Goal: Communication & Community: Share content

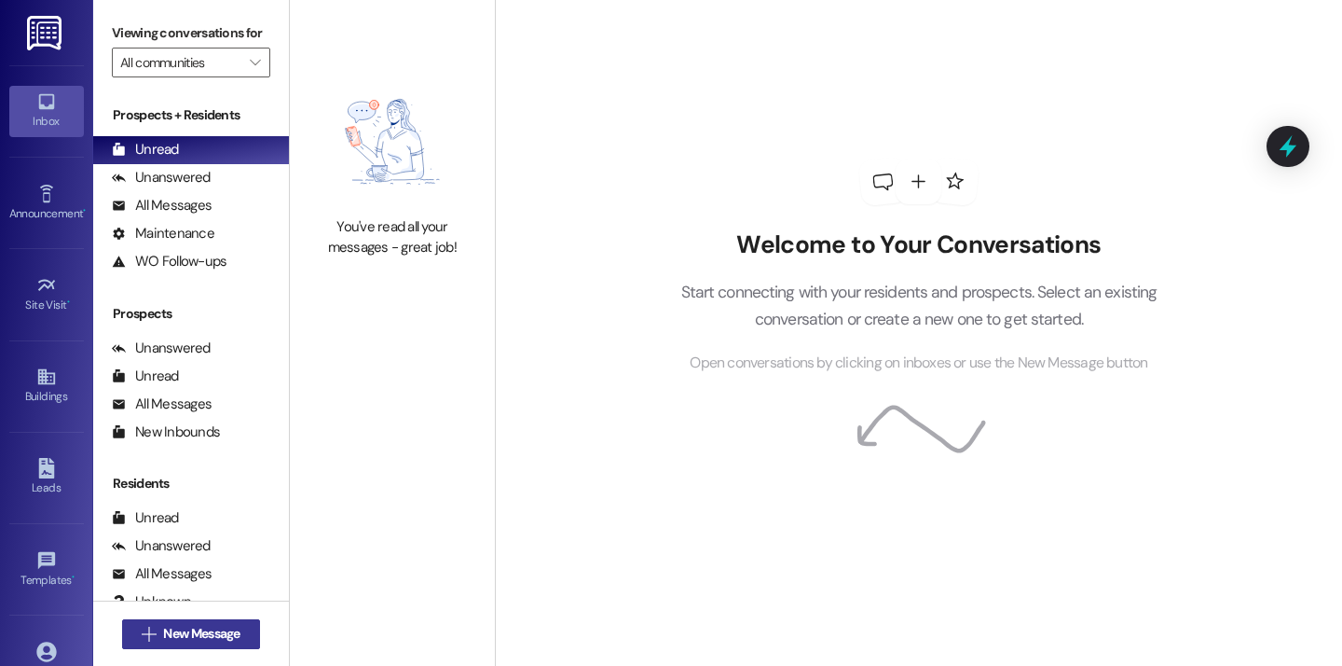
click at [252, 628] on button " New Message" at bounding box center [191, 634] width 138 height 30
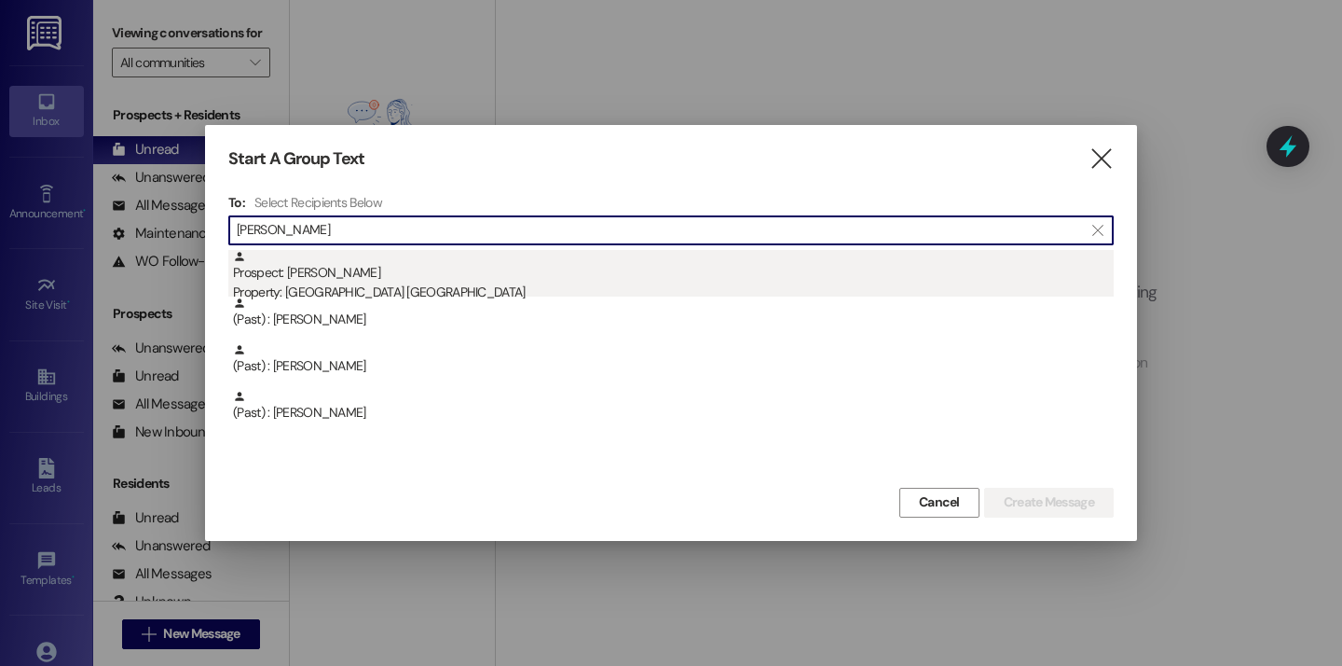
type input "[PERSON_NAME]"
click at [365, 281] on div "Prospect: Mary Landry Property: Cottage Landing Lafayette" at bounding box center [673, 276] width 881 height 53
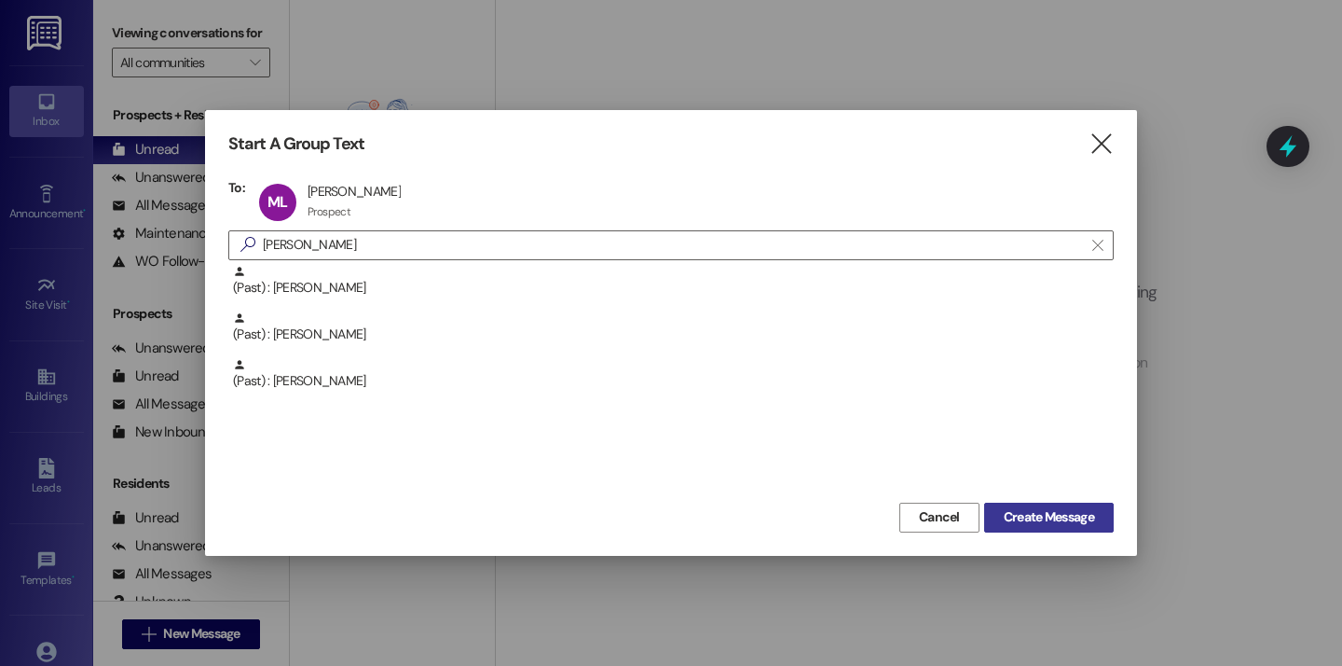
click at [1053, 515] on span "Create Message" at bounding box center [1049, 517] width 90 height 20
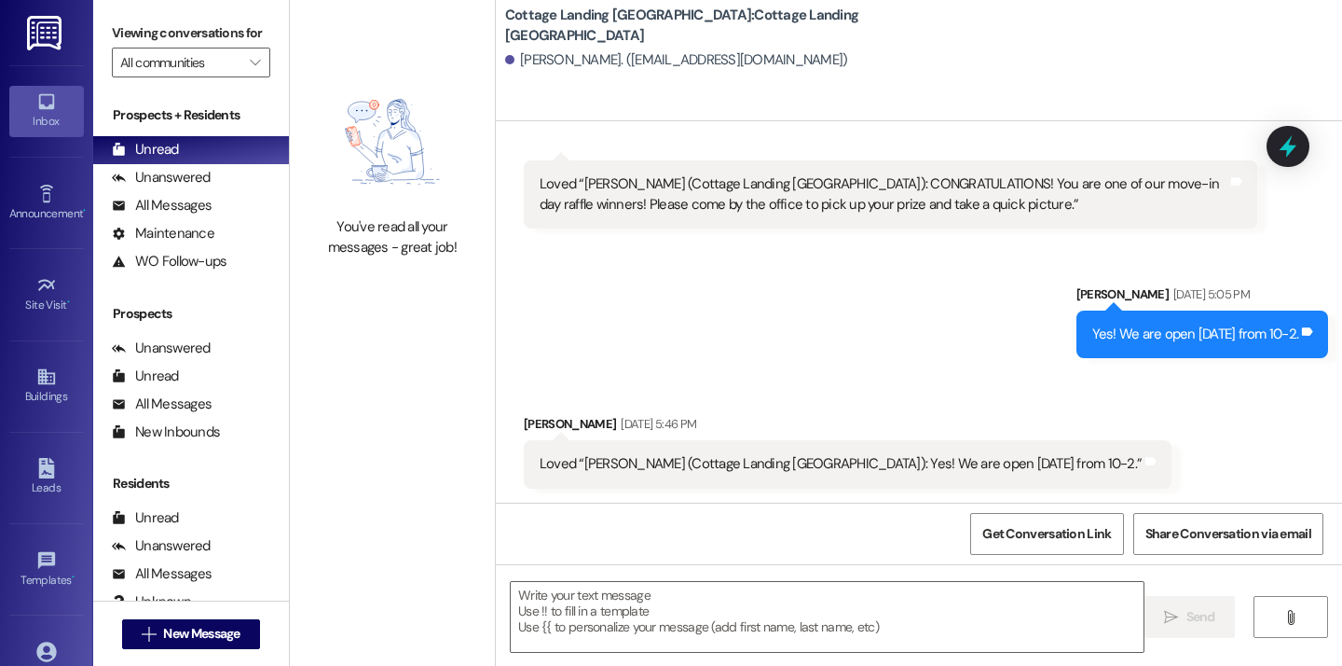
scroll to position [468, 0]
click at [671, 613] on textarea at bounding box center [827, 617] width 633 height 70
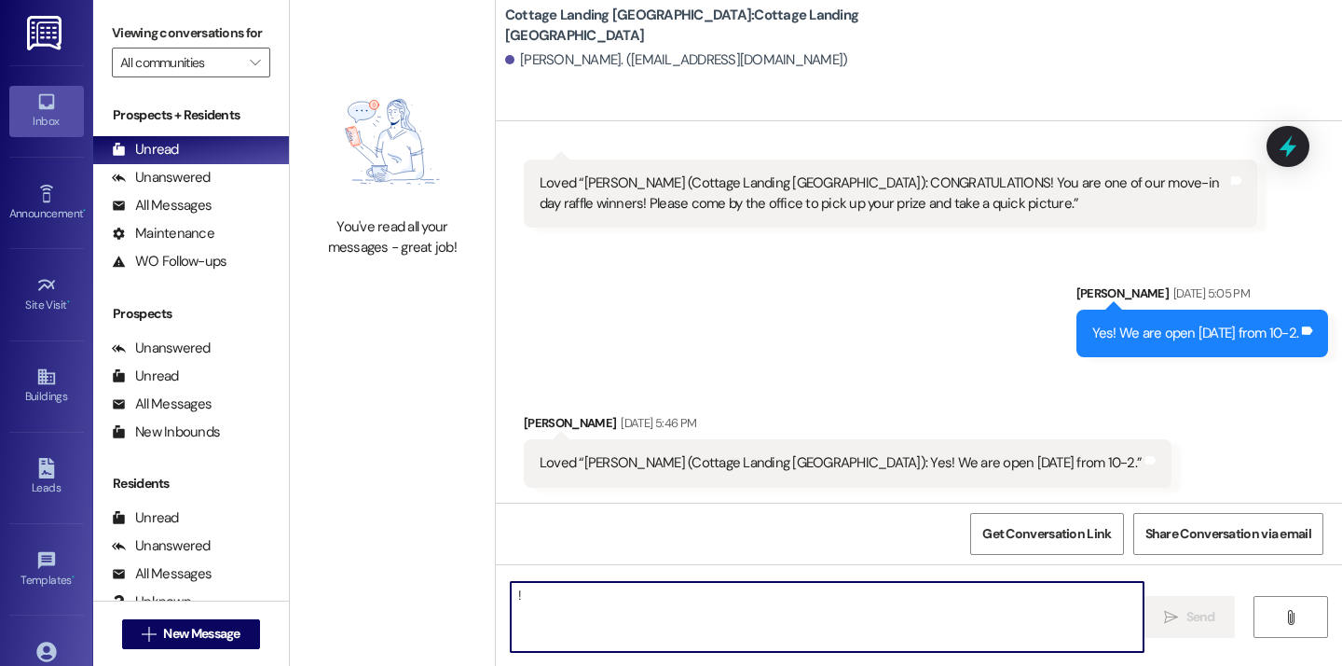
type textarea "!!"
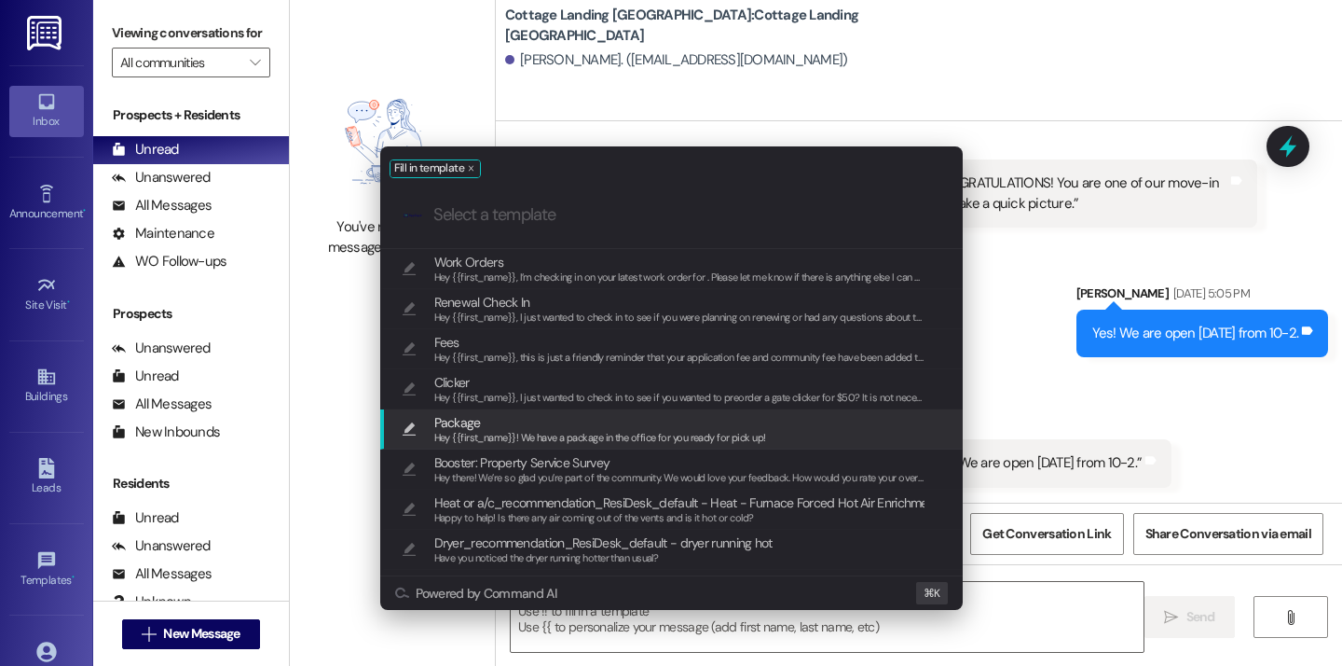
click at [566, 432] on span "Hey {{first_name}}! We have a package in the office for you ready for pick up!" at bounding box center [600, 437] width 332 height 13
type textarea "Hey {{first_name}}! We have a package in the office for you ready for pick up!"
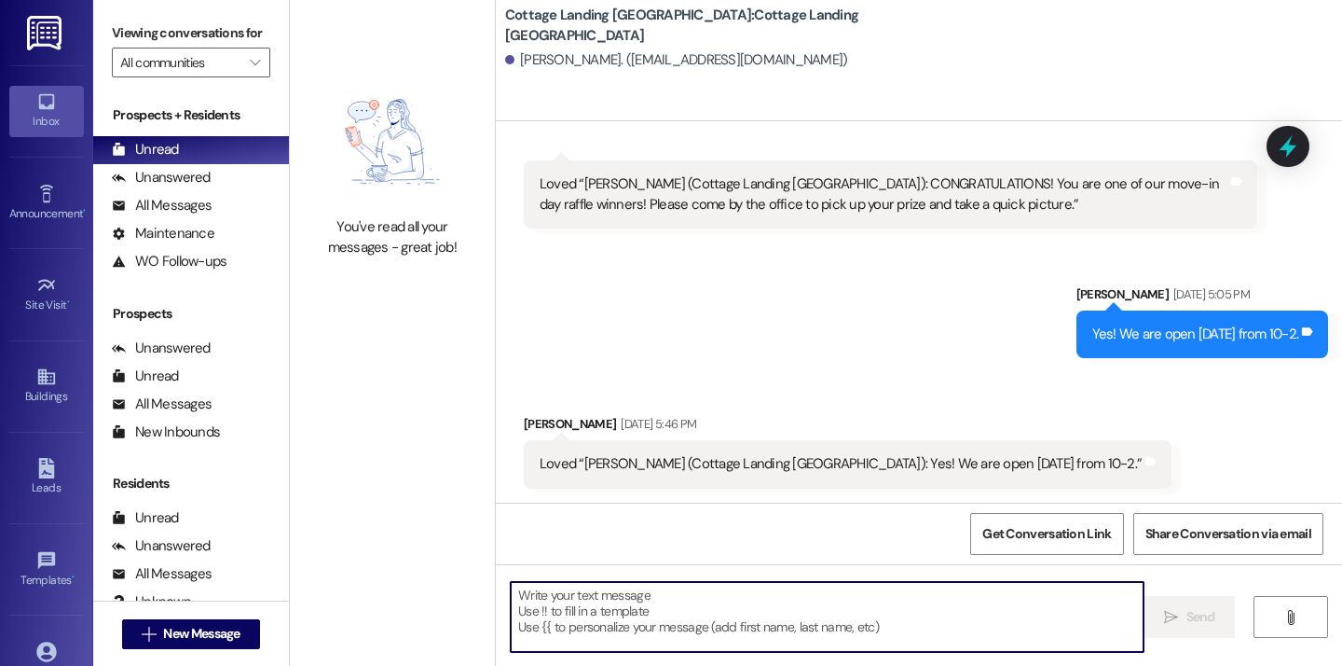
scroll to position [597, 0]
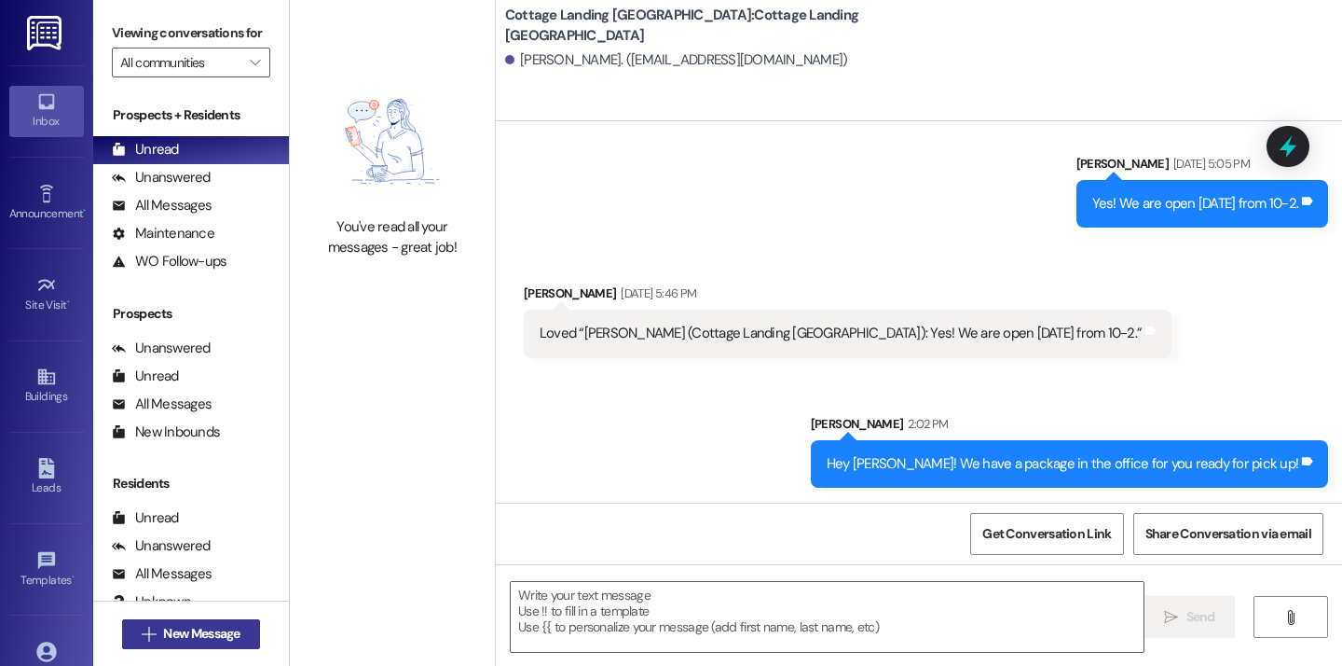
click at [185, 642] on span "New Message" at bounding box center [201, 634] width 76 height 20
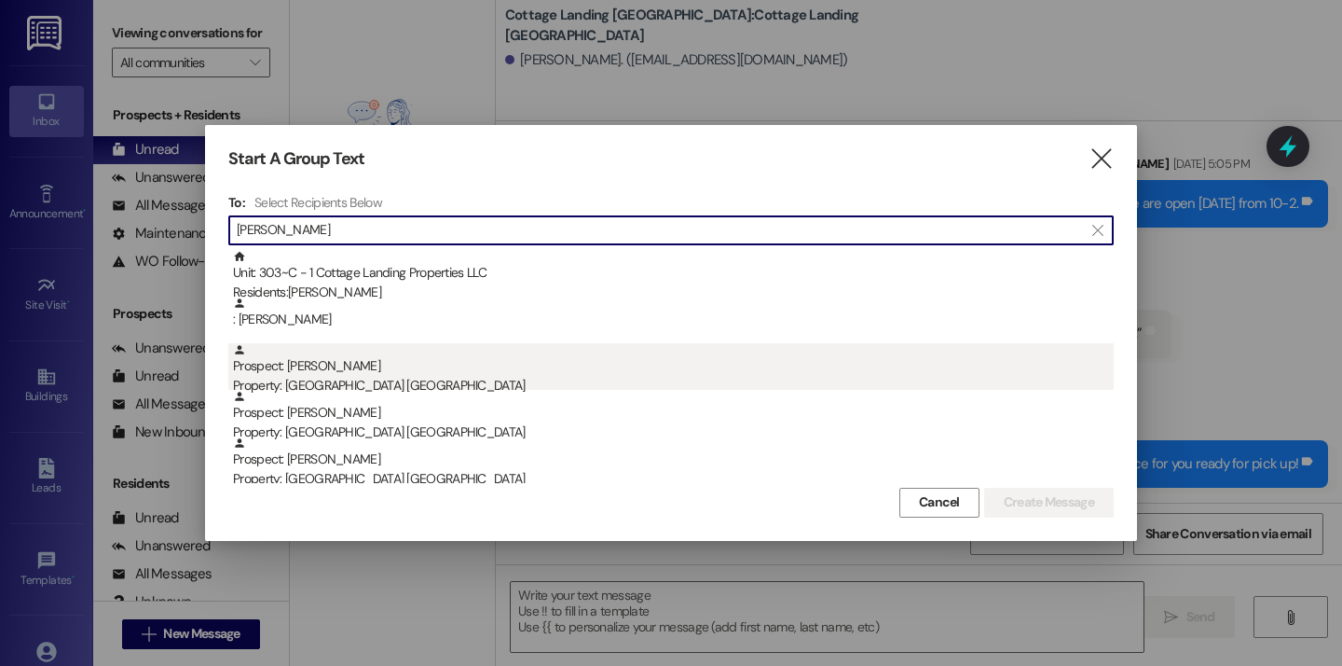
type input "miller"
click at [323, 371] on div "Prospect: Tia Miller Property: Cottage Landing Lafayette" at bounding box center [673, 369] width 881 height 53
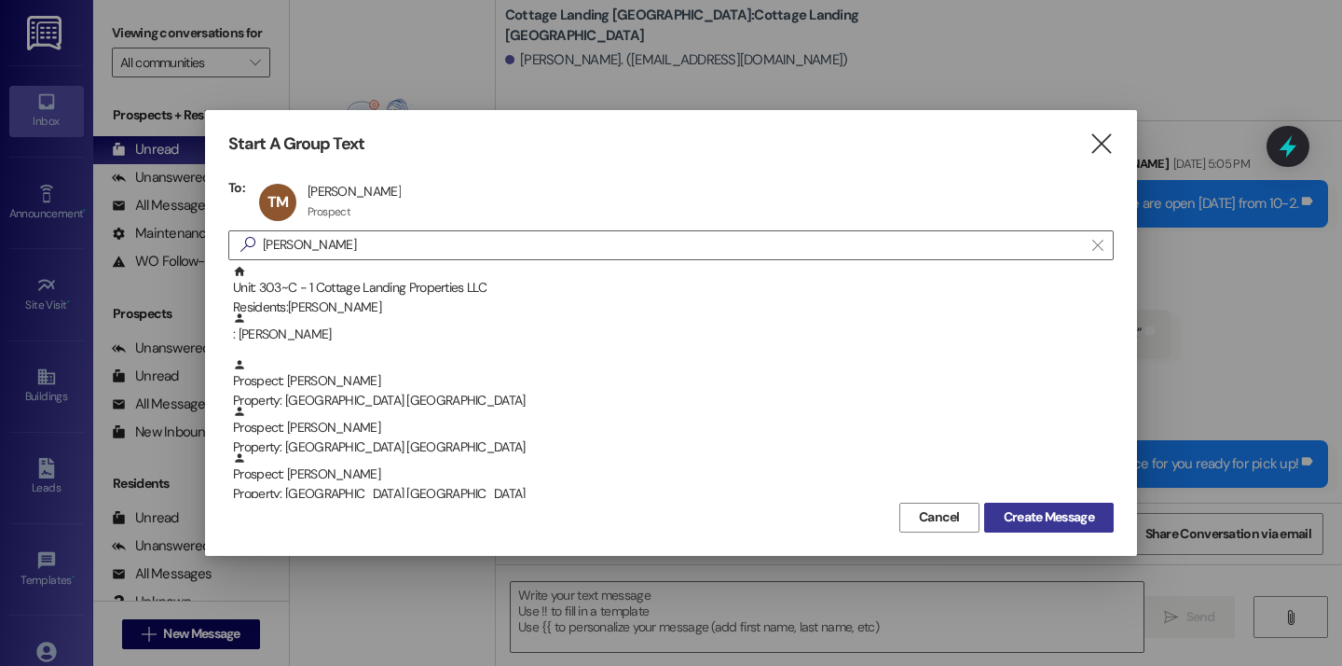
click at [1025, 514] on span "Create Message" at bounding box center [1049, 517] width 90 height 20
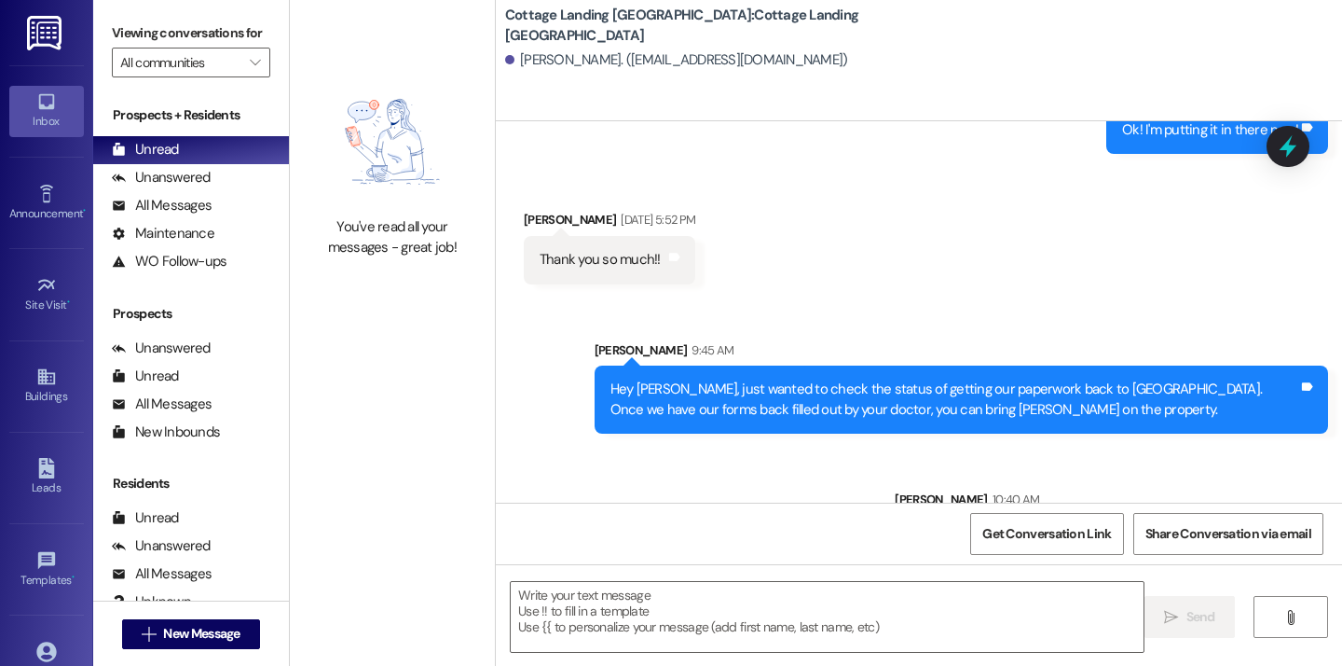
scroll to position [4402, 0]
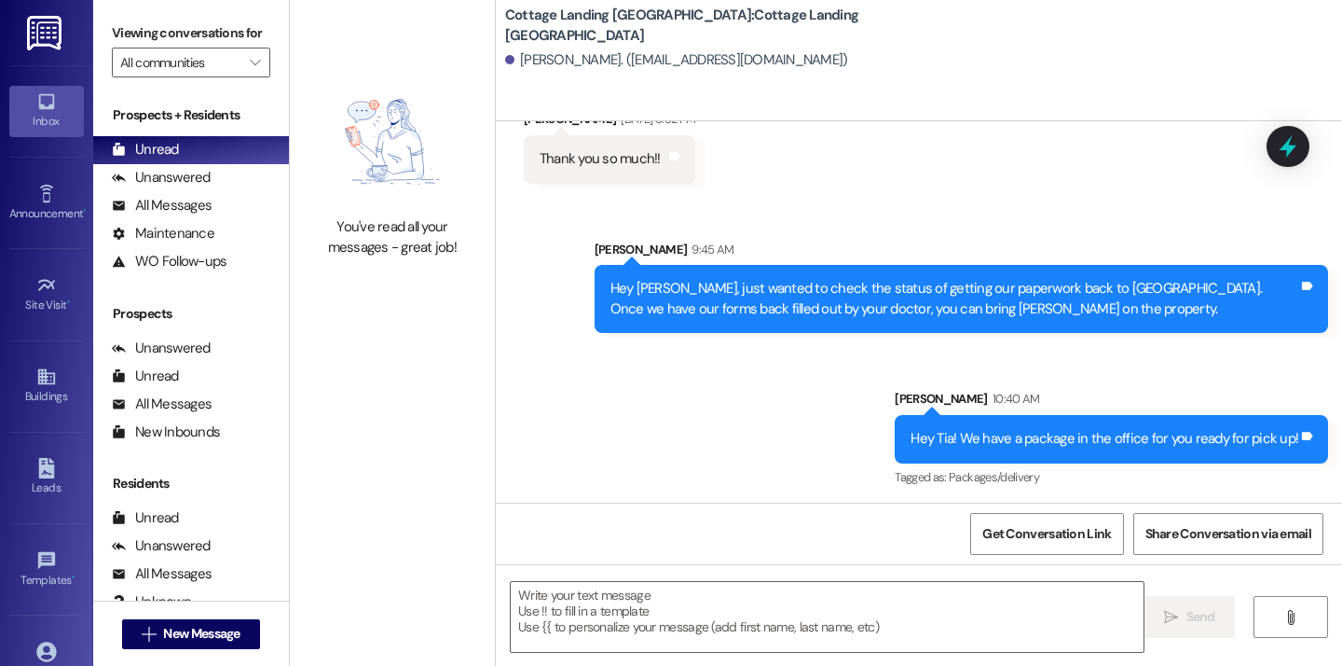
click at [392, 170] on img at bounding box center [392, 141] width 164 height 133
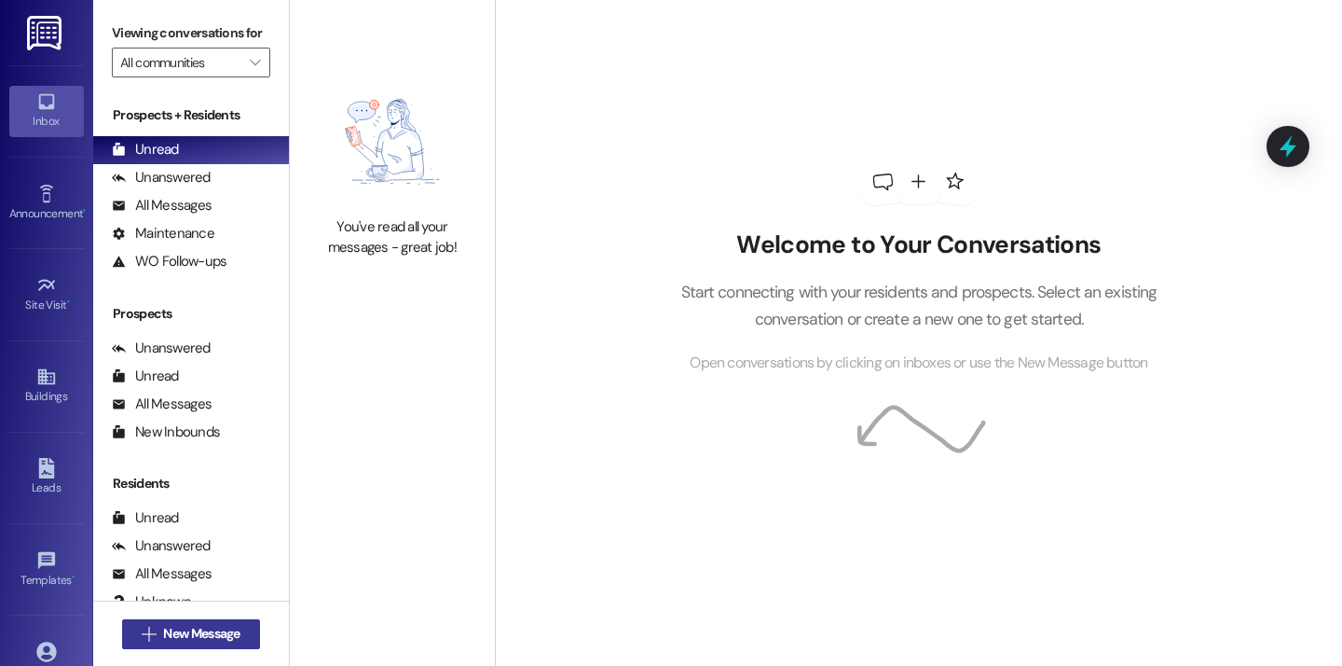
click at [200, 627] on span "New Message" at bounding box center [201, 634] width 76 height 20
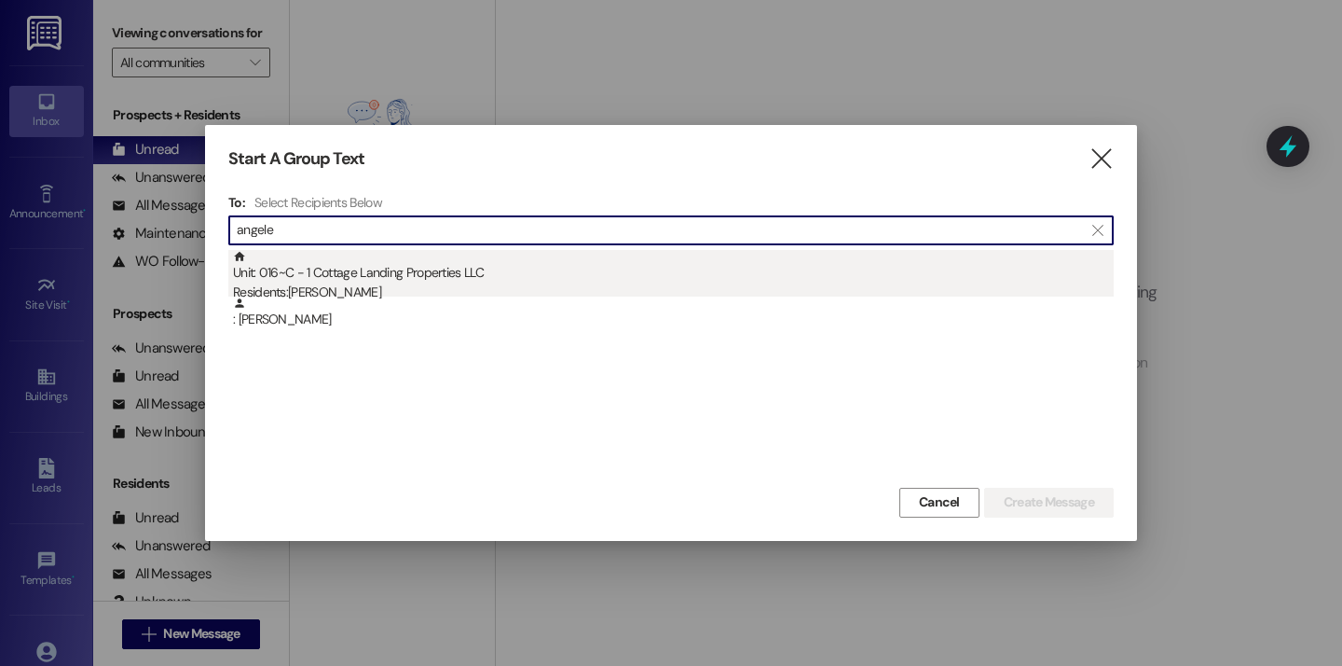
type input "angele"
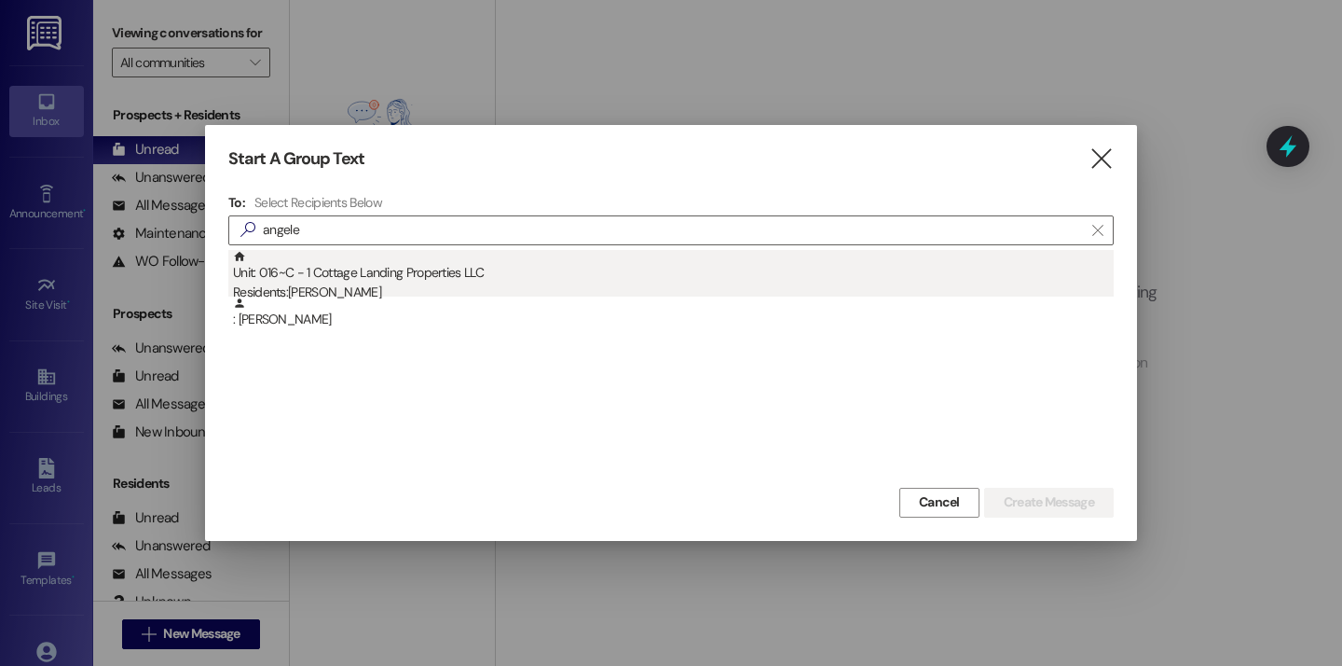
click at [342, 292] on div "Residents: Angele Hoover" at bounding box center [673, 292] width 881 height 20
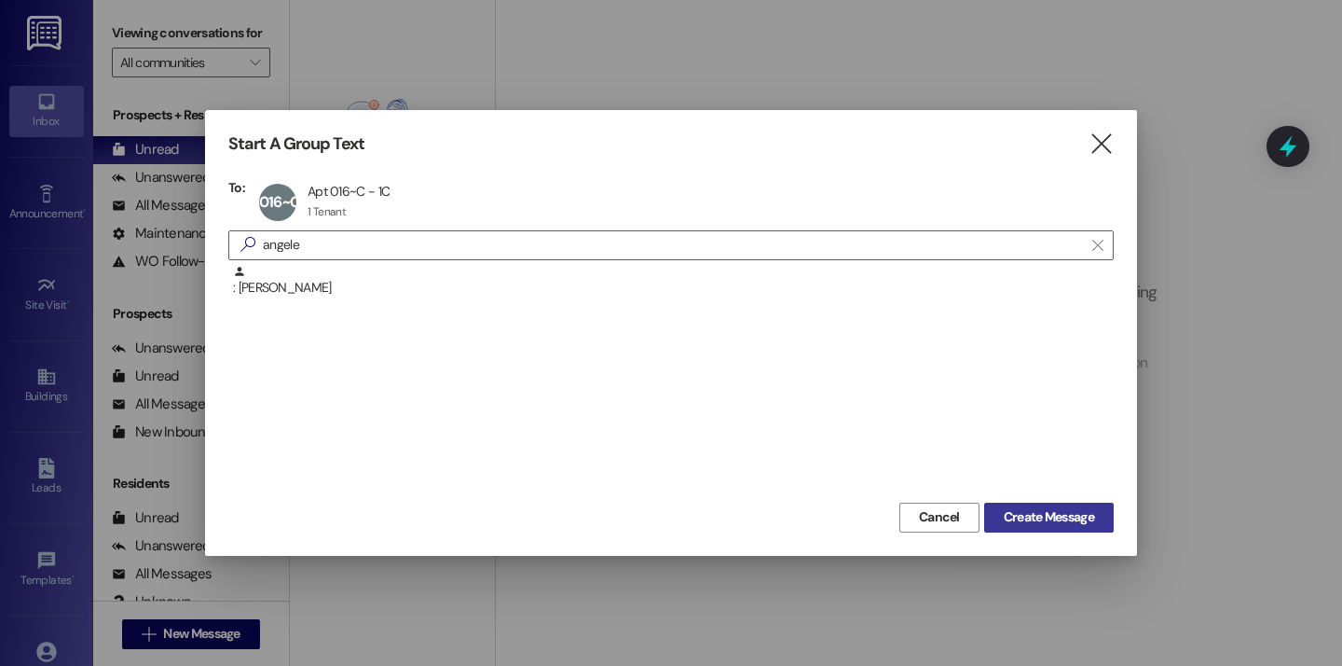
click at [1016, 510] on span "Create Message" at bounding box center [1049, 517] width 90 height 20
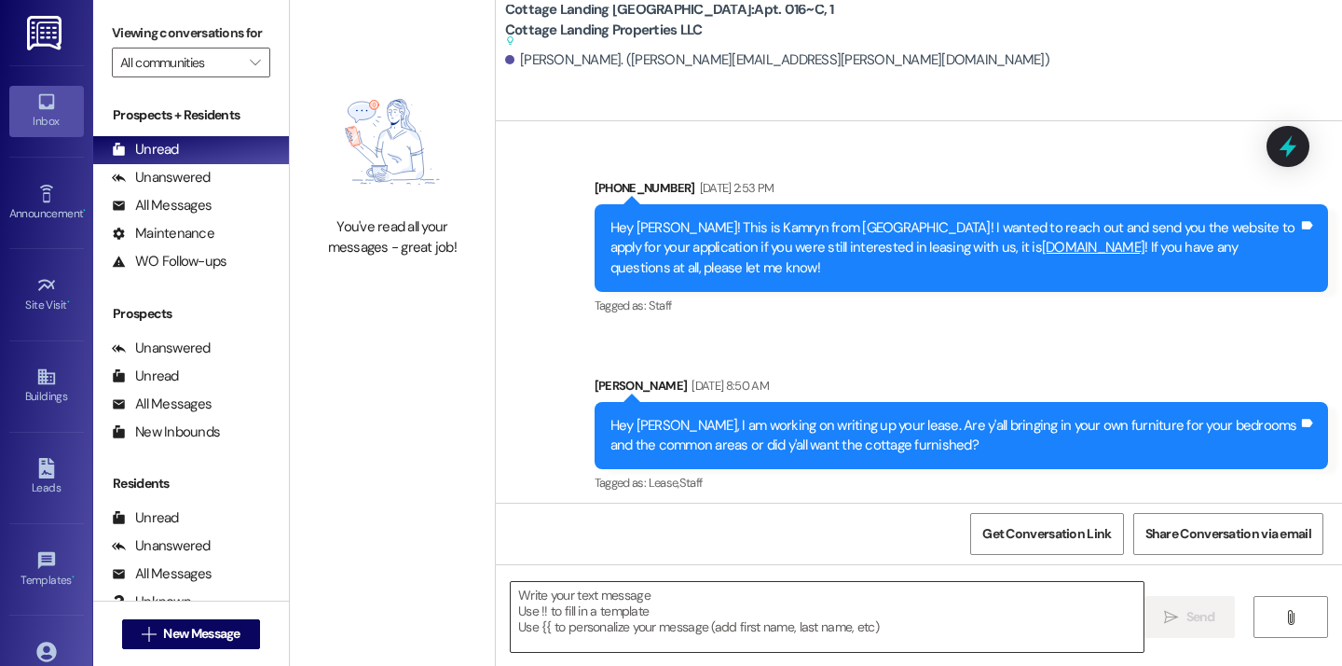
scroll to position [59623, 0]
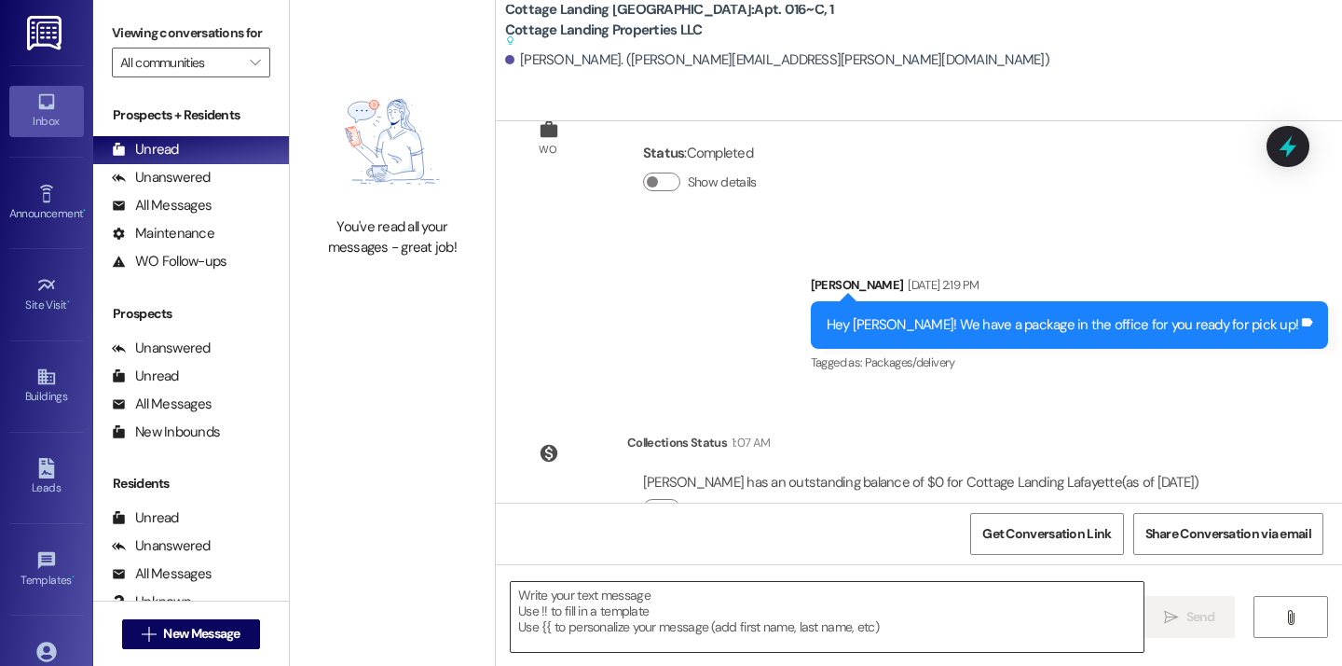
click at [526, 624] on textarea at bounding box center [827, 617] width 633 height 70
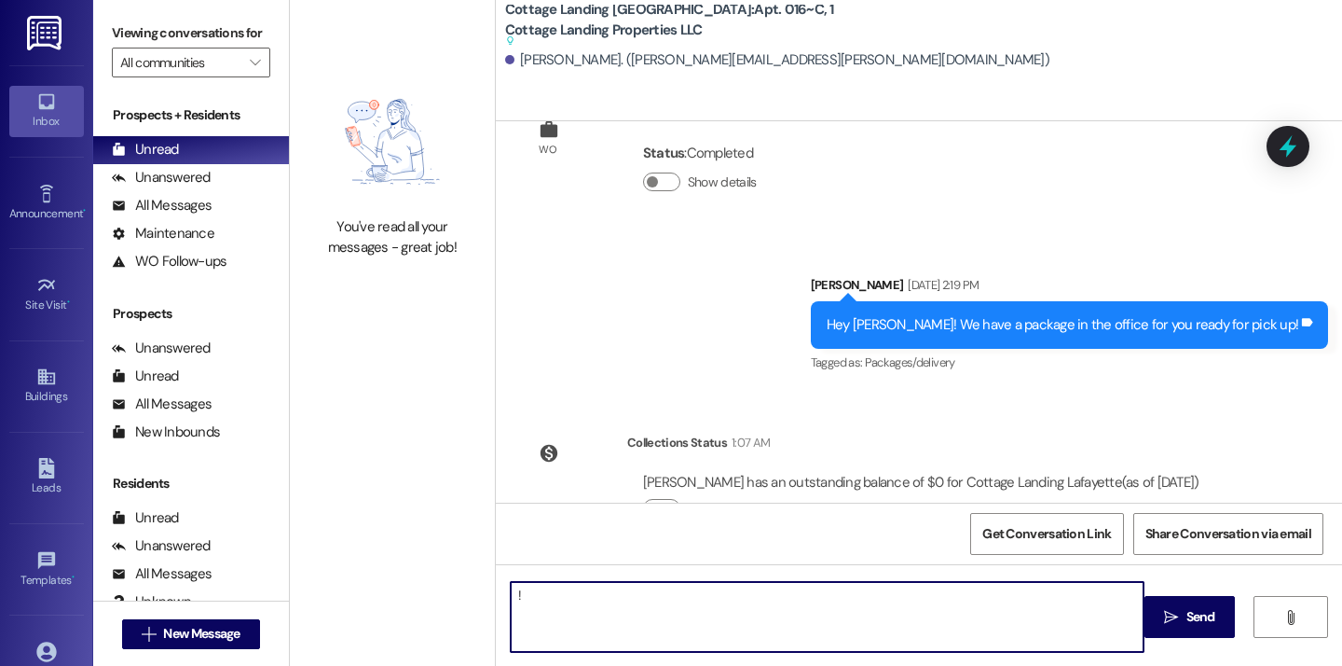
type textarea "!!"
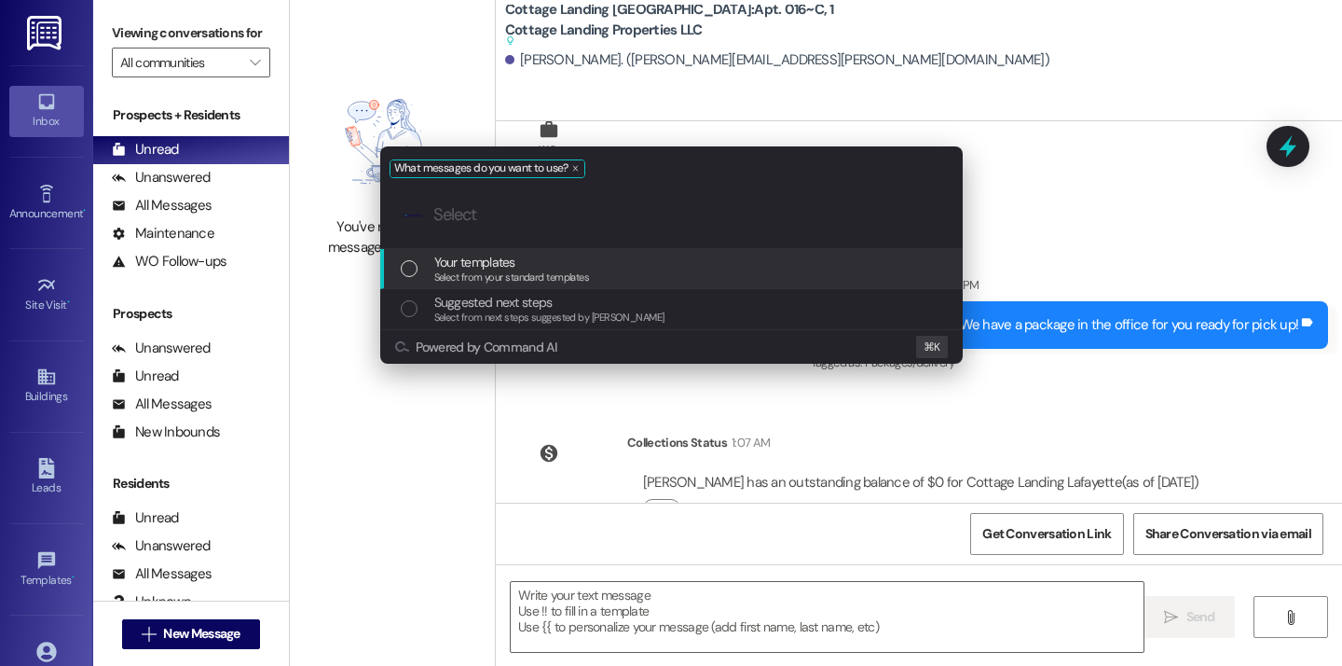
click at [544, 268] on span "Your templates" at bounding box center [512, 262] width 156 height 21
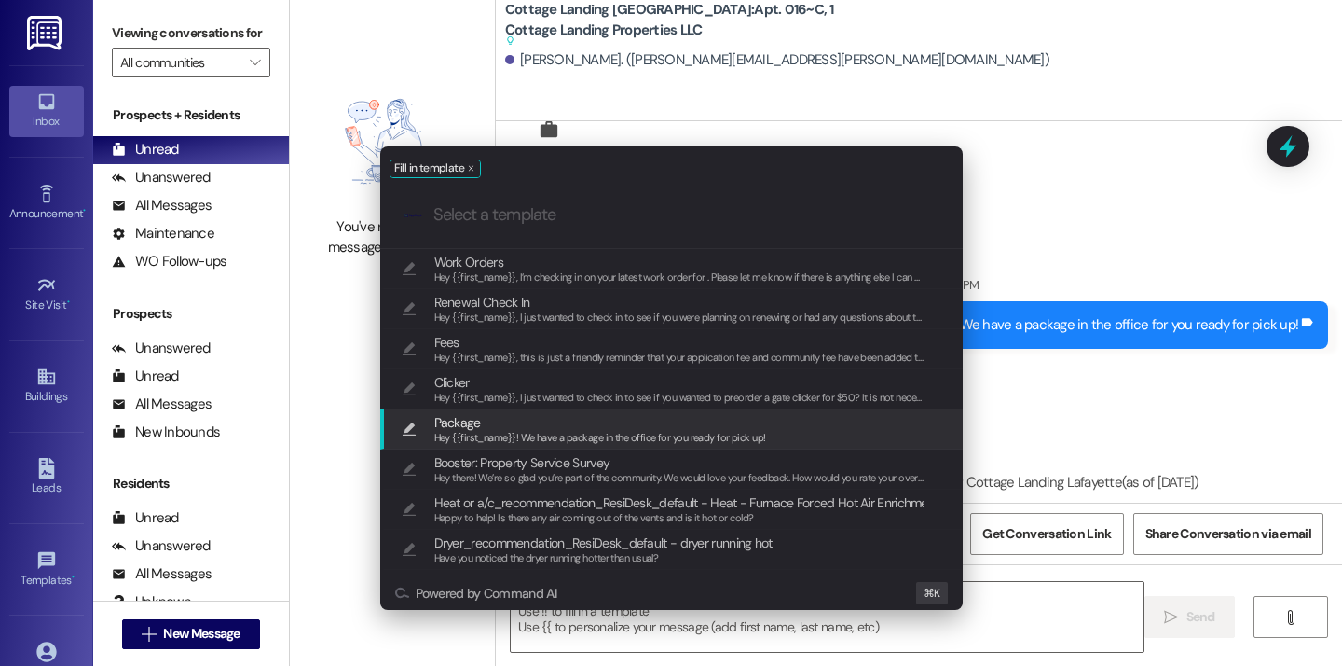
click at [528, 421] on span "Package" at bounding box center [600, 422] width 332 height 21
type textarea "Hey {{first_name}}! We have a package in the office for you ready for pick up!"
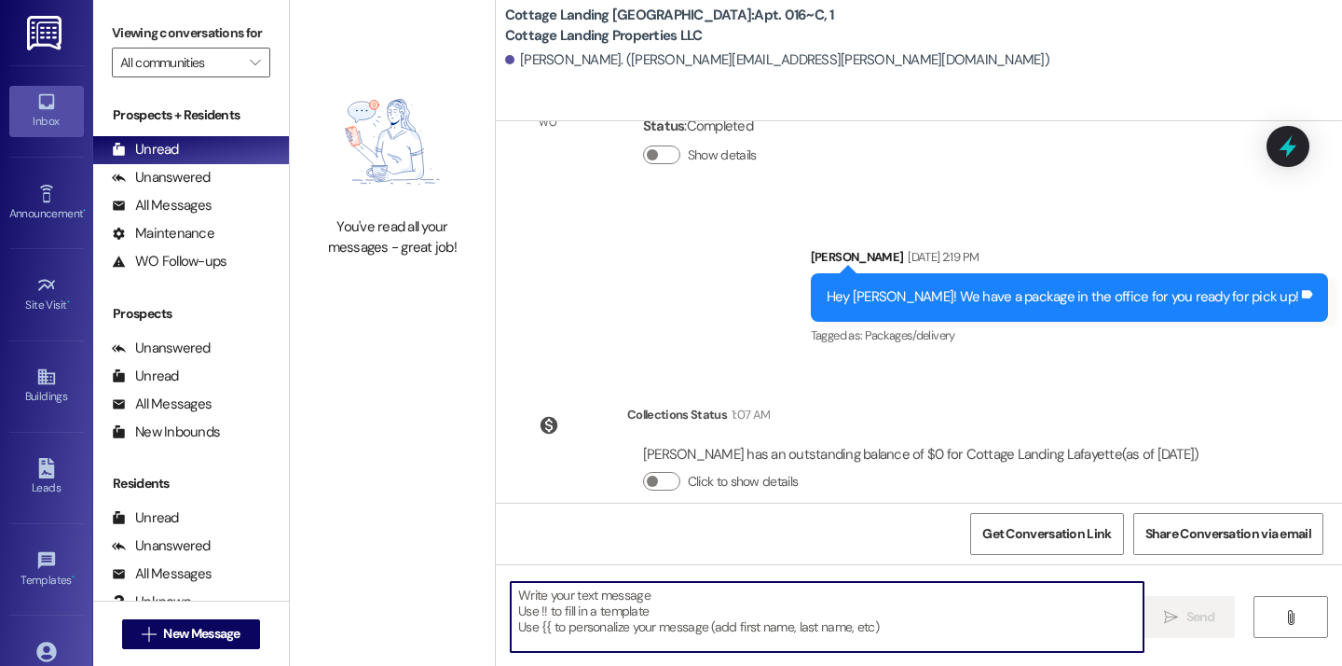
scroll to position [59697, 0]
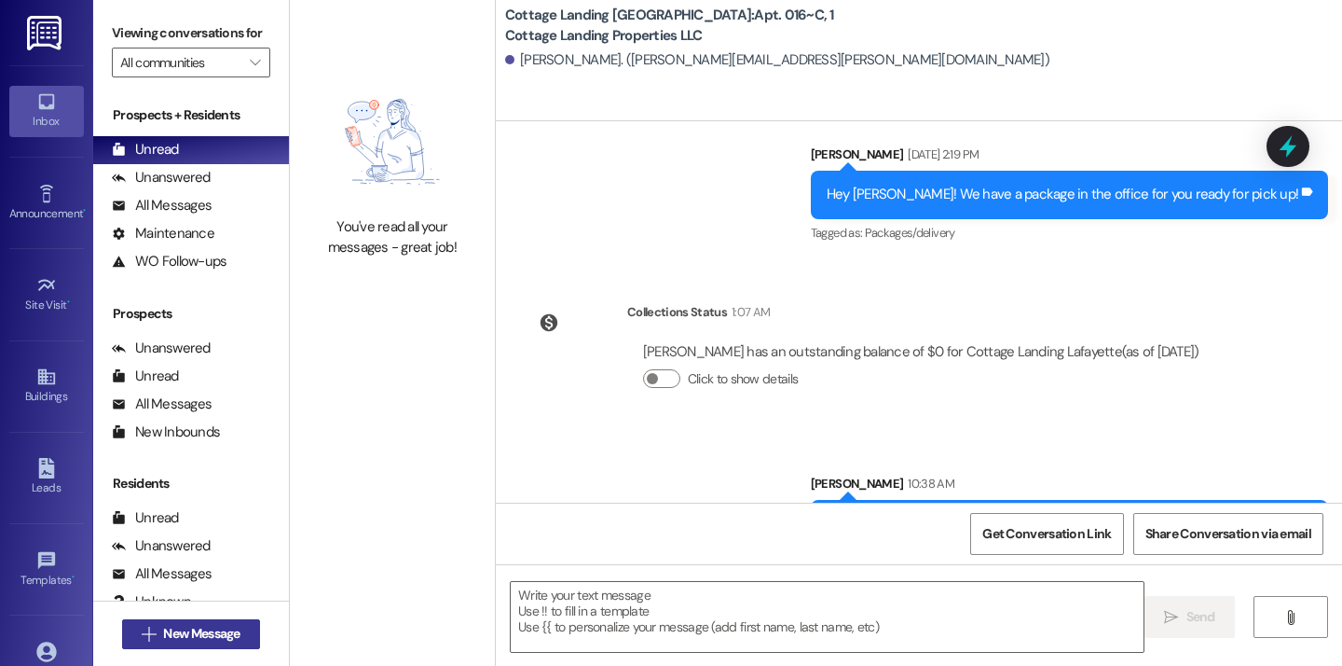
click at [200, 632] on span "New Message" at bounding box center [201, 634] width 76 height 20
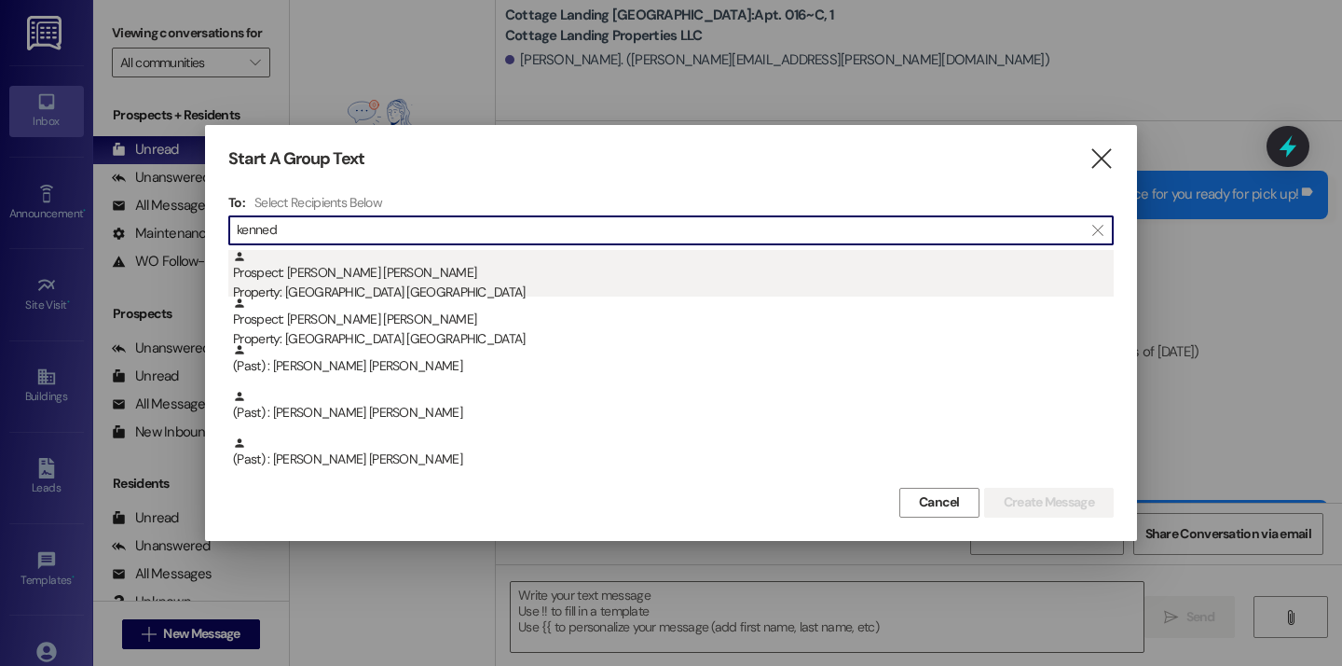
type input "kenned"
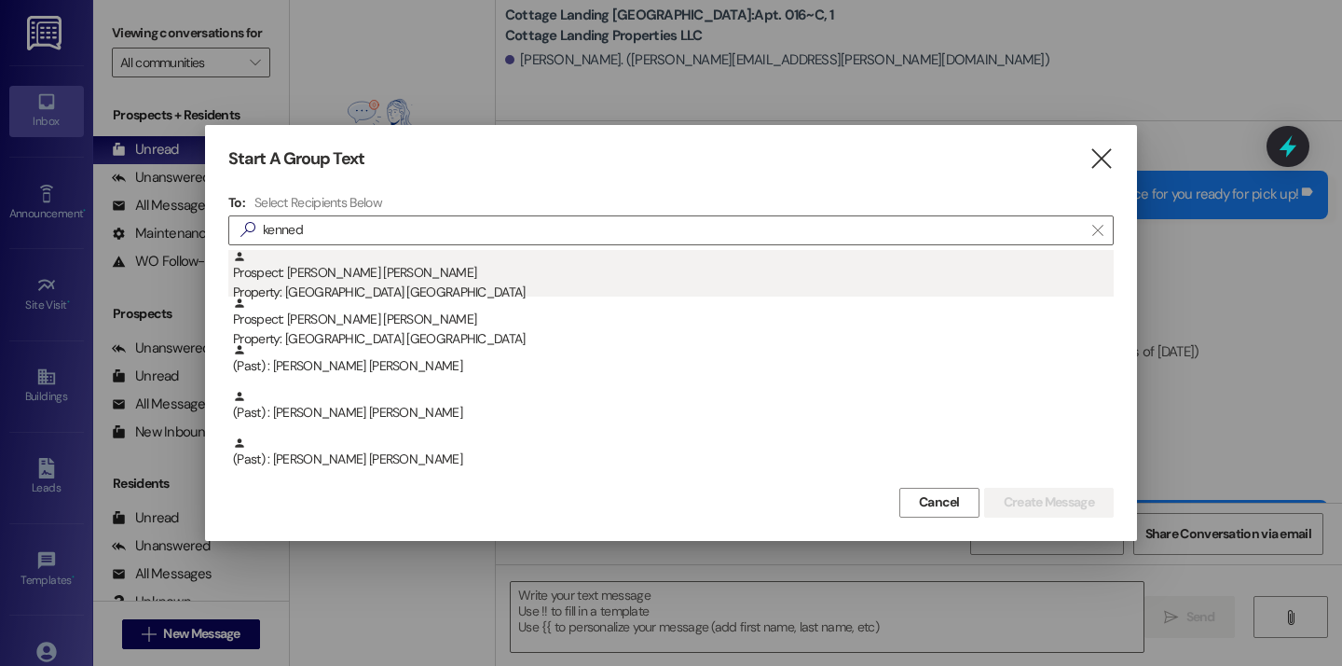
click at [377, 263] on div "Prospect: Sutton Kennedy Property: Cottage Landing Lafayette" at bounding box center [673, 276] width 881 height 53
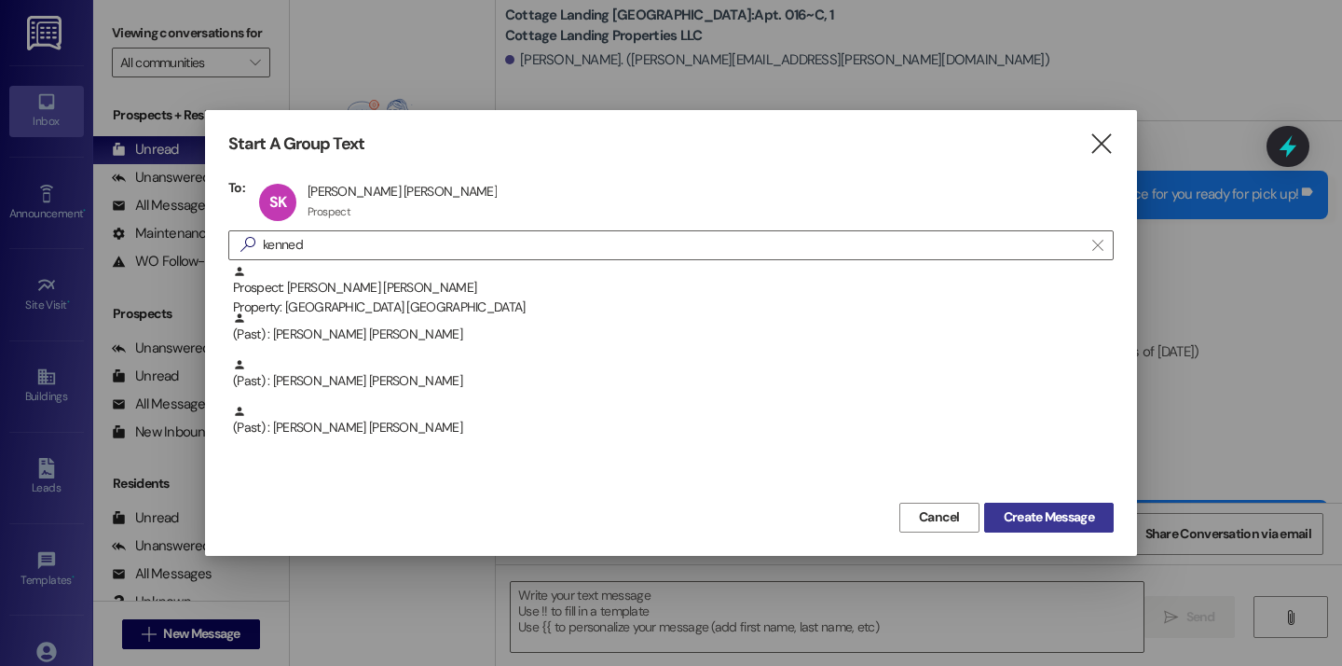
click at [996, 532] on div "Start A Group Text  To: SK Sutton Kennedy Sutton Kennedy Prospect Prospect cli…" at bounding box center [671, 332] width 932 height 445
click at [1000, 523] on span "Create Message" at bounding box center [1049, 517] width 98 height 20
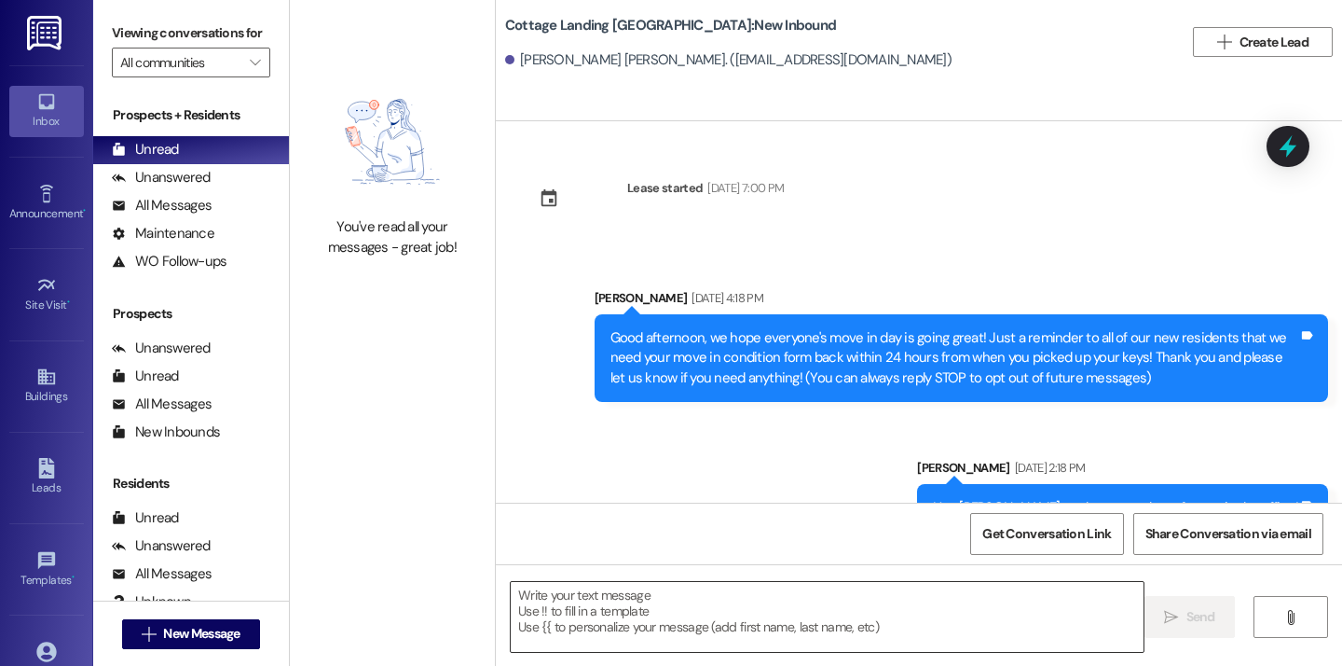
click at [718, 611] on textarea at bounding box center [827, 617] width 633 height 70
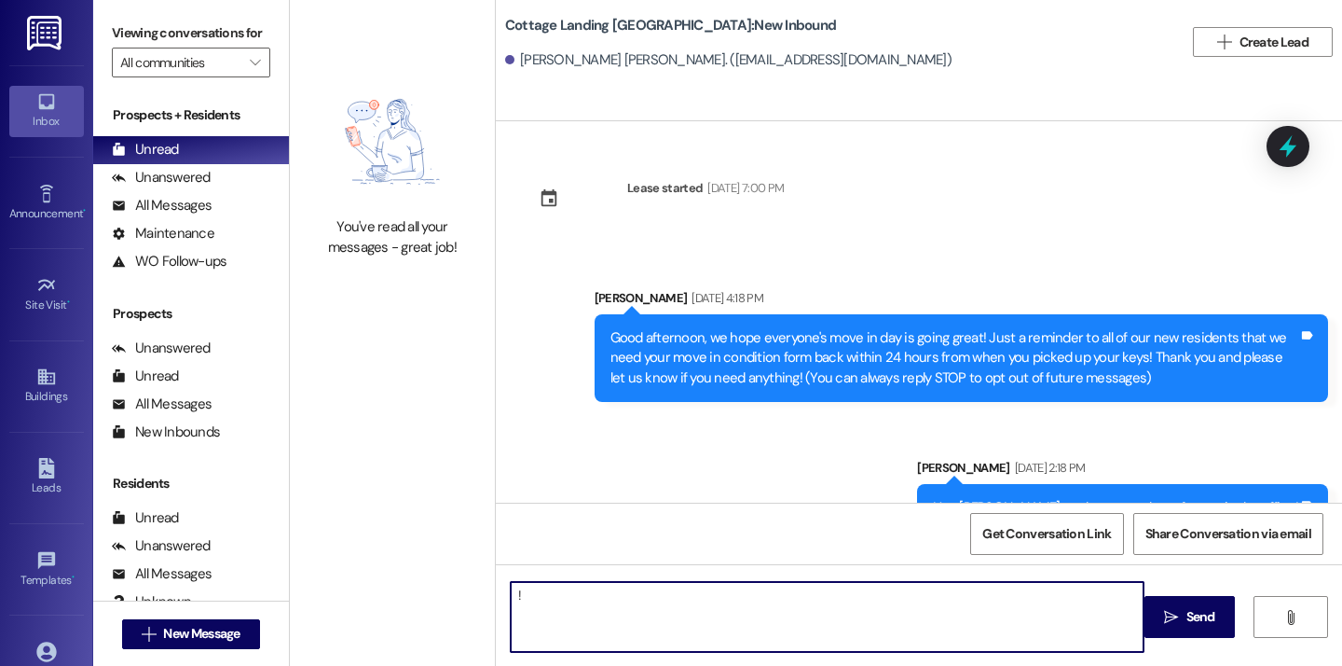
type textarea "!!"
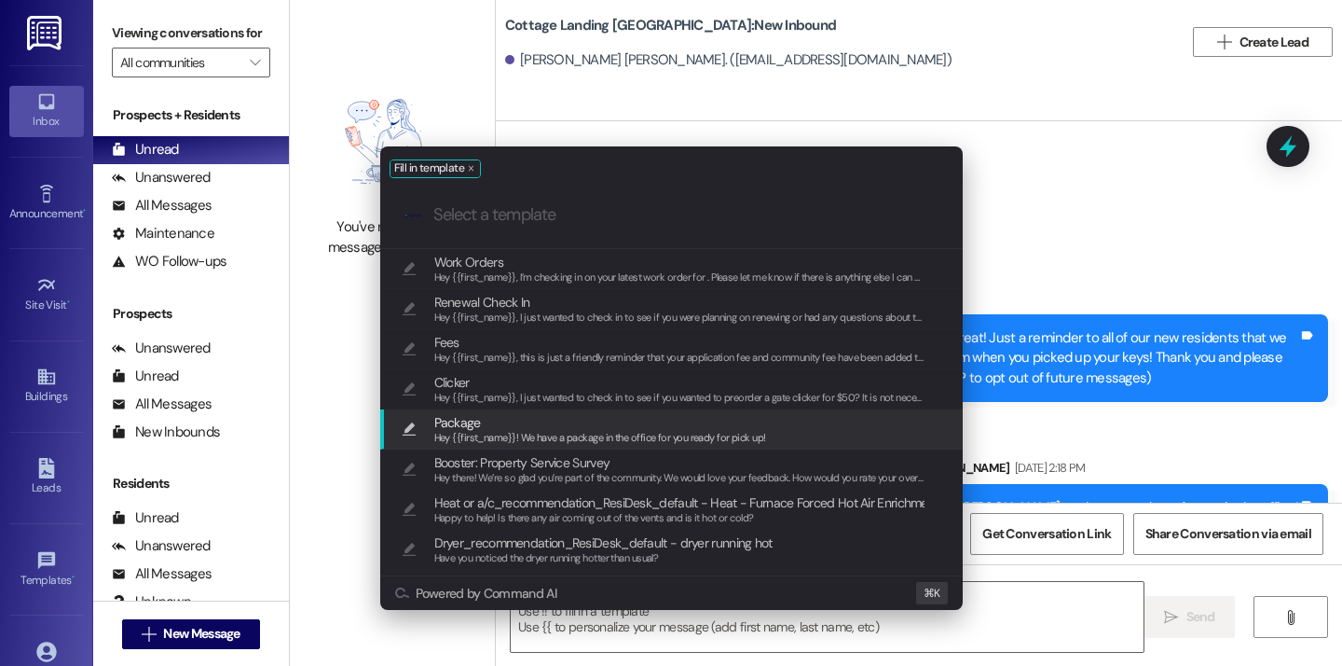
click at [628, 432] on span "Hey {{first_name}}! We have a package in the office for you ready for pick up!" at bounding box center [600, 437] width 332 height 13
type textarea "Hey {{first_name}}! We have a package in the office for you ready for pick up!"
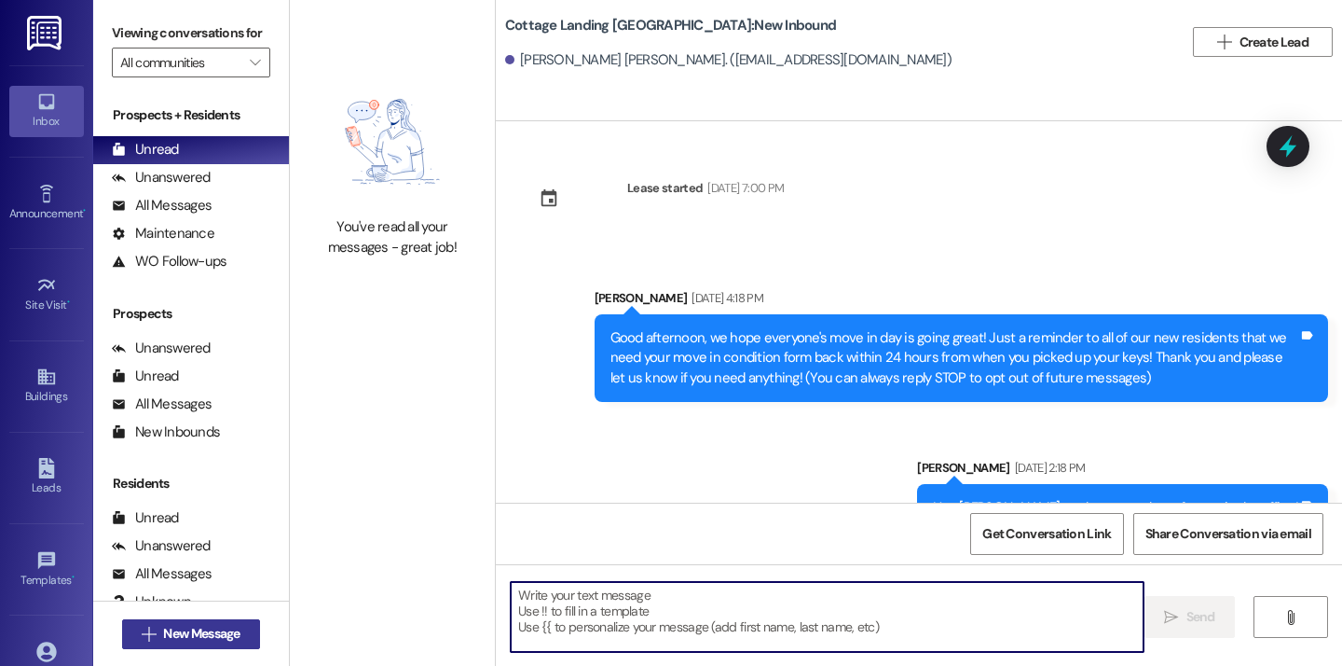
click at [234, 638] on span "New Message" at bounding box center [201, 634] width 76 height 20
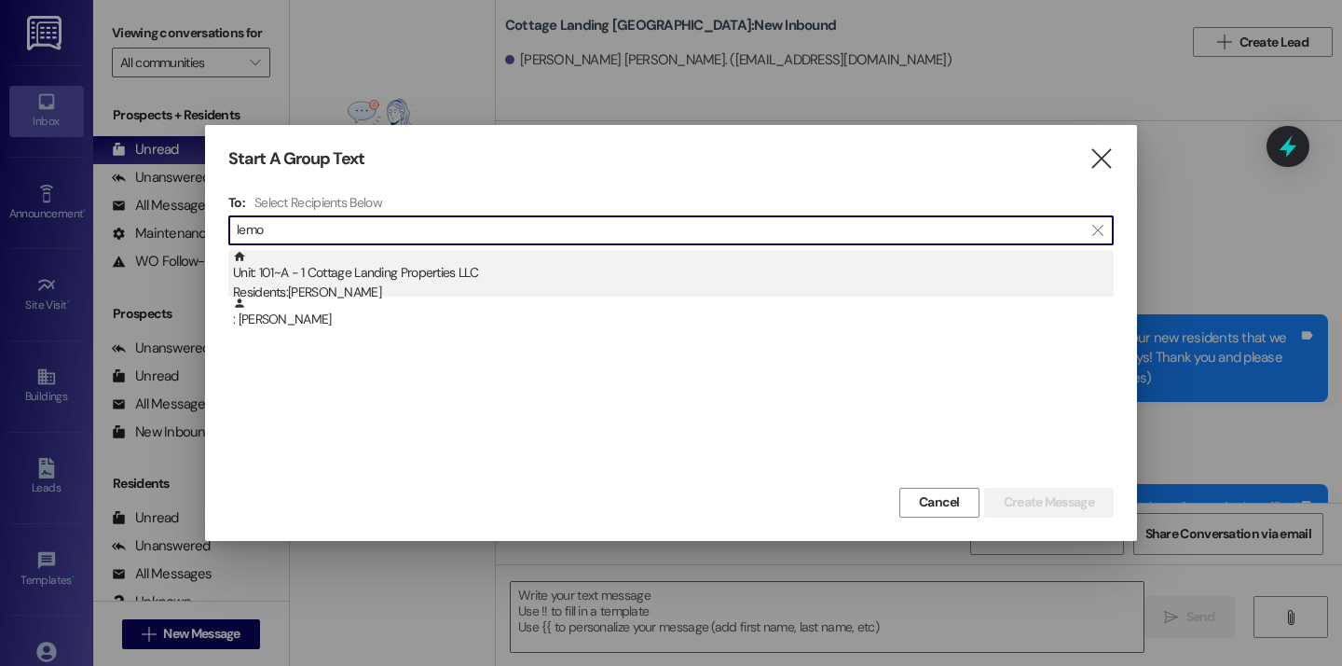
type input "lemo"
click at [377, 268] on div "Unit: 101~A - 1 Cottage Landing Properties LLC Residents: Lily Lemoine" at bounding box center [673, 276] width 881 height 53
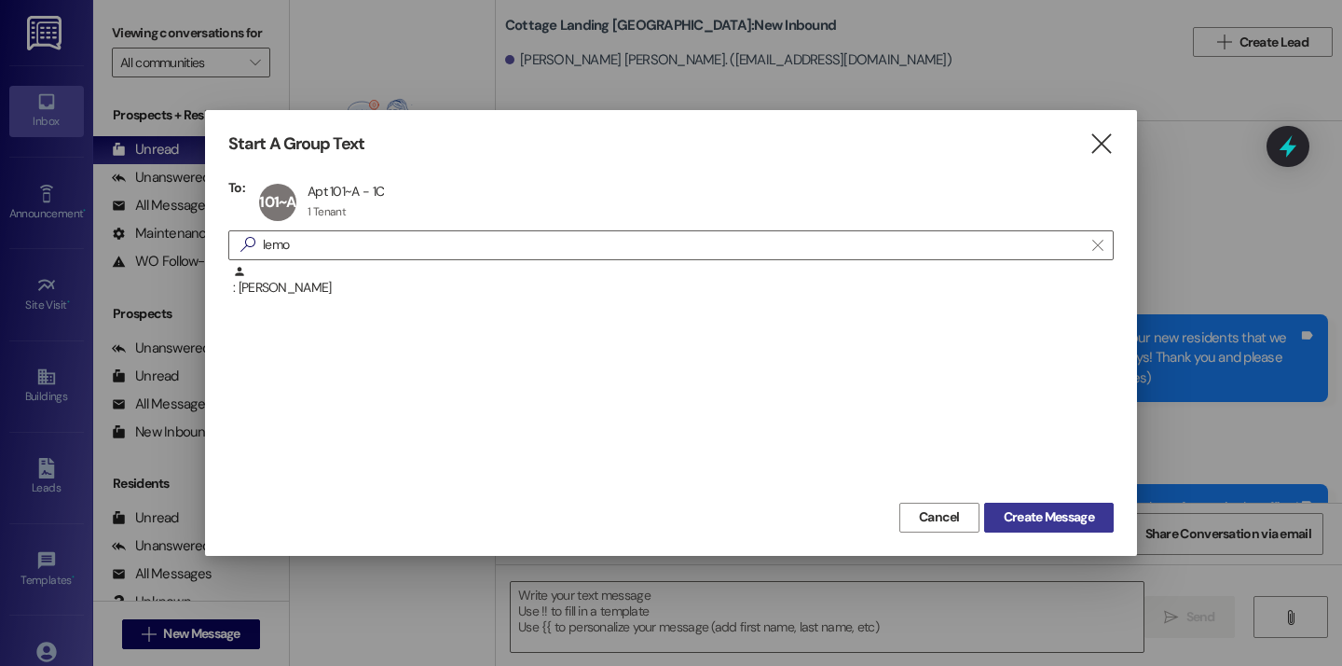
click at [1064, 515] on span "Create Message" at bounding box center [1049, 517] width 90 height 20
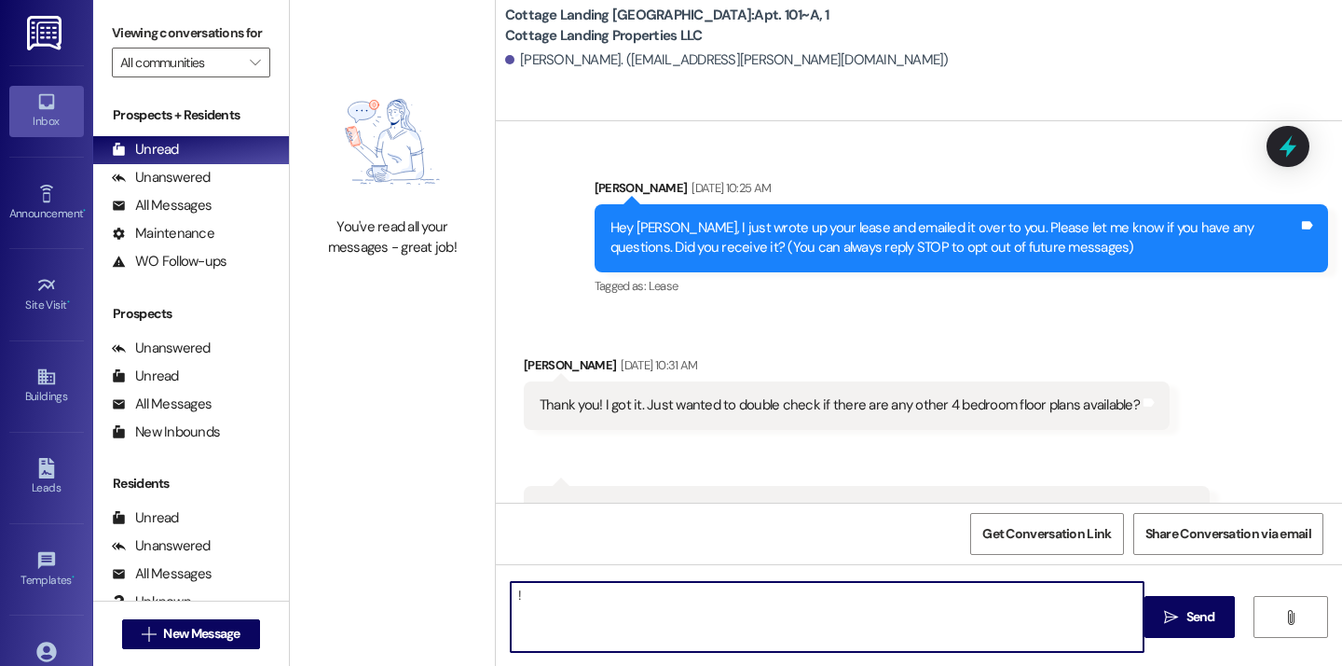
scroll to position [34271, 0]
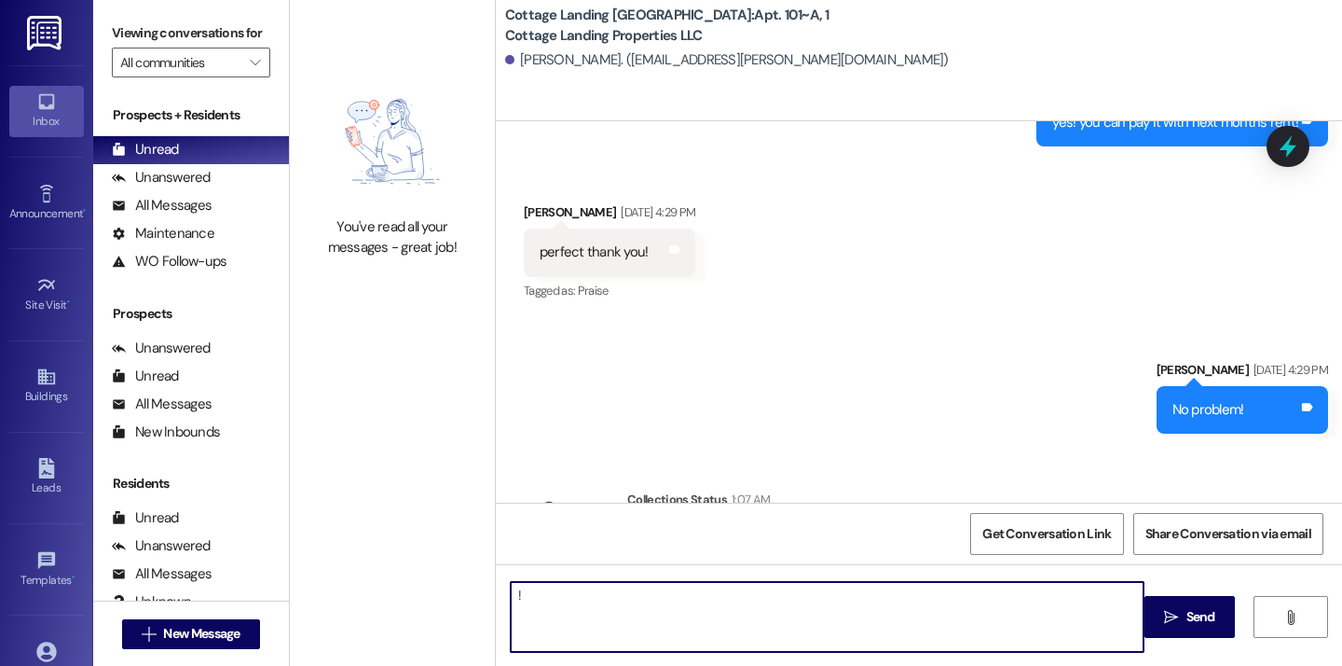
type textarea "!!"
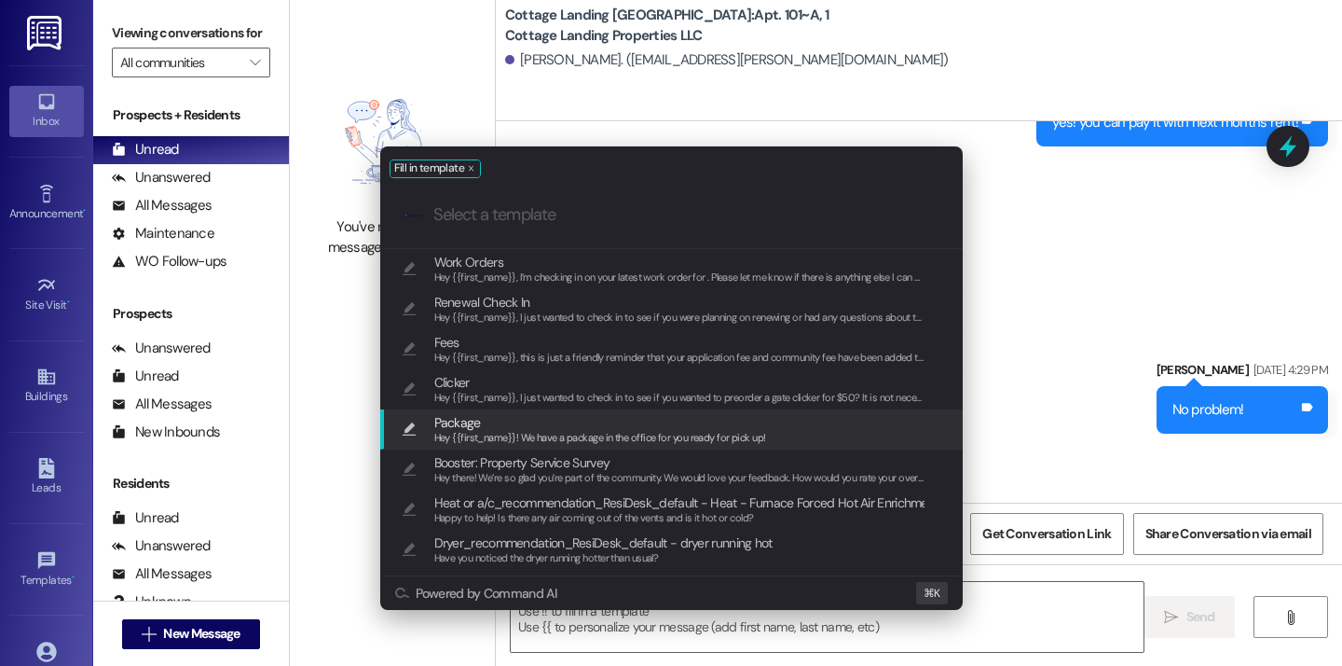
click at [579, 439] on span "Hey {{first_name}}! We have a package in the office for you ready for pick up!" at bounding box center [600, 437] width 332 height 13
type textarea "Hey {{first_name}}! We have a package in the office for you ready for pick up!"
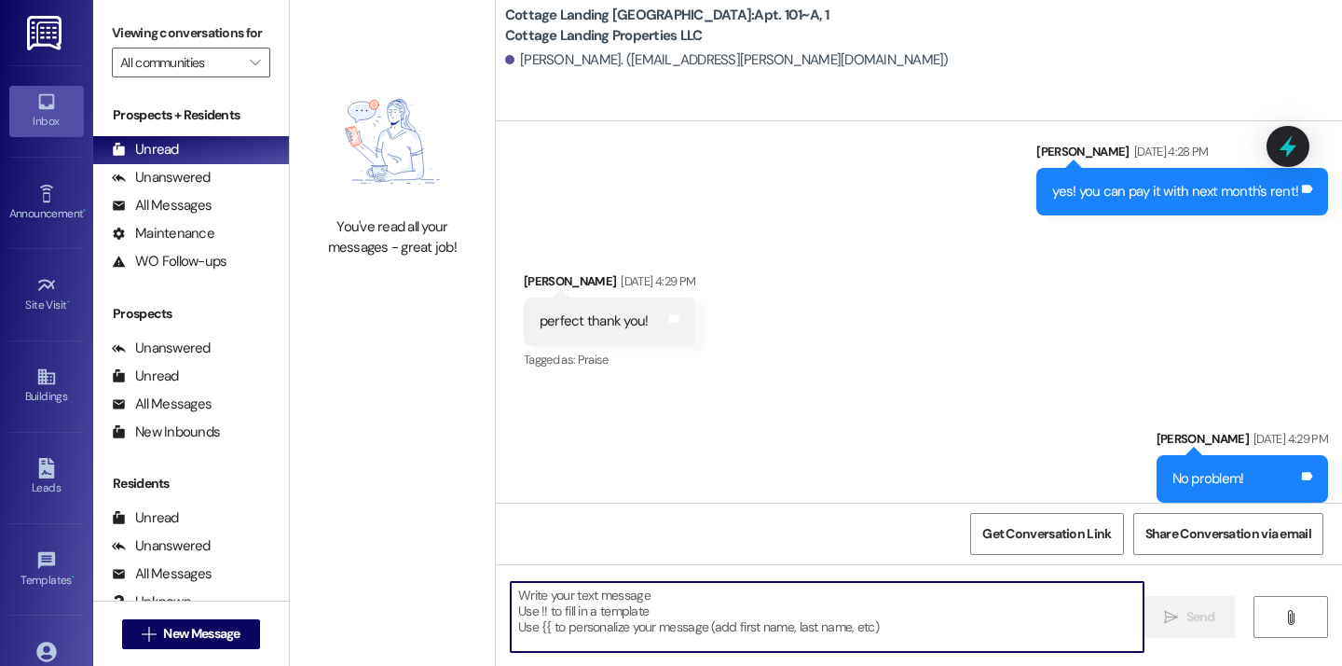
scroll to position [34401, 0]
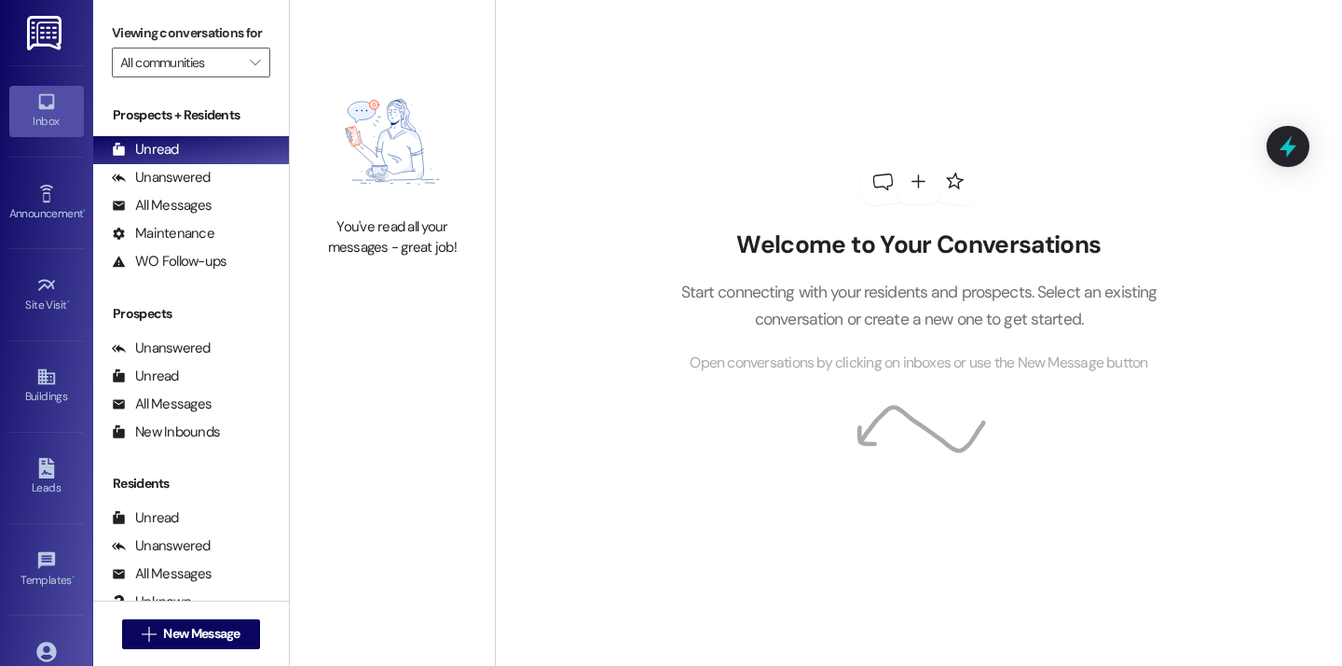
click at [165, 650] on div " New Message" at bounding box center [191, 634] width 138 height 47
click at [165, 648] on button " New Message" at bounding box center [191, 634] width 138 height 30
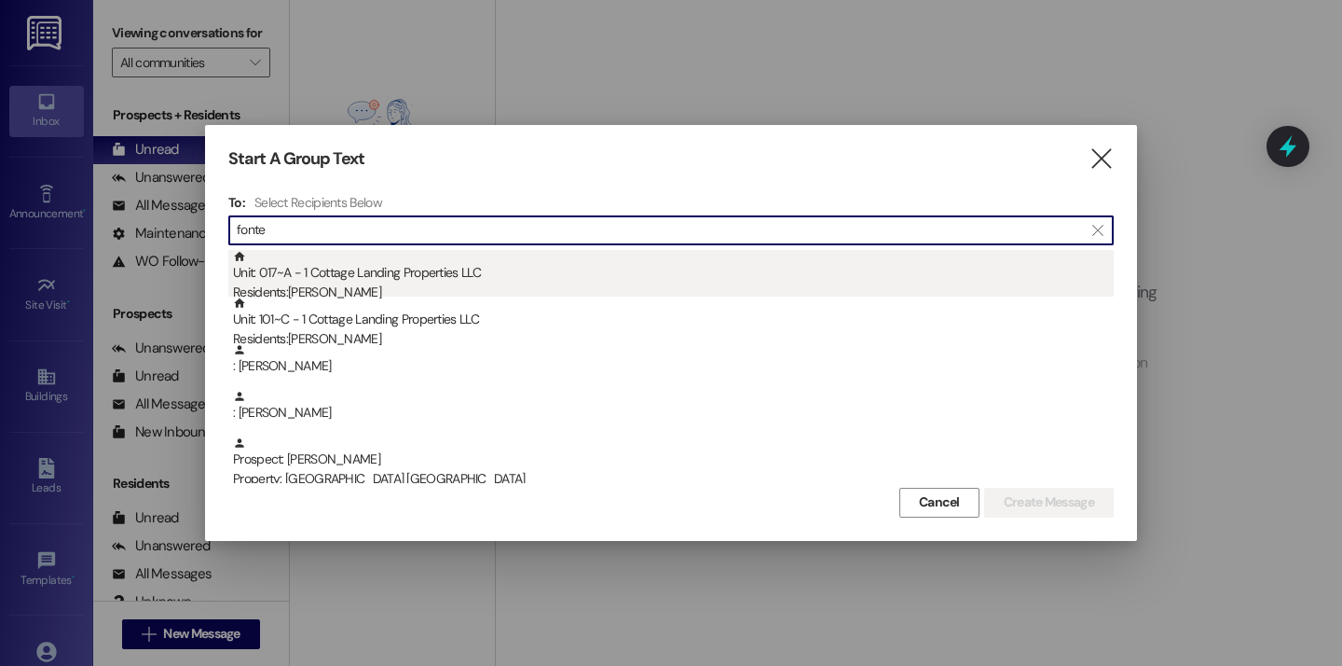
type input "fonte"
click at [413, 265] on div "Unit: 017~A - 1 Cottage Landing Properties LLC Residents: Lauren Fontenot" at bounding box center [673, 276] width 881 height 53
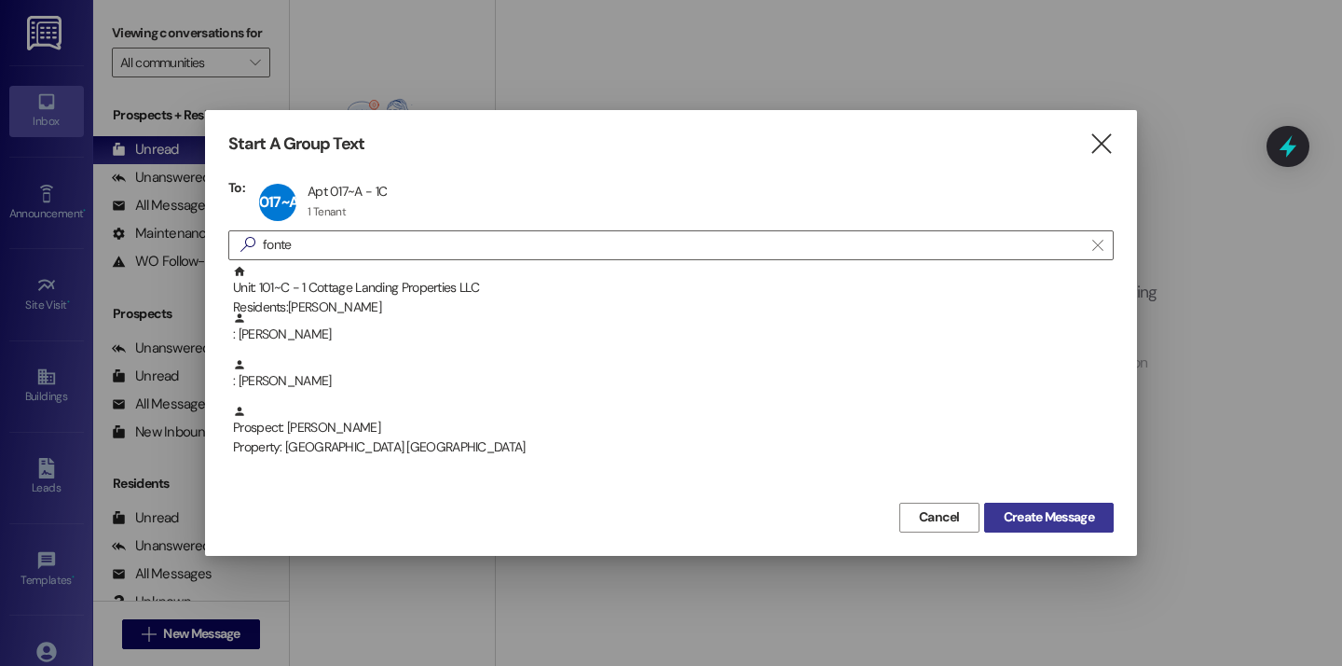
click at [1031, 504] on button "Create Message" at bounding box center [1049, 517] width 130 height 30
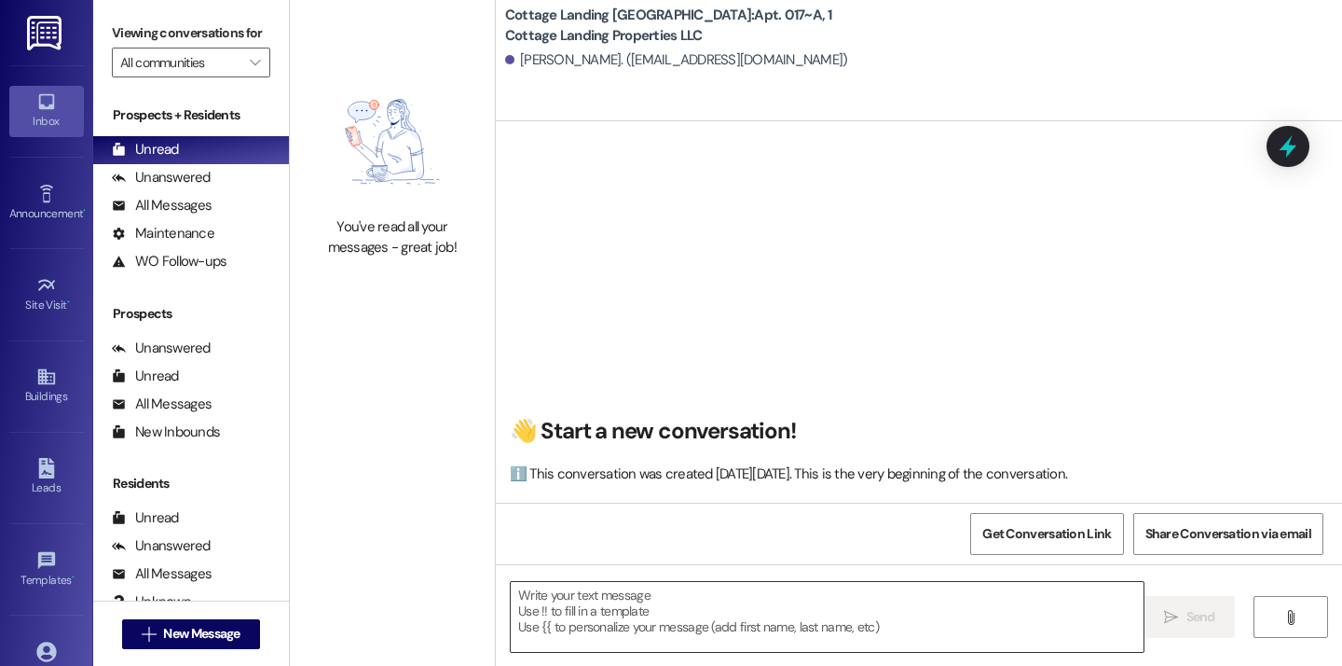
click at [549, 603] on textarea at bounding box center [827, 617] width 633 height 70
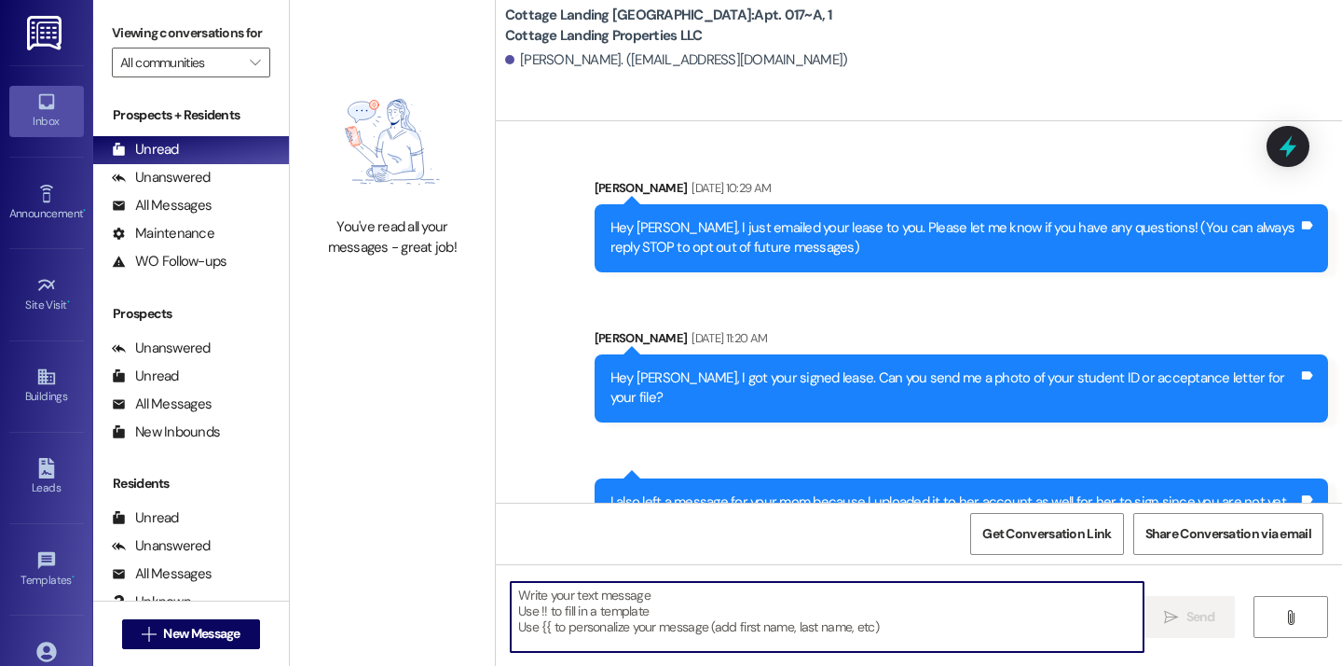
scroll to position [58109, 0]
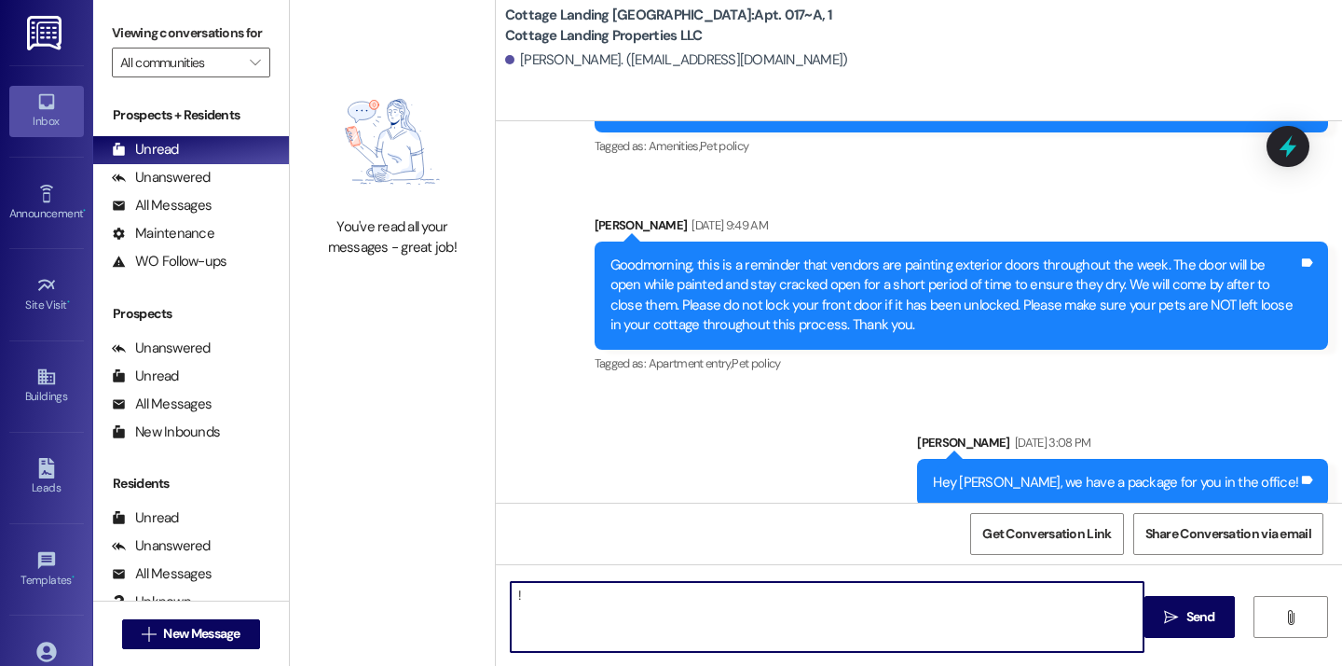
type textarea "!!"
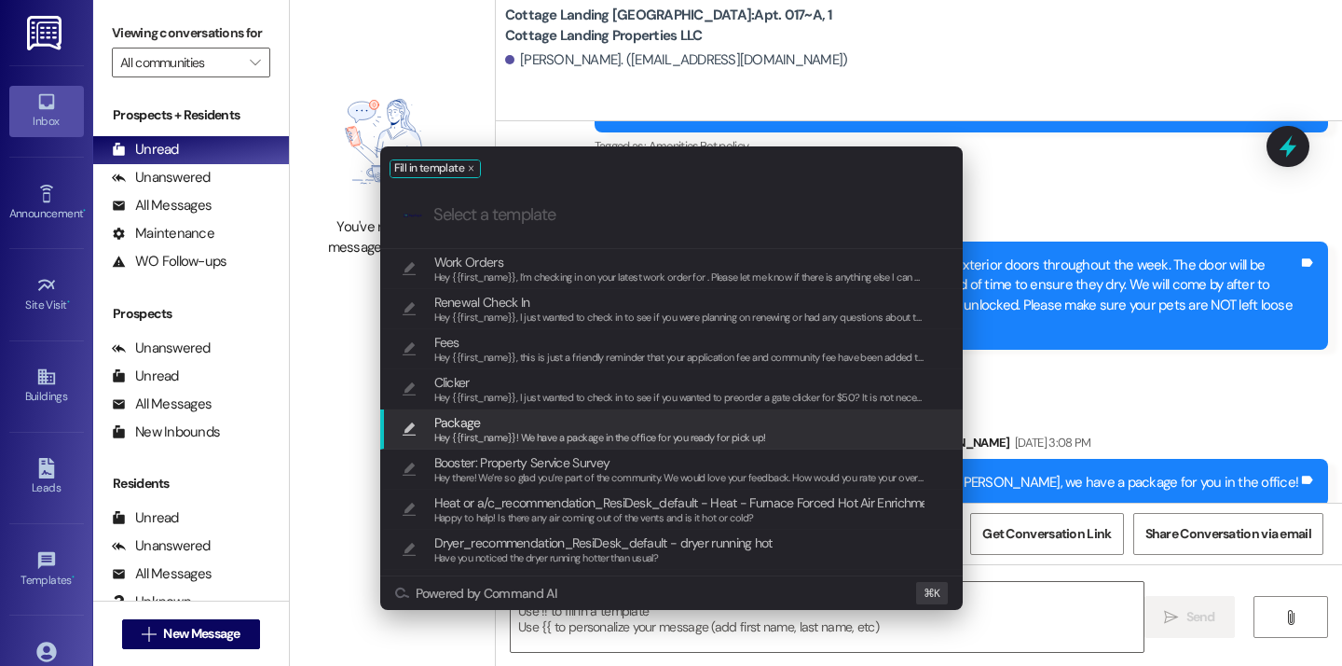
click at [552, 437] on span "Hey {{first_name}}! We have a package in the office for you ready for pick up!" at bounding box center [600, 437] width 332 height 13
type textarea "Hey {{first_name}}! We have a package in the office for you ready for pick up!"
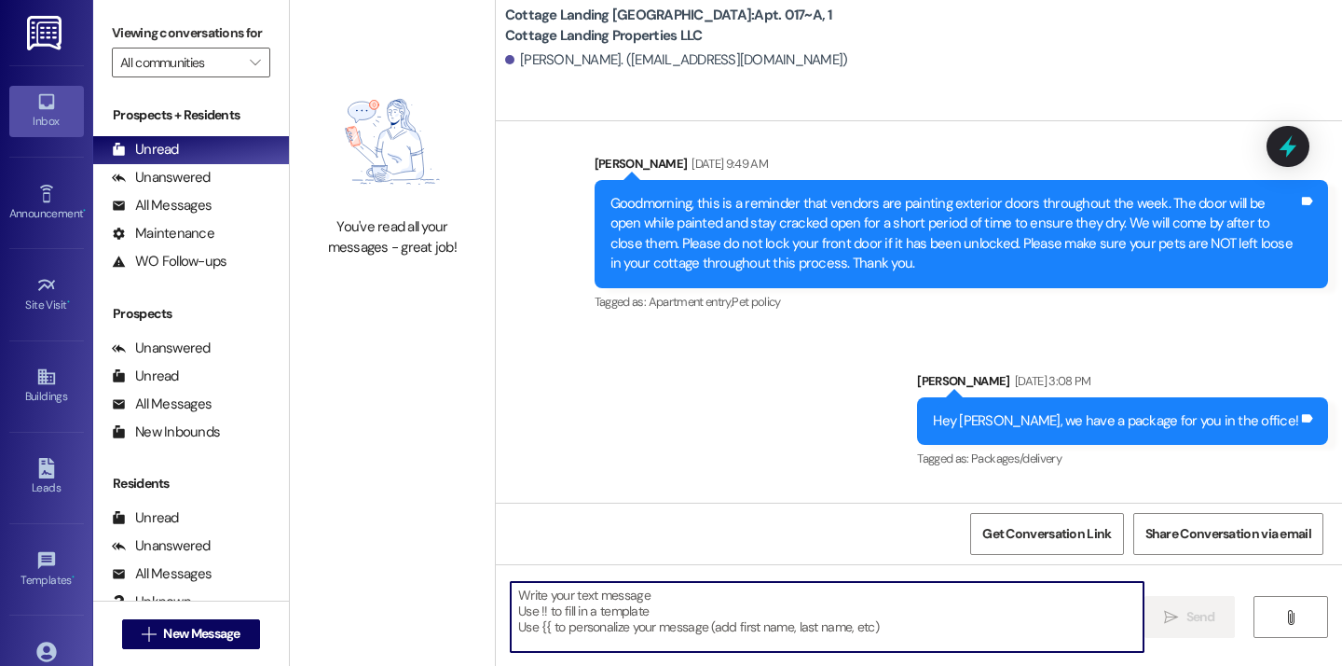
scroll to position [58240, 0]
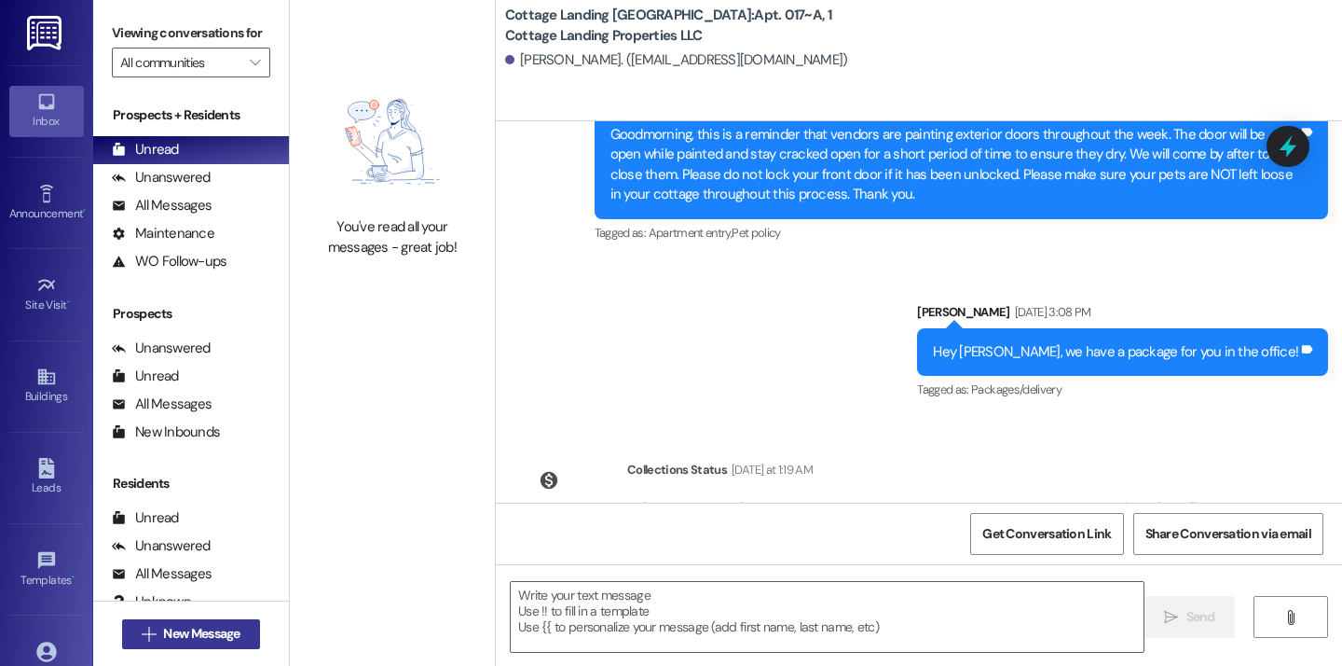
click at [199, 628] on span "New Message" at bounding box center [201, 634] width 76 height 20
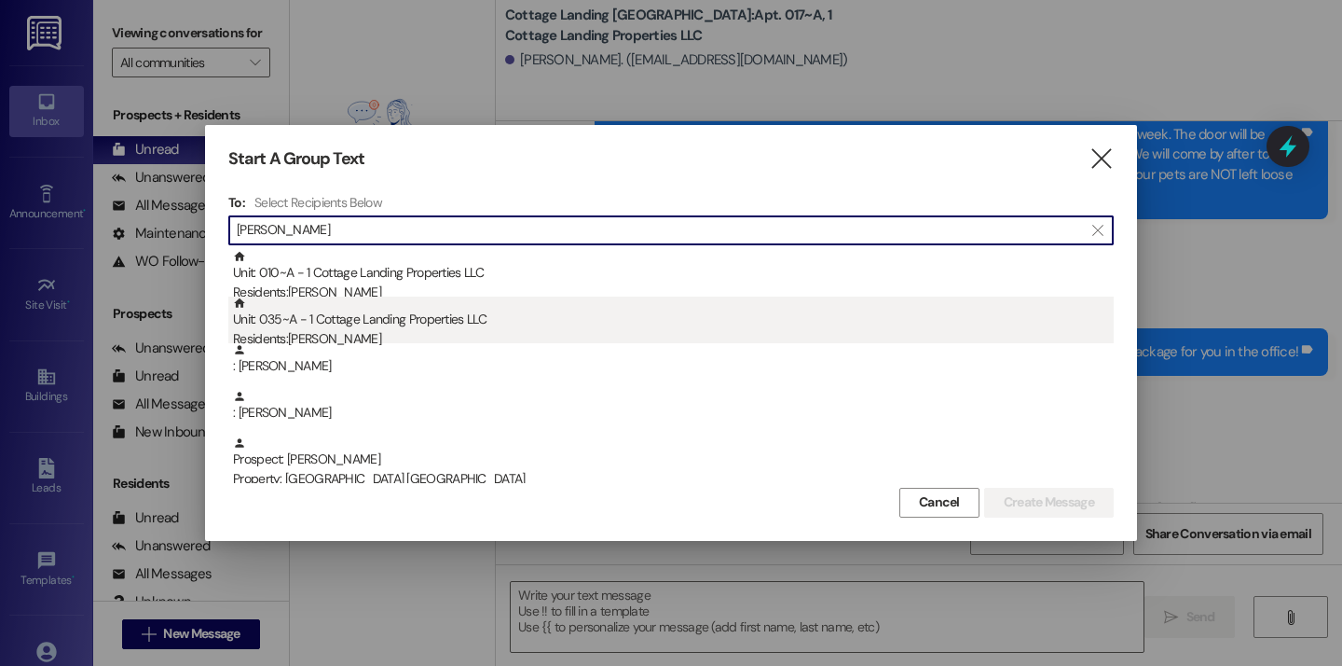
type input "cole"
click at [348, 341] on div "Residents: Tristan Coleman" at bounding box center [673, 339] width 881 height 20
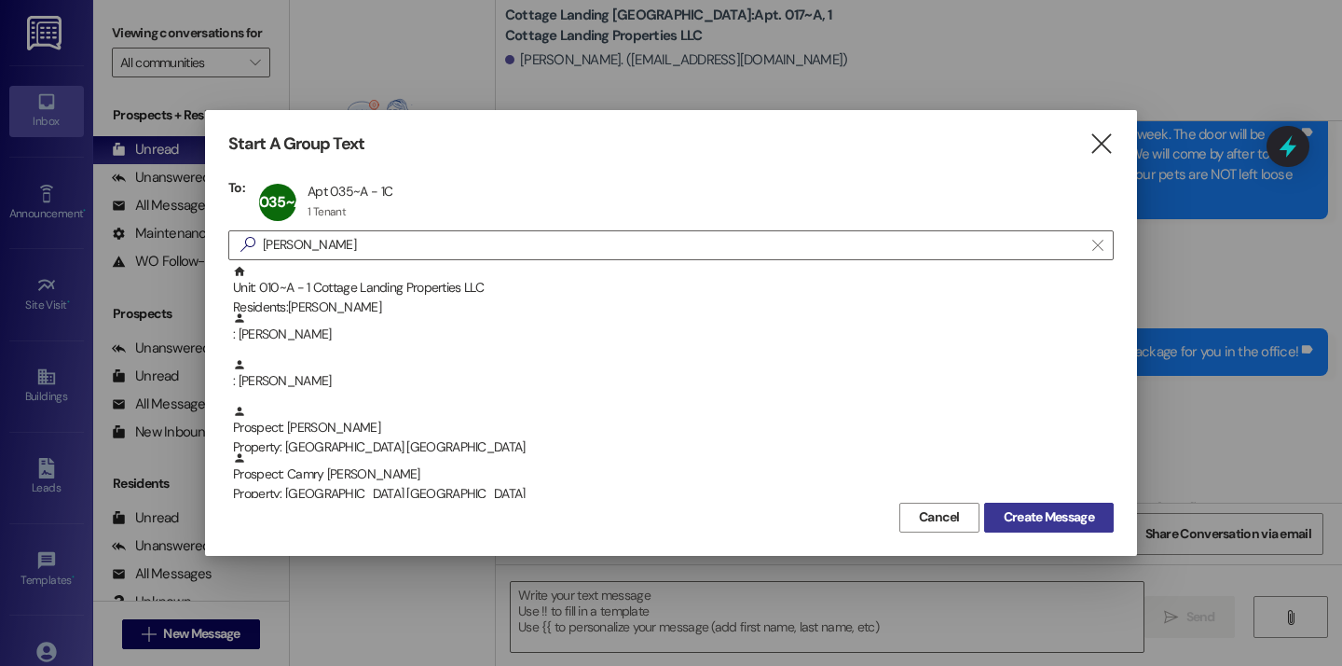
click at [1009, 524] on span "Create Message" at bounding box center [1049, 517] width 90 height 20
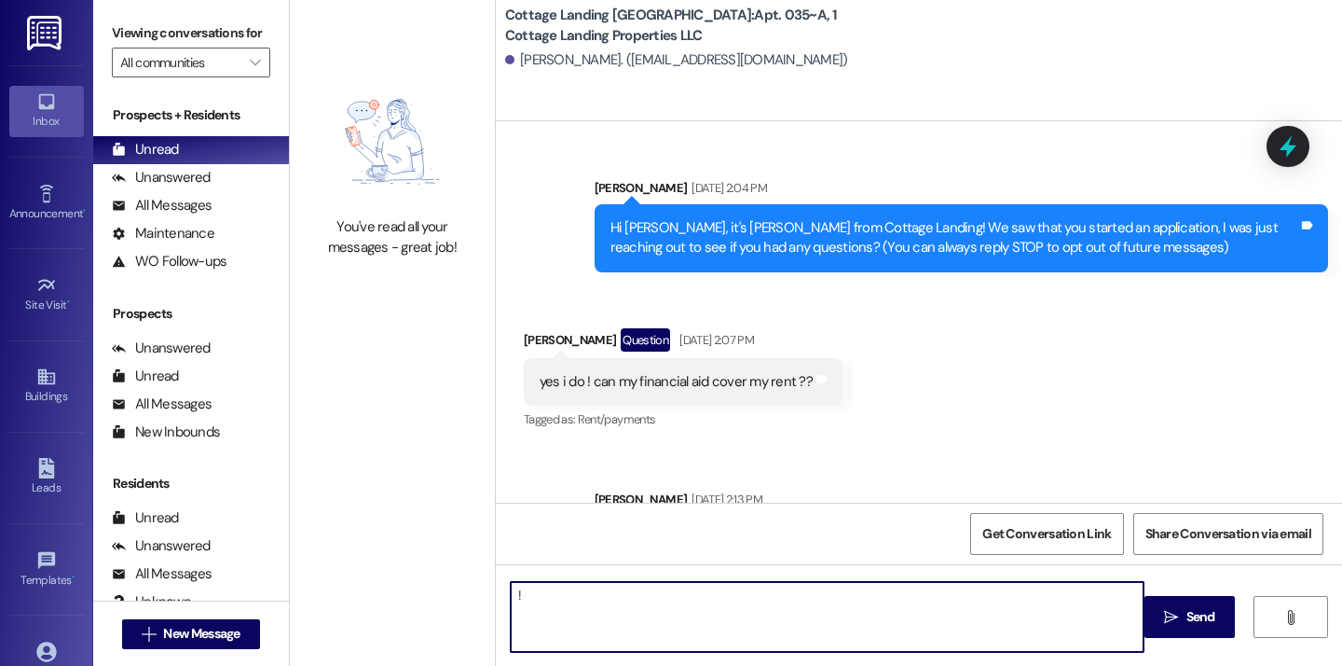
scroll to position [67791, 0]
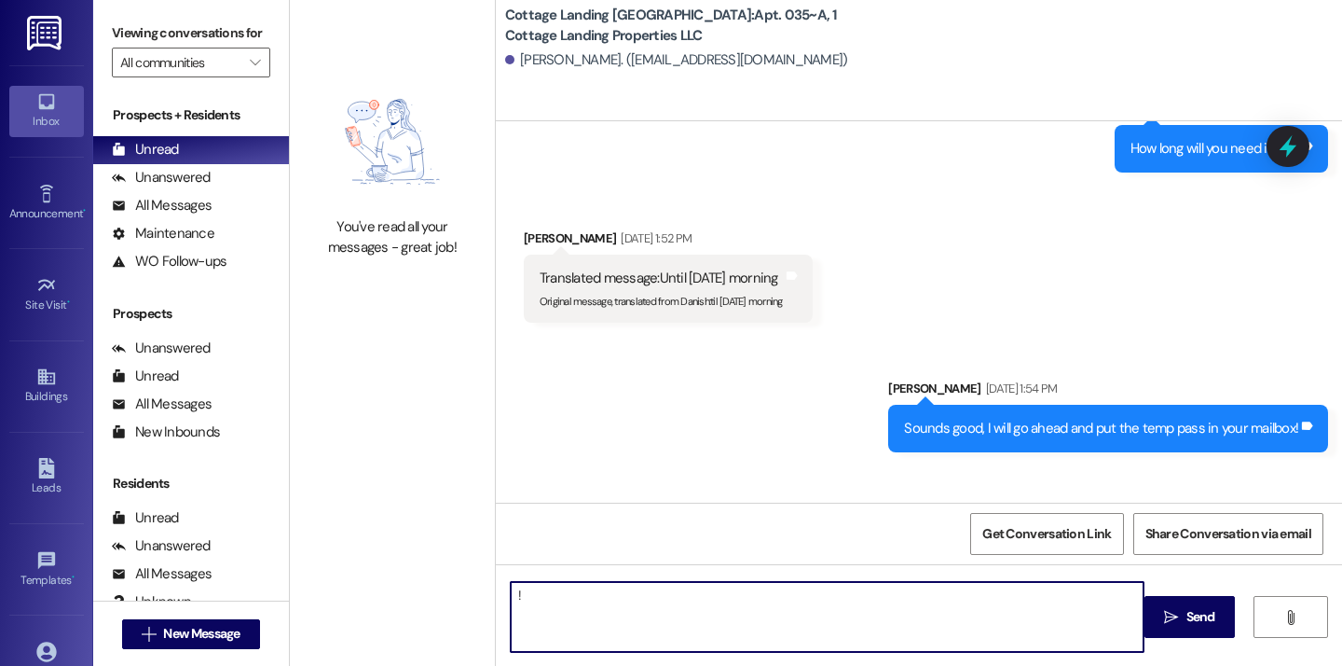
type textarea "!!"
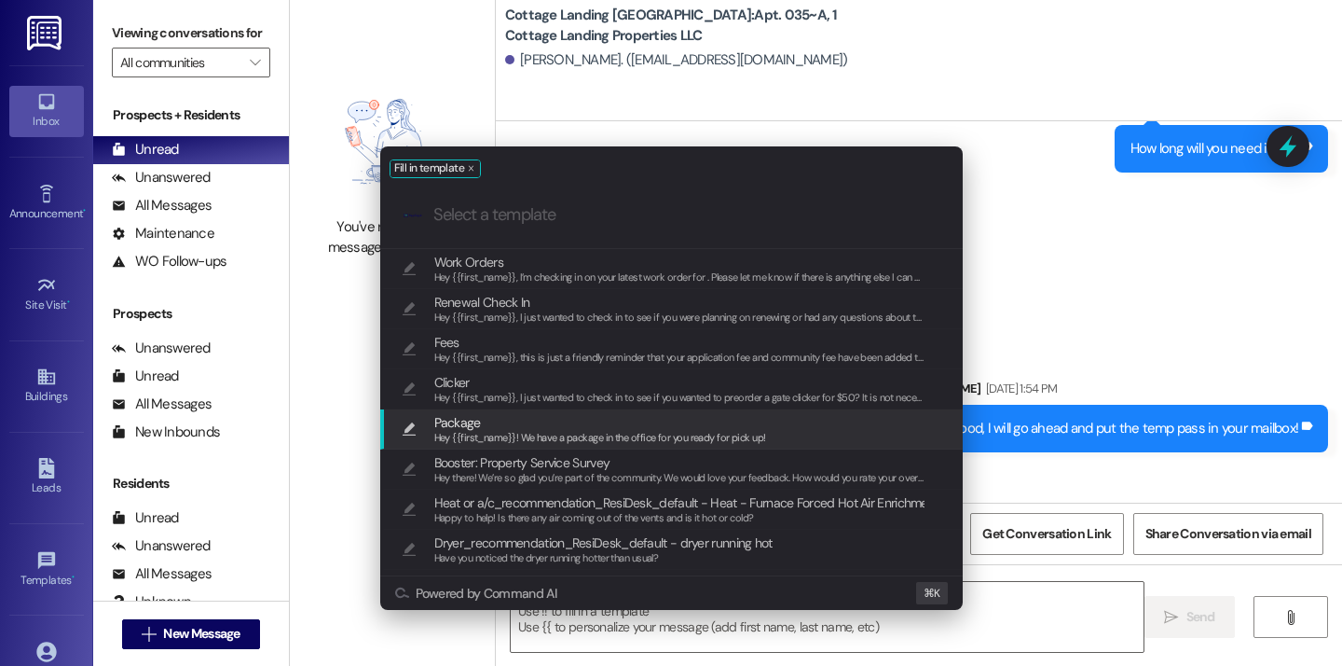
click at [686, 433] on span "Hey {{first_name}}! We have a package in the office for you ready for pick up!" at bounding box center [600, 437] width 332 height 13
type textarea "Hey {{first_name}}! We have a package in the office for you ready for pick up!"
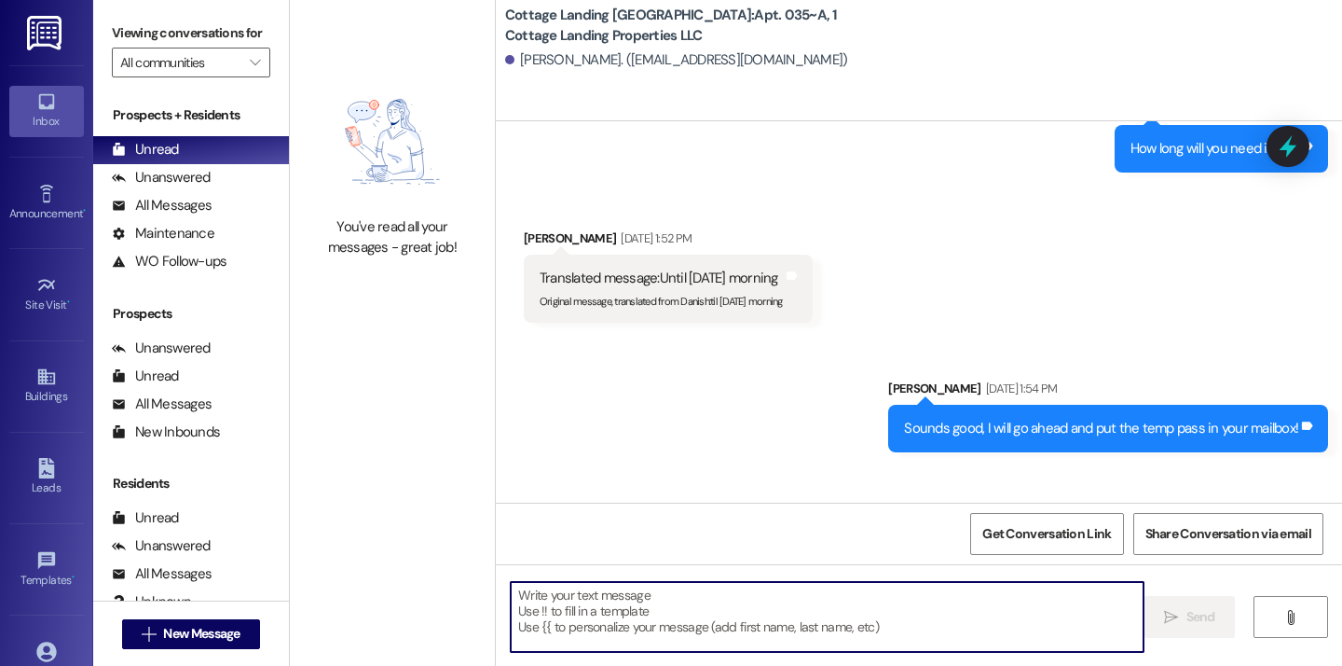
scroll to position [67488, 0]
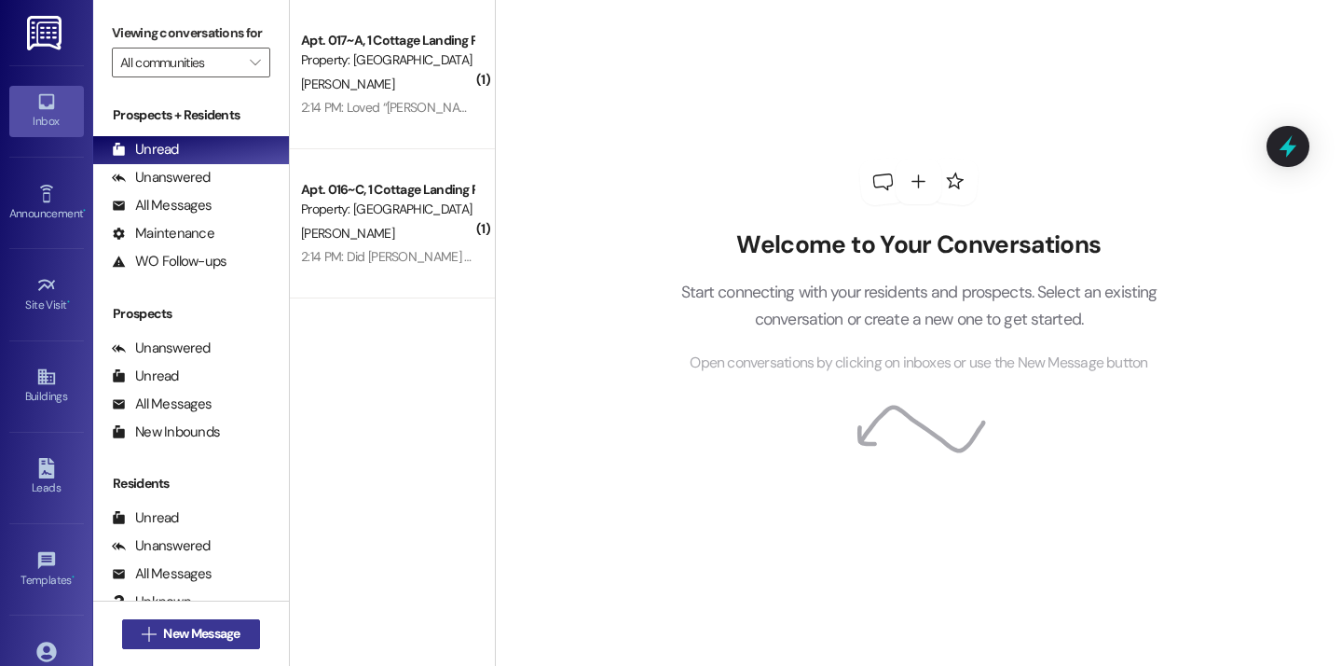
click at [192, 624] on span "New Message" at bounding box center [201, 634] width 76 height 20
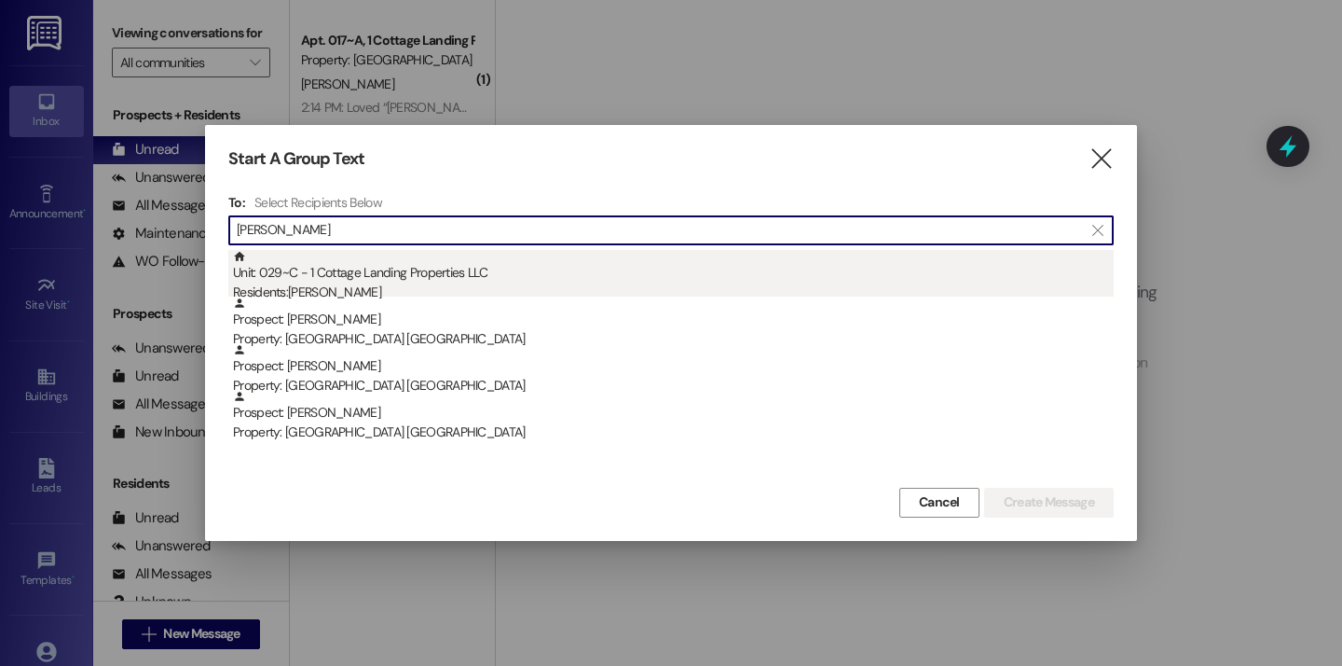
type input "[PERSON_NAME]"
click at [364, 270] on div "Unit: 029~C - 1 Cottage Landing Properties LLC Residents: [PERSON_NAME]" at bounding box center [673, 276] width 881 height 53
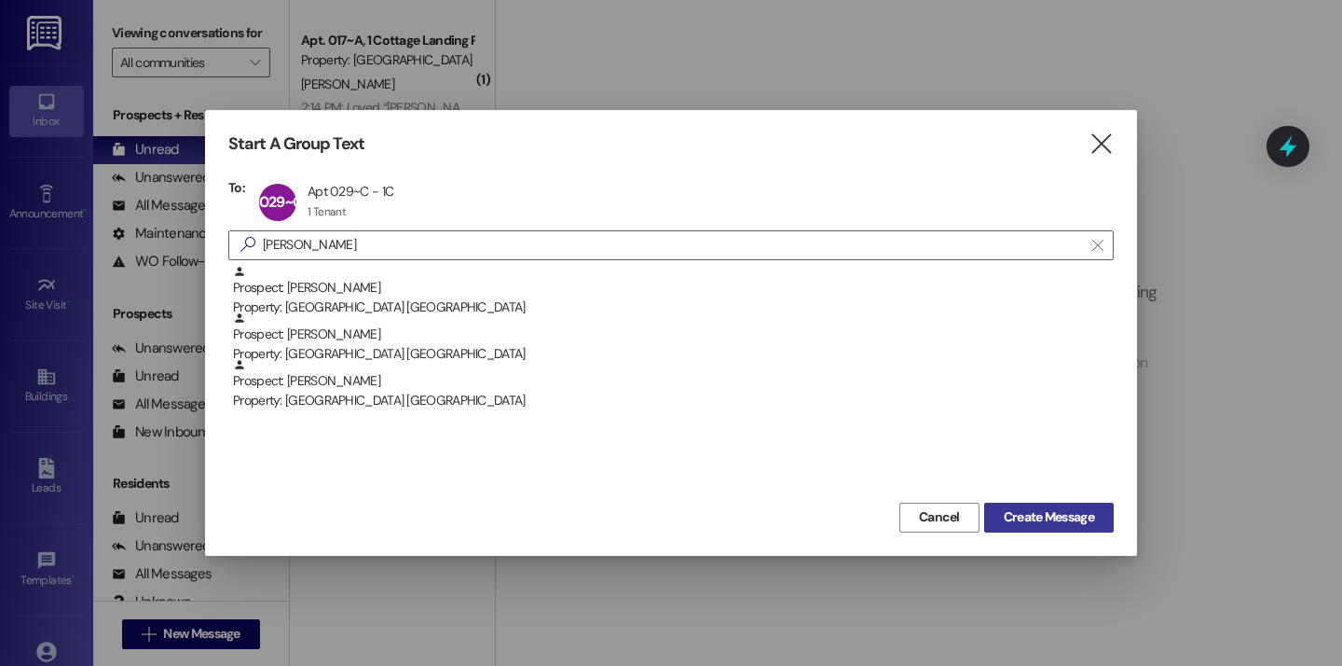
click at [1032, 524] on span "Create Message" at bounding box center [1049, 517] width 90 height 20
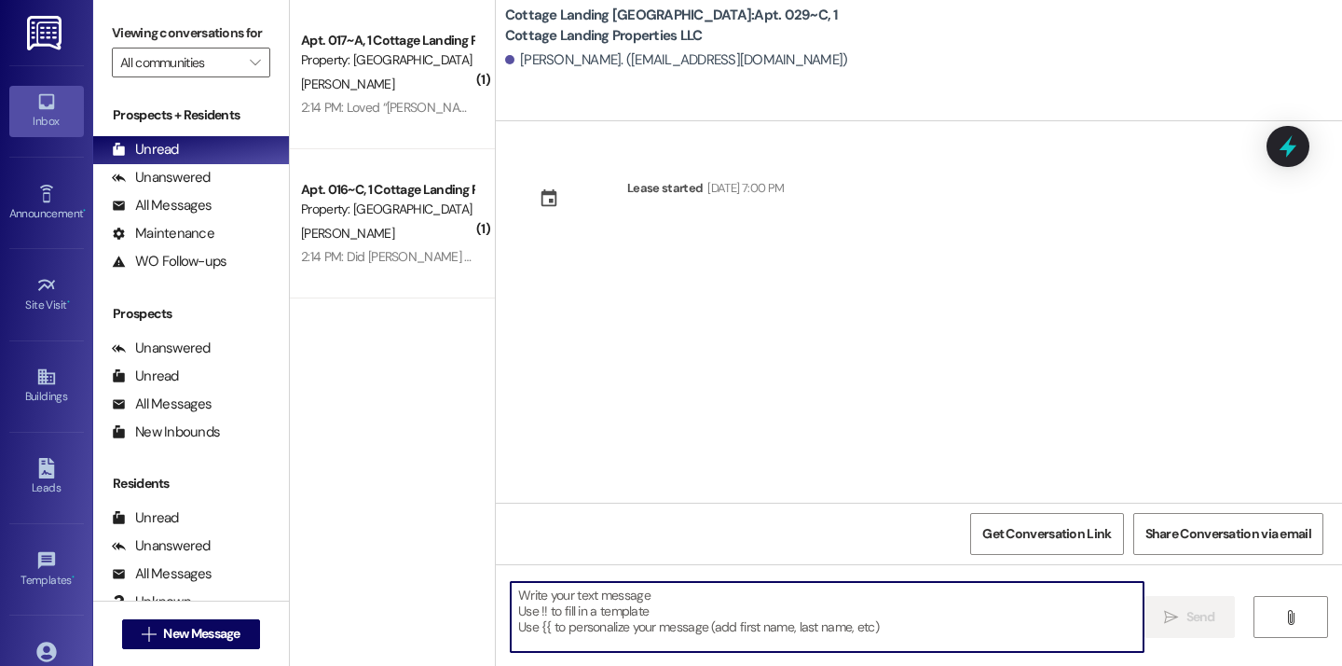
click at [560, 602] on textarea at bounding box center [827, 617] width 633 height 70
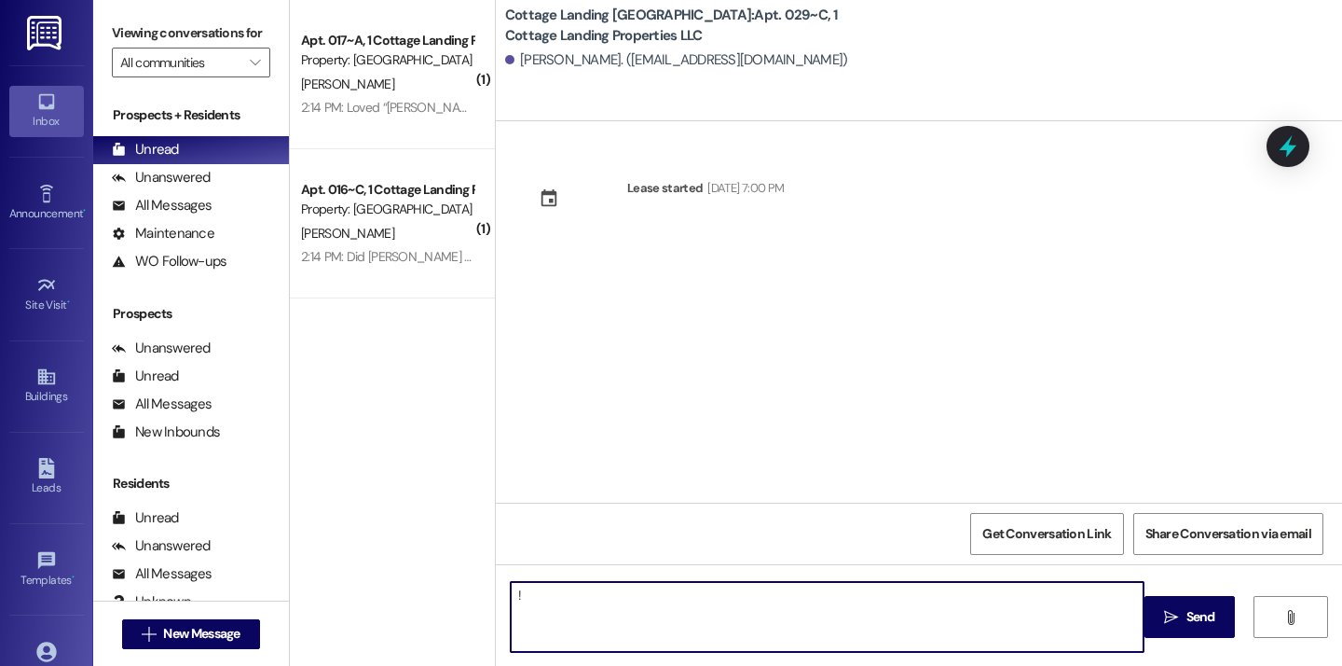
type textarea "!!"
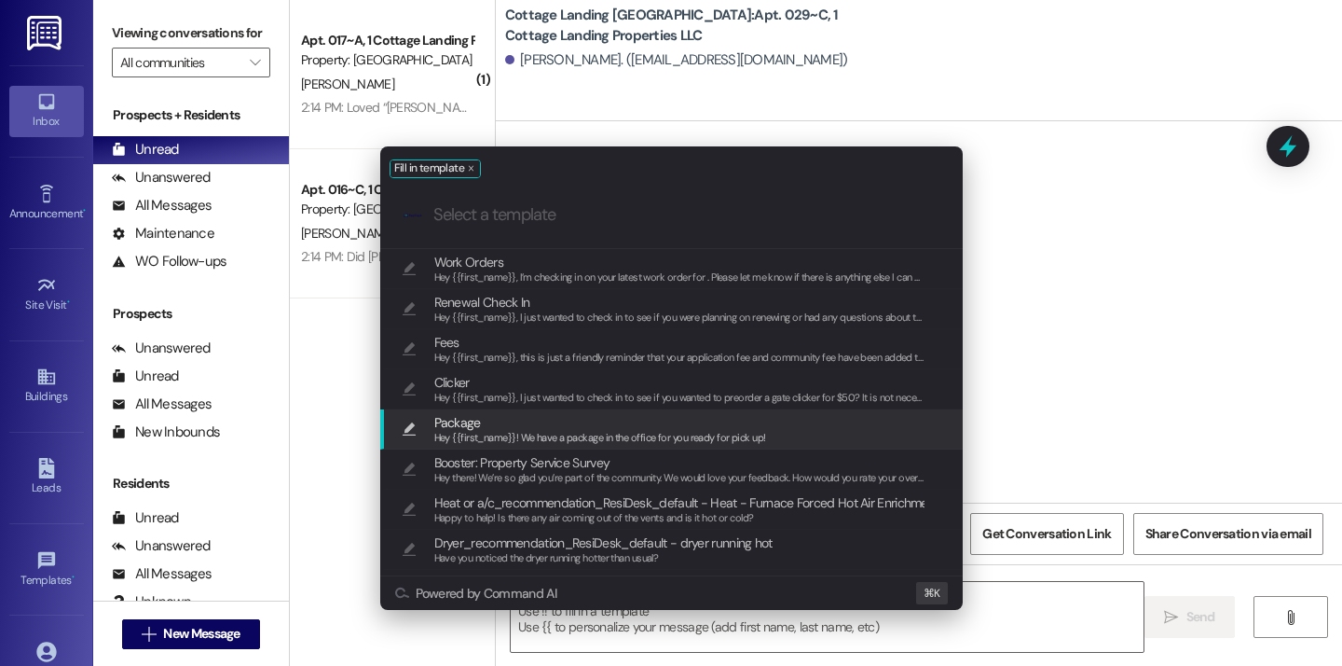
click at [505, 423] on span "Package" at bounding box center [600, 422] width 332 height 21
type textarea "Hey {{first_name}}! We have a package in the office for you ready for pick up!"
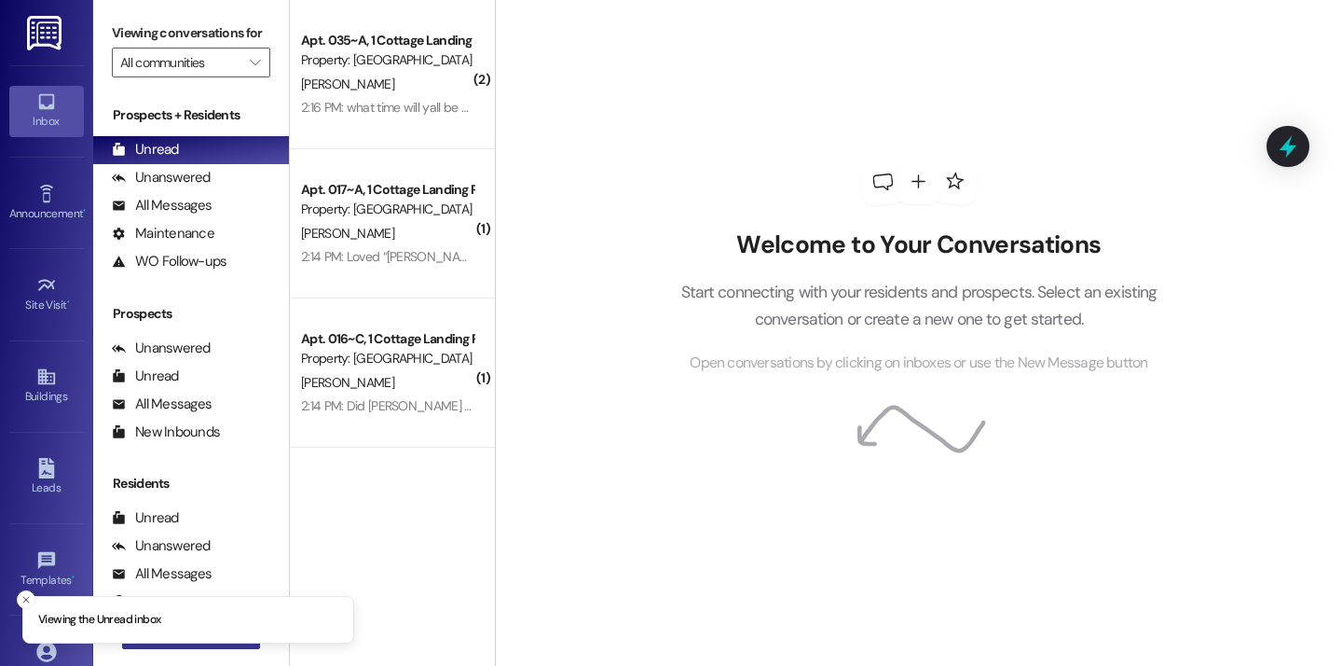
click at [219, 647] on button " New Message" at bounding box center [191, 634] width 138 height 30
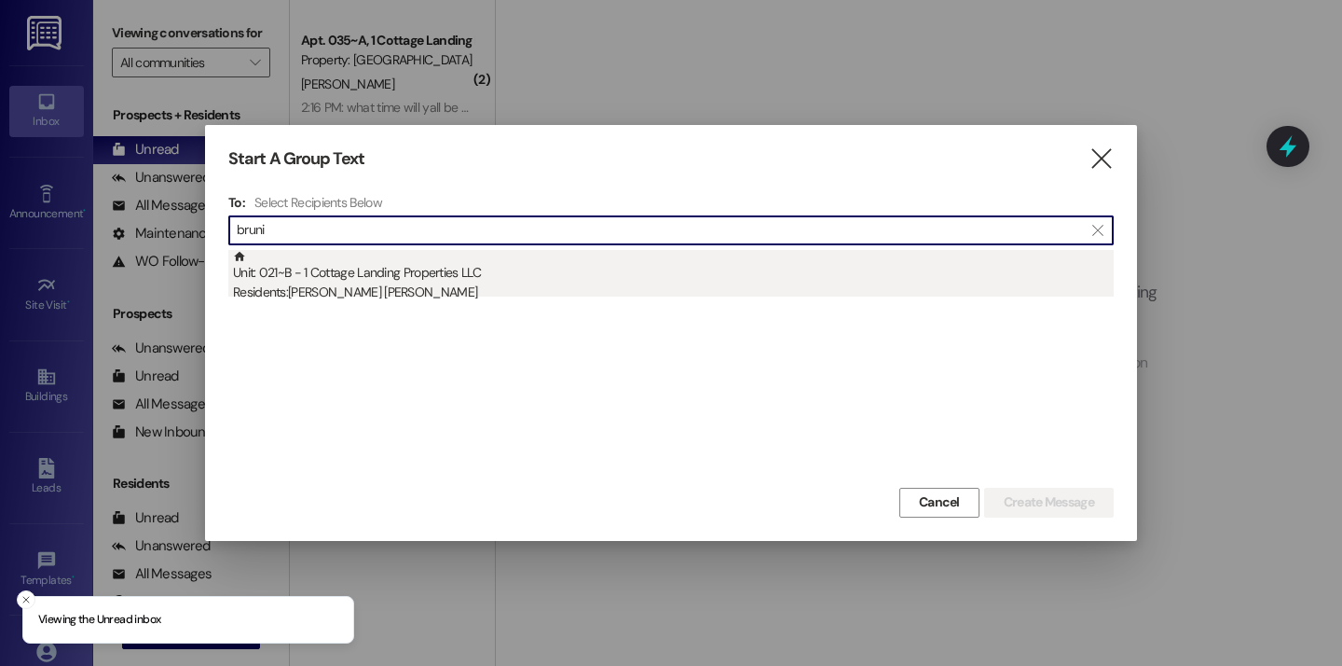
type input "bruni"
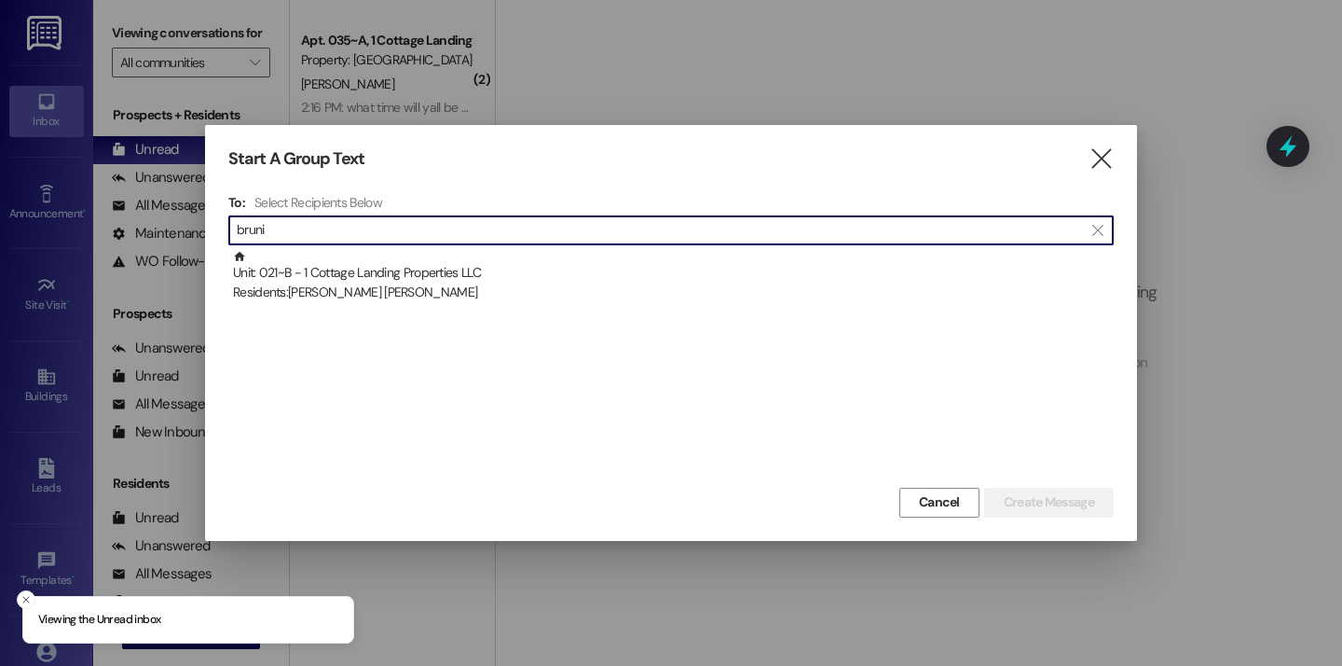
click at [431, 256] on div "Unit: 021~B - 1 Cottage Landing Properties LLC Residents: Presley Bruni" at bounding box center [673, 276] width 881 height 53
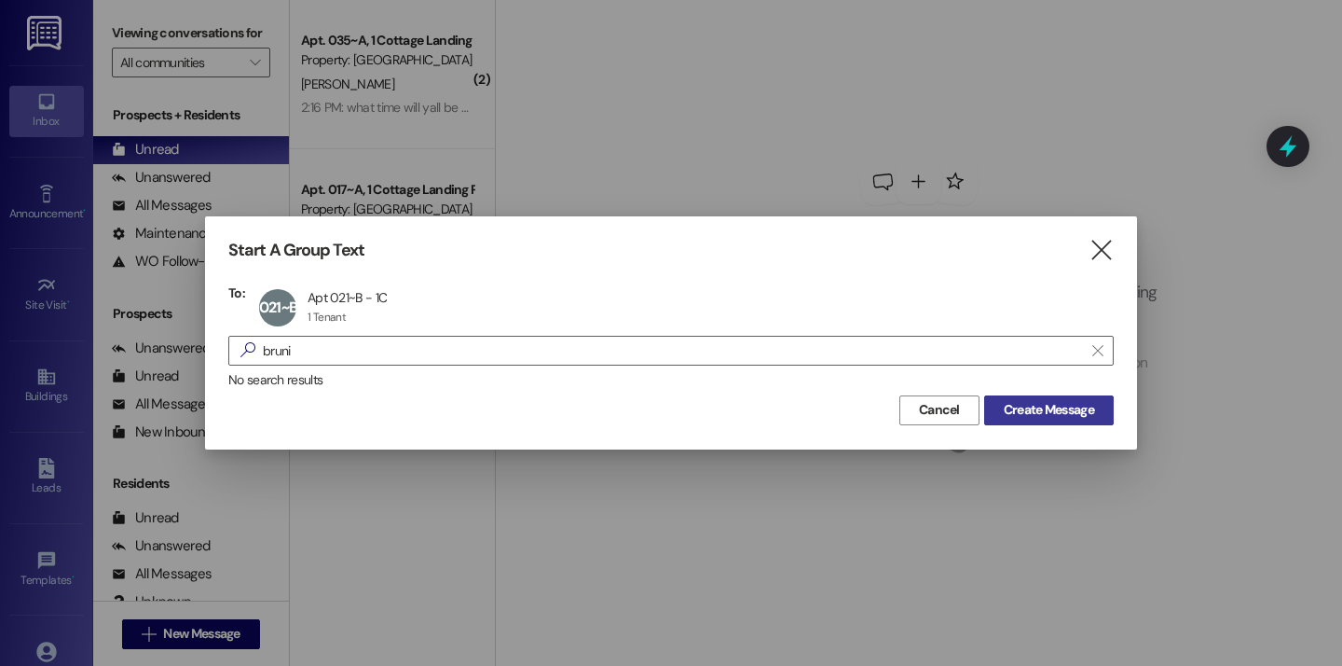
click at [1023, 422] on button "Create Message" at bounding box center [1049, 410] width 130 height 30
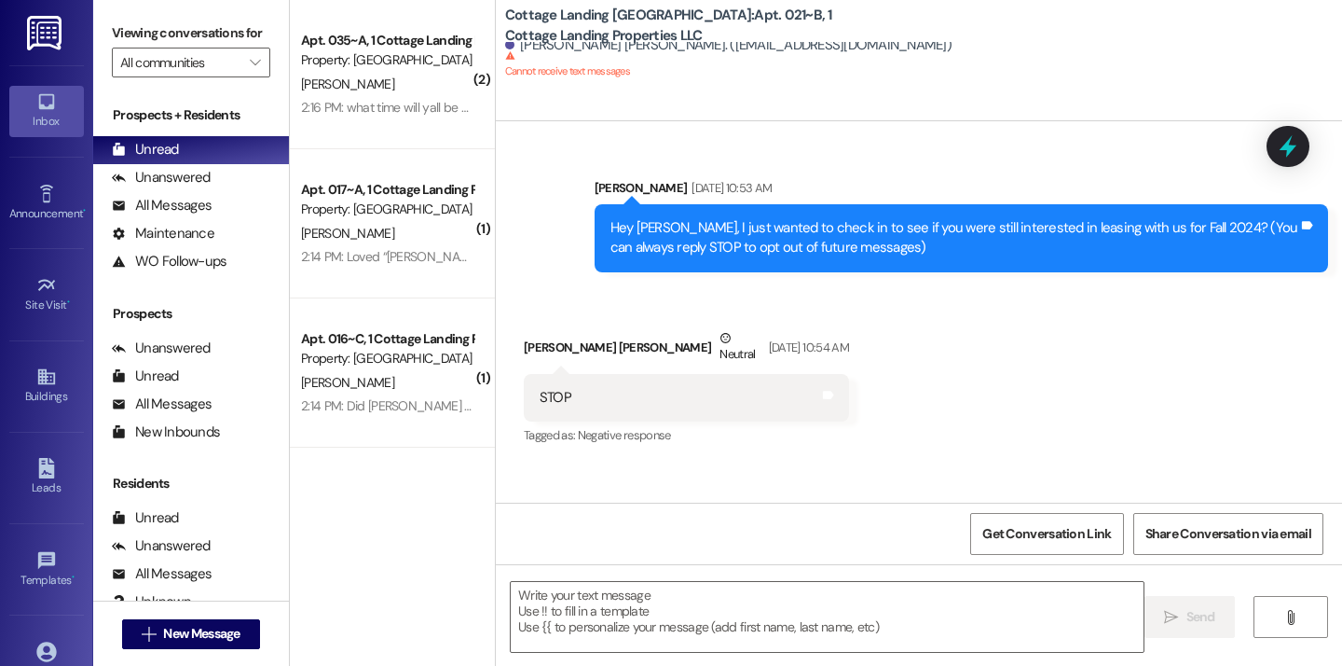
scroll to position [221, 0]
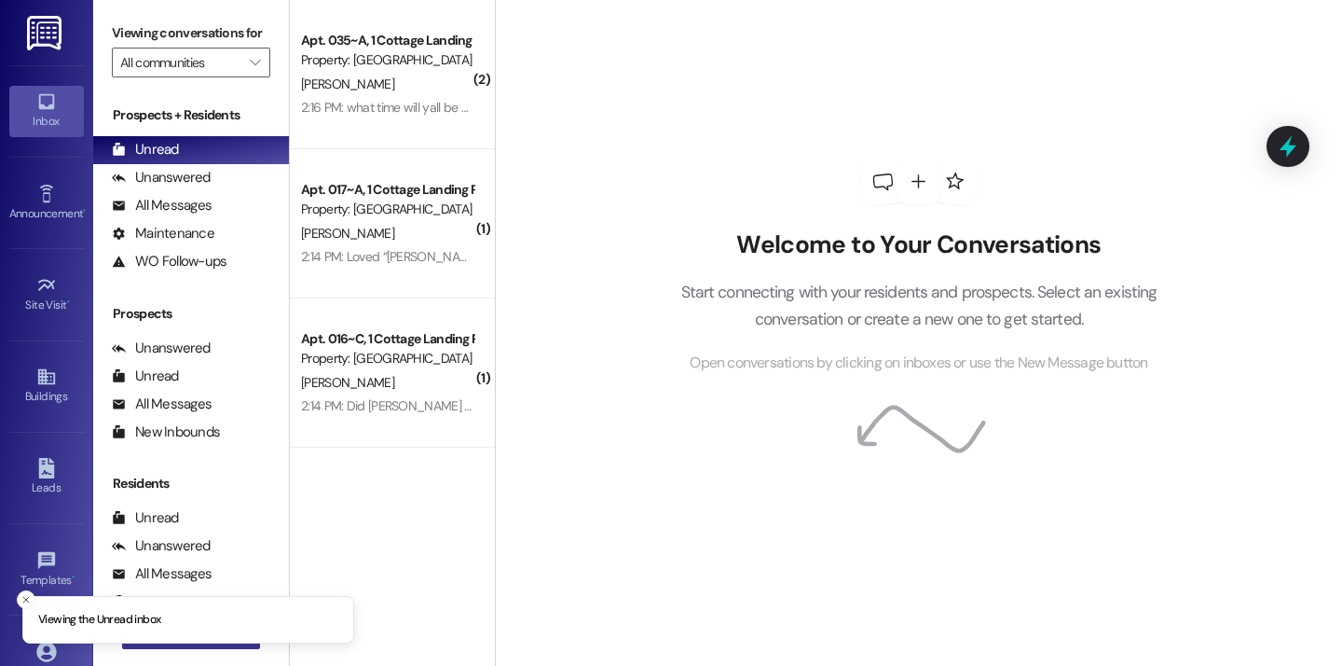
click at [243, 643] on button " New Message" at bounding box center [191, 634] width 138 height 30
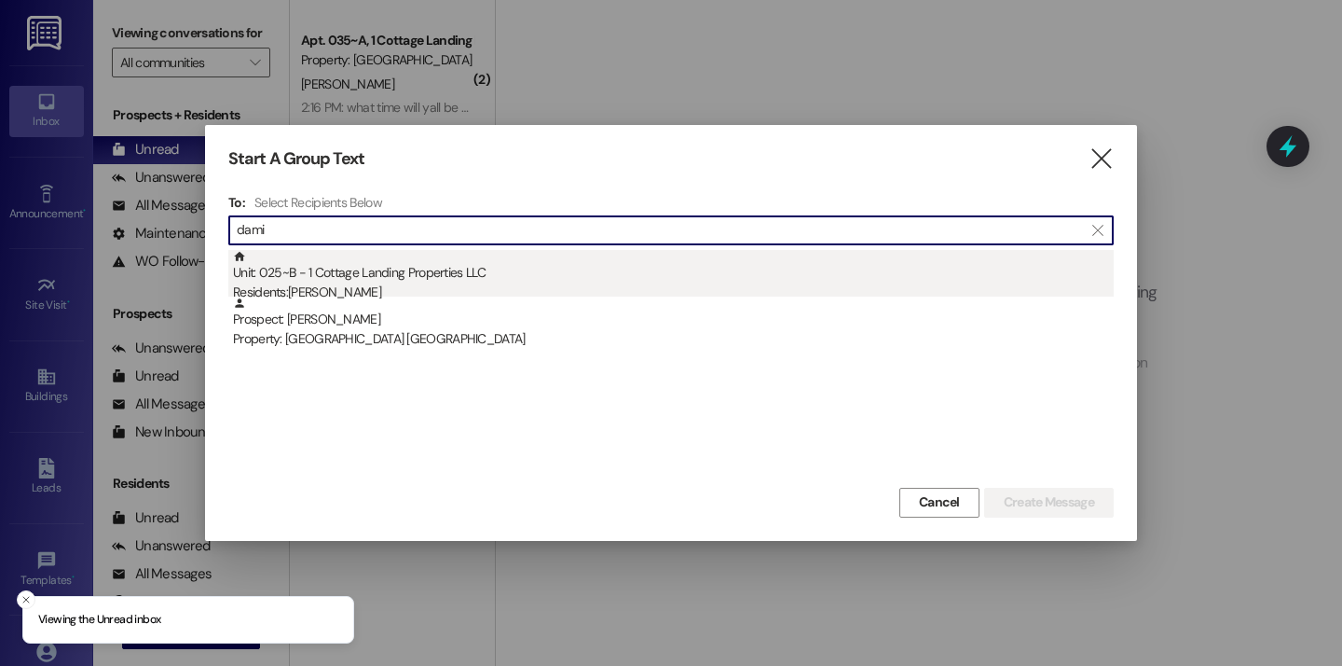
type input "dami"
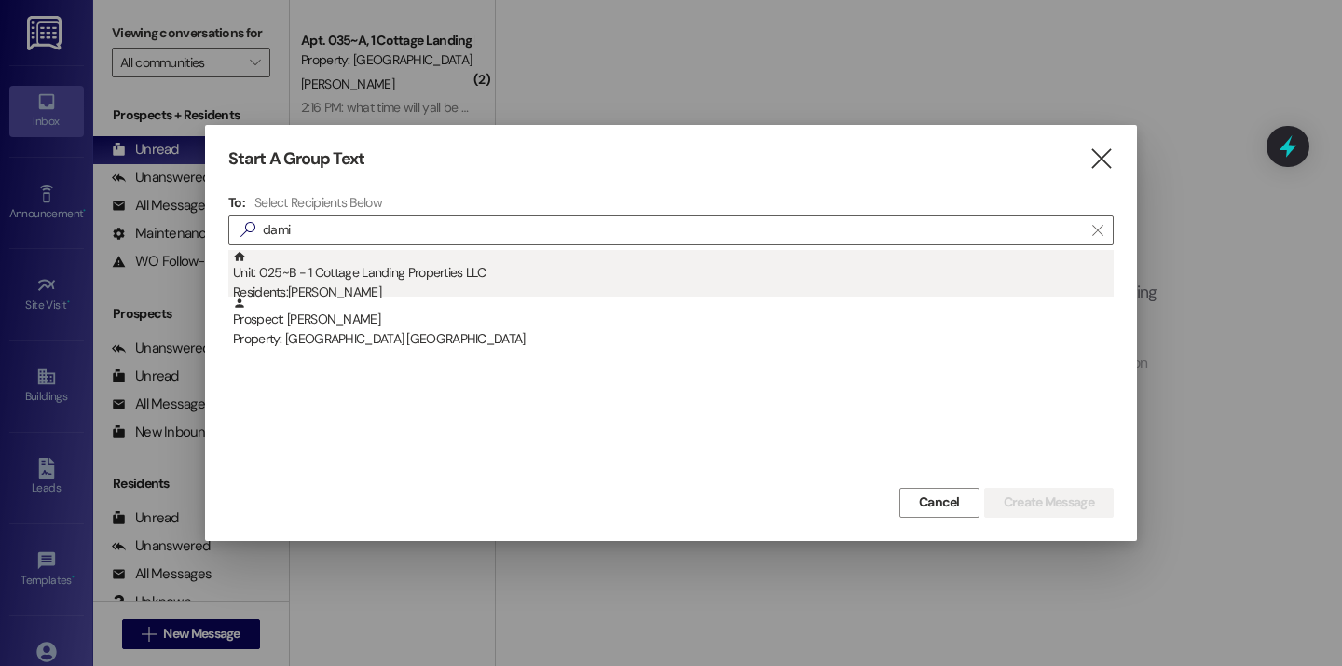
click at [339, 291] on div "Residents: [PERSON_NAME]" at bounding box center [673, 292] width 881 height 20
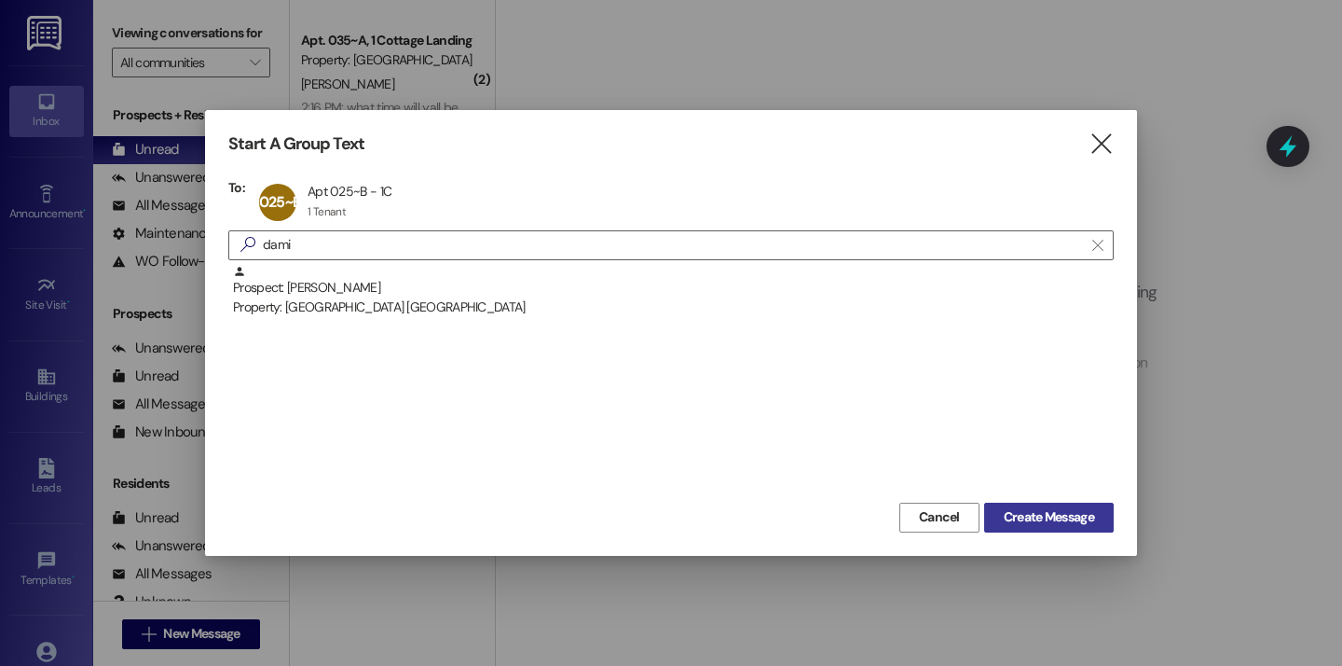
click at [1004, 515] on span "Create Message" at bounding box center [1049, 517] width 90 height 20
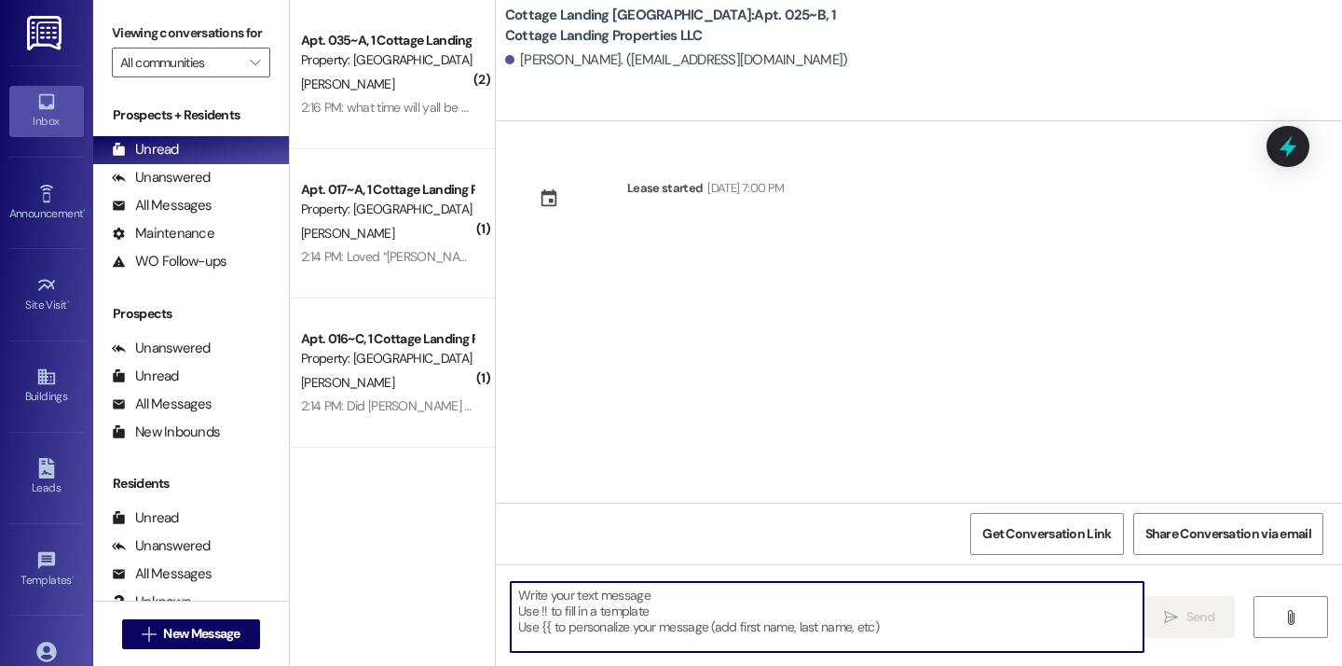
click at [624, 604] on textarea at bounding box center [827, 617] width 633 height 70
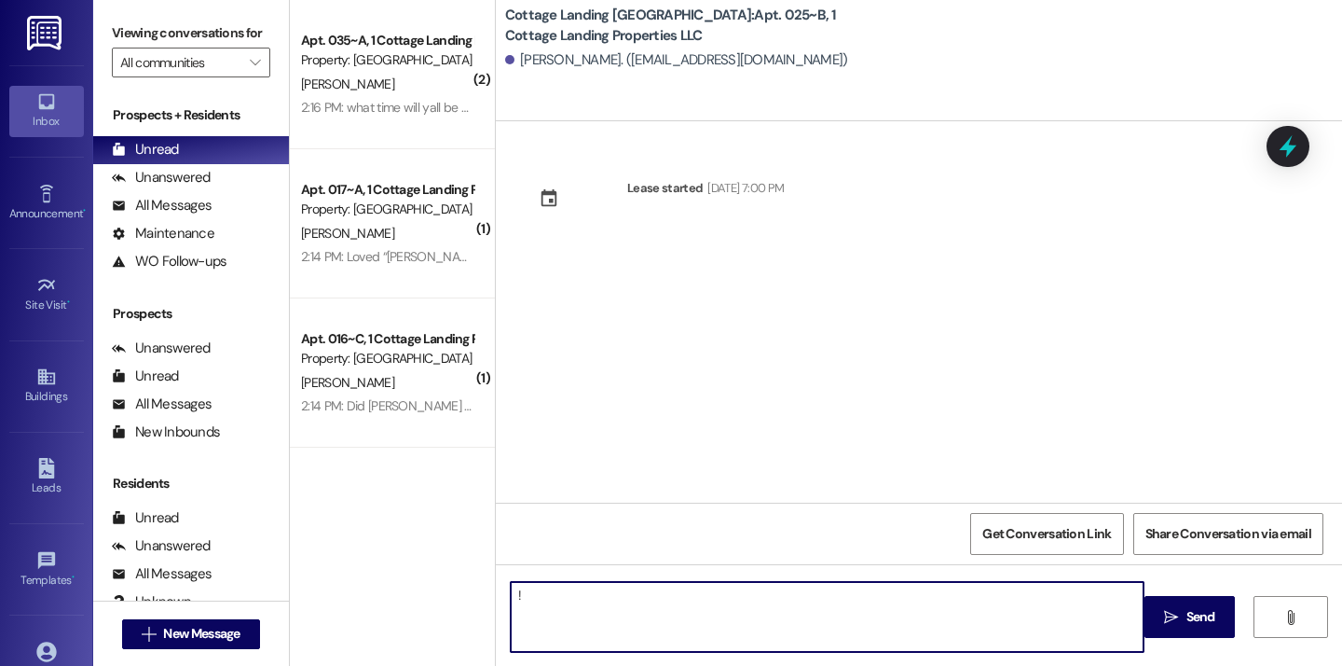
type textarea "!!"
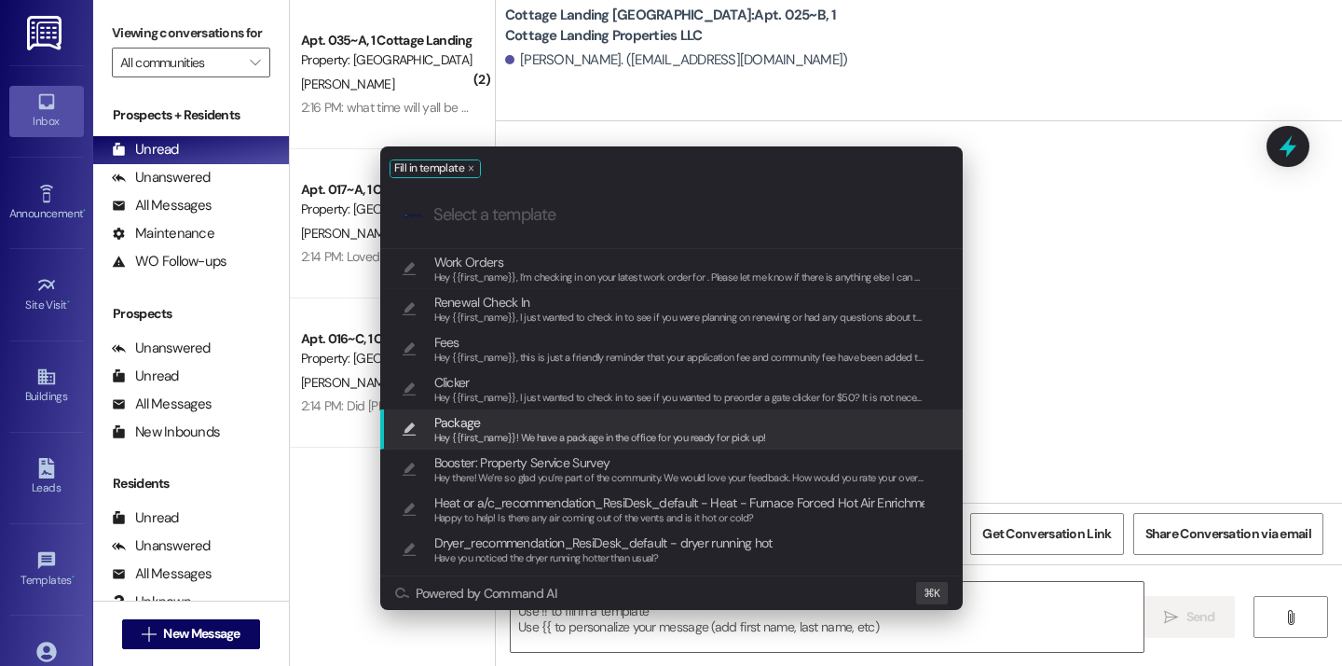
click at [541, 410] on div "Package Hey {{first_name}}! We have a package in the office for you ready for p…" at bounding box center [671, 429] width 583 height 40
type textarea "Hey {{first_name}}! We have a package in the office for you ready for pick up!"
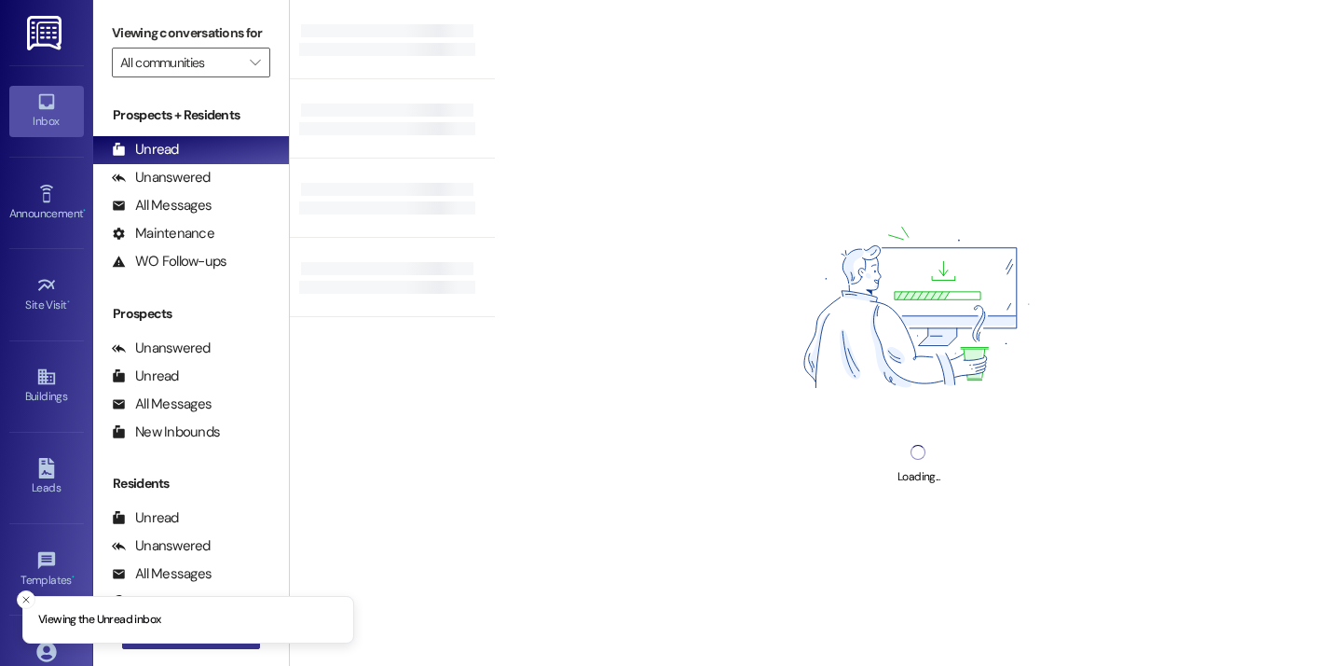
click at [222, 648] on button " New Message" at bounding box center [191, 634] width 138 height 30
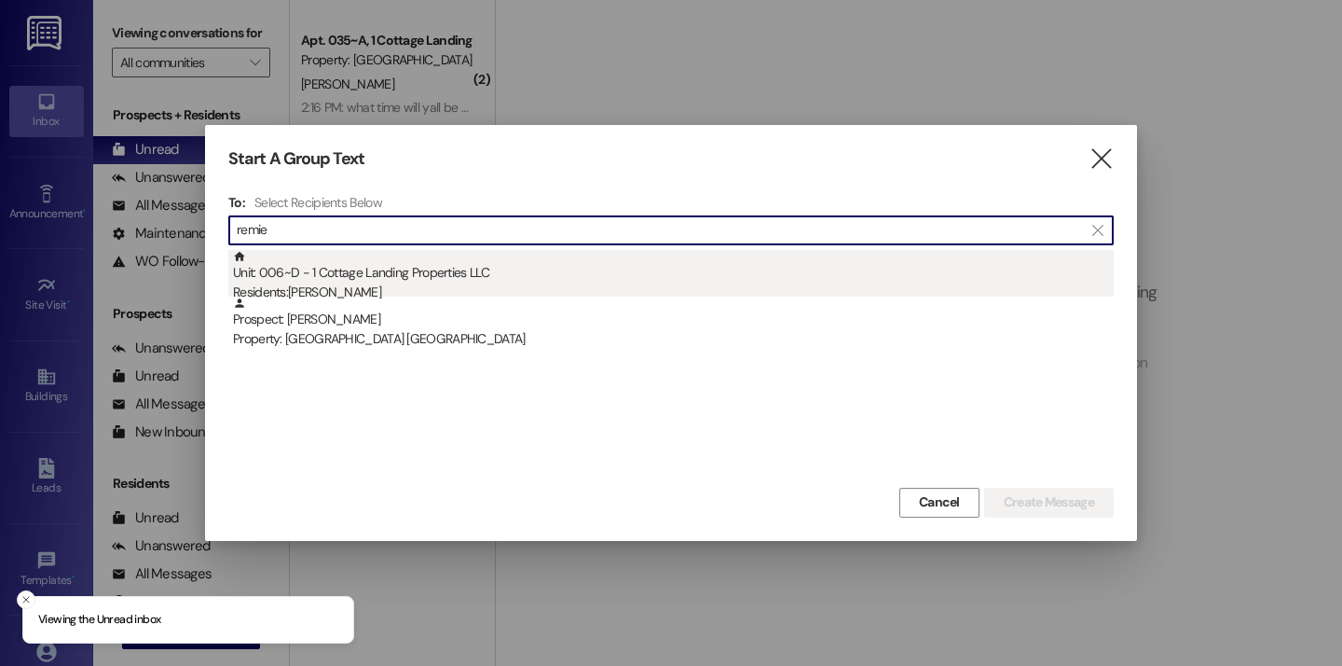
type input "remie"
click at [362, 276] on div "Unit: 006~D - 1 Cottage Landing Properties LLC Residents: [PERSON_NAME]" at bounding box center [673, 276] width 881 height 53
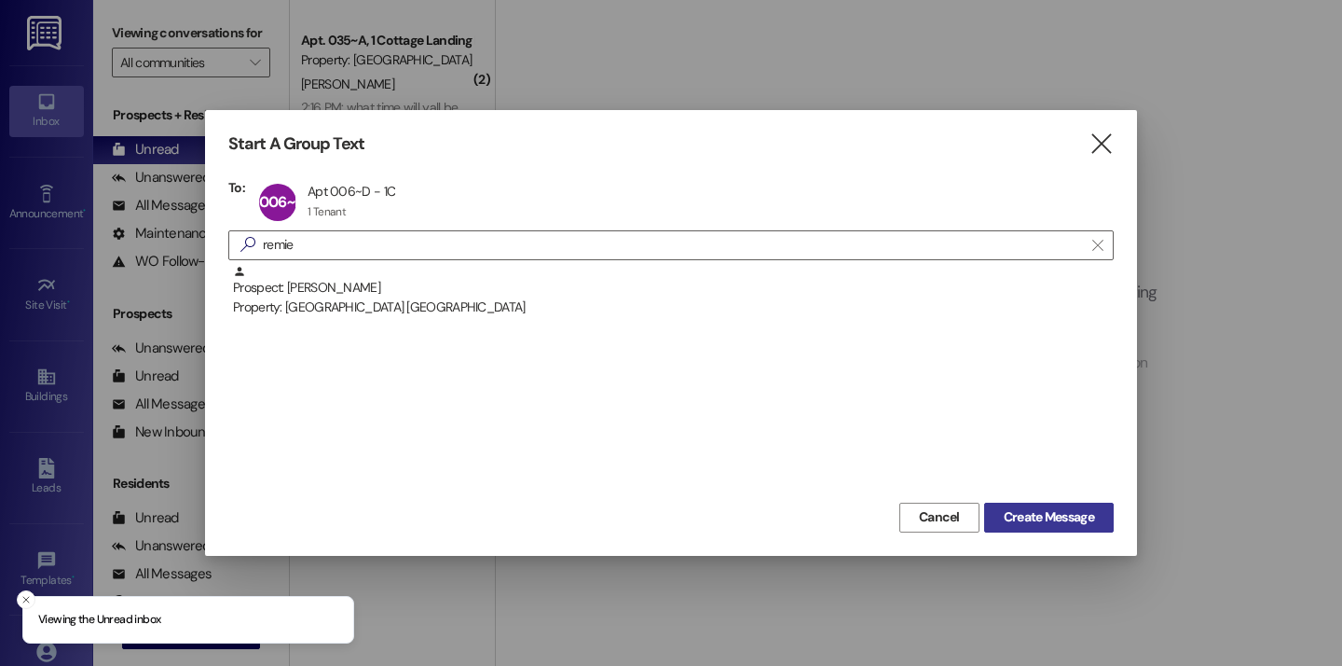
click at [1015, 516] on span "Create Message" at bounding box center [1049, 517] width 90 height 20
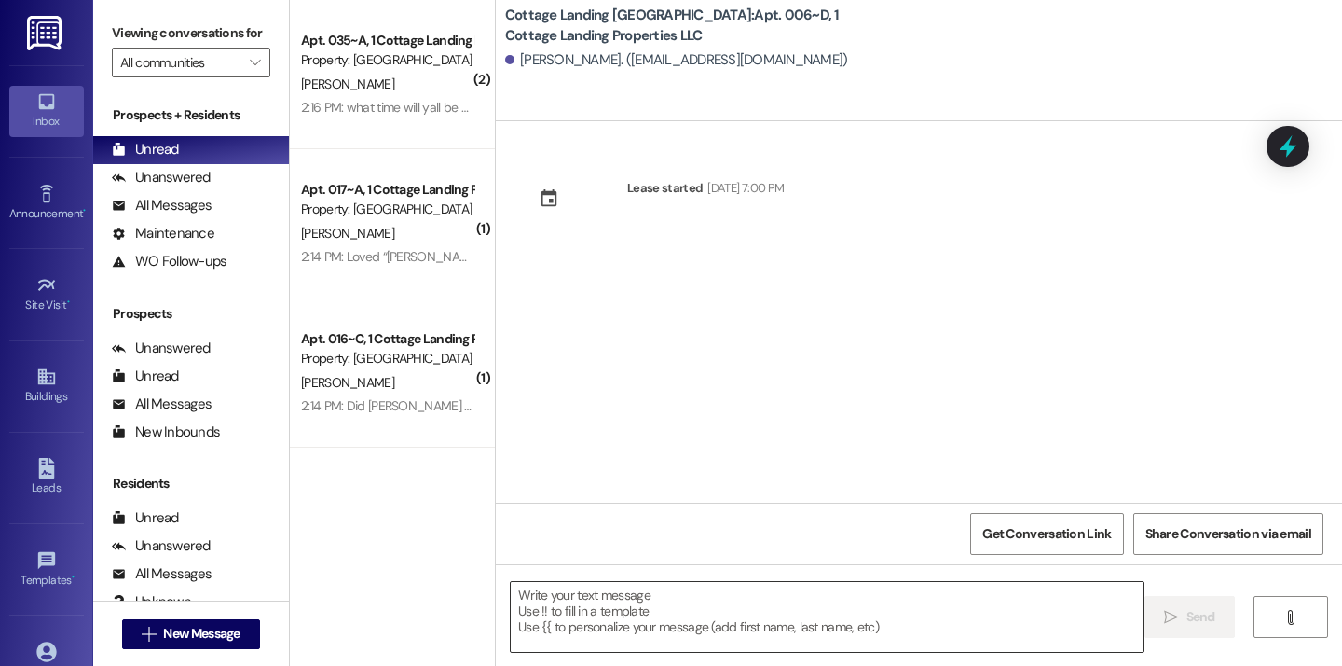
click at [682, 611] on textarea at bounding box center [827, 617] width 633 height 70
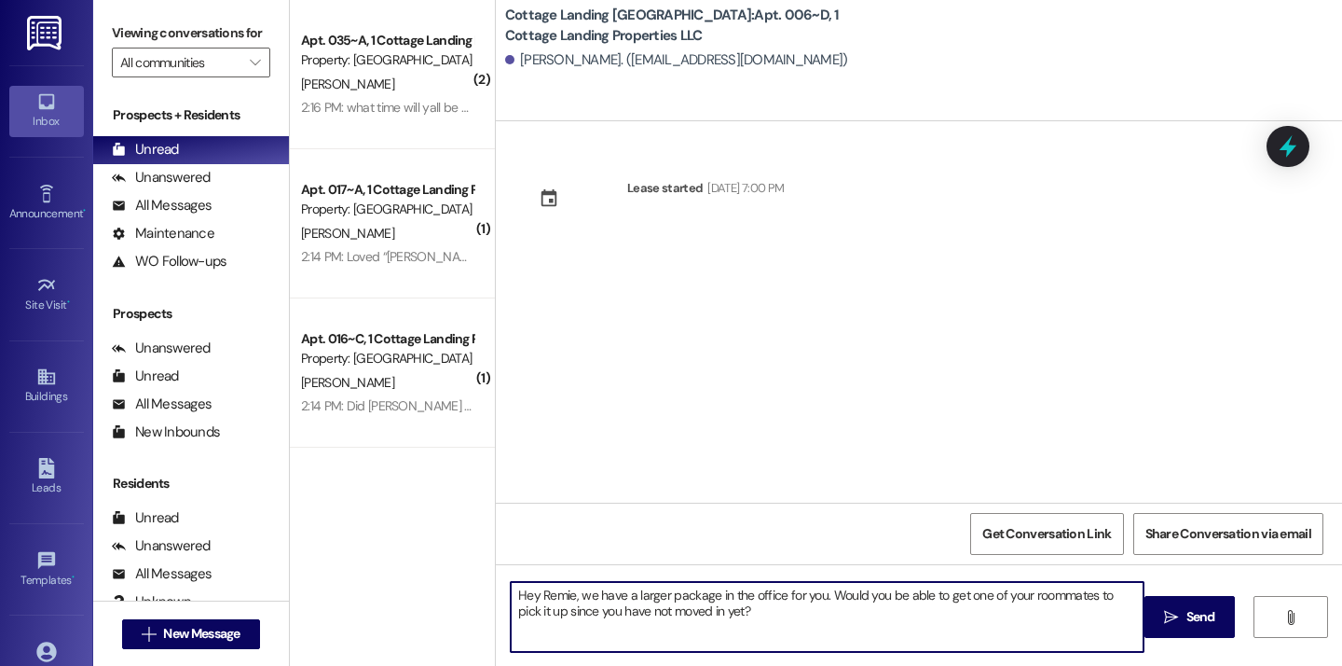
click at [526, 609] on textarea "Hey Remie, we have a larger package in the office for you. Would you be able to…" at bounding box center [827, 617] width 633 height 70
type textarea "Hey Remie, we have a larger package in the office for you. Would you be able to…"
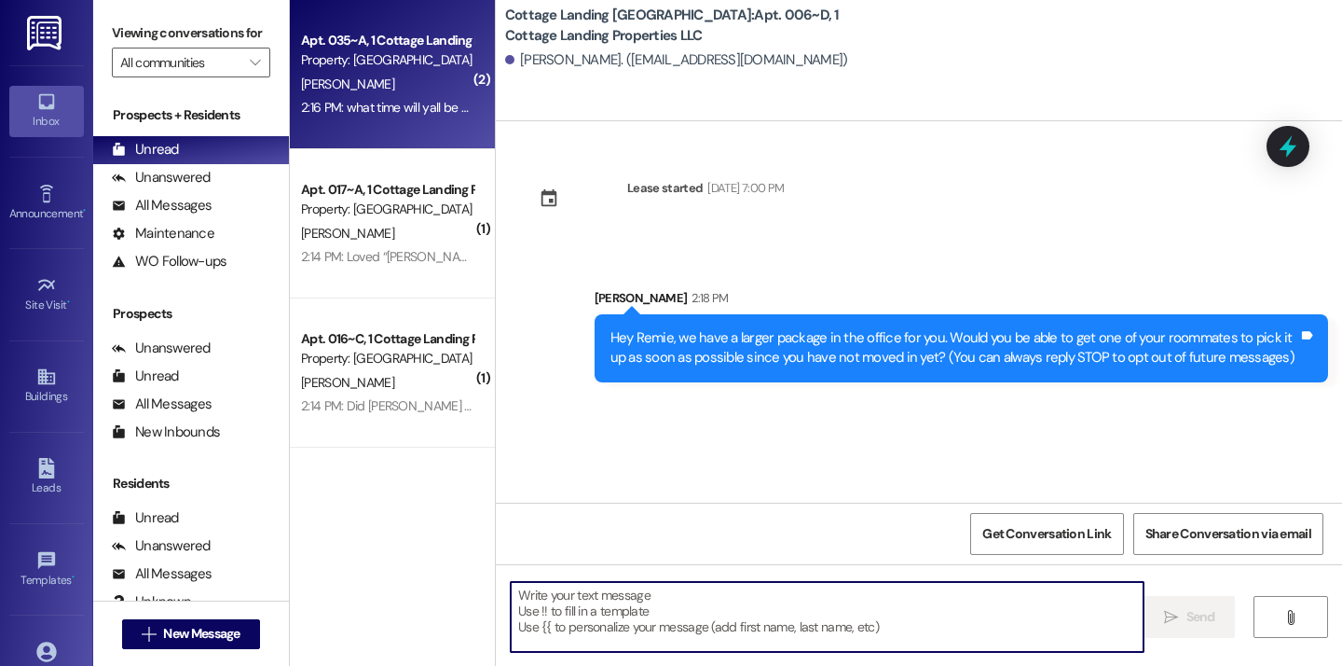
click at [429, 119] on div "Apt. 035~A, 1 Cottage Landing Properties LLC Property: Cottage Landing Lafayett…" at bounding box center [392, 74] width 205 height 149
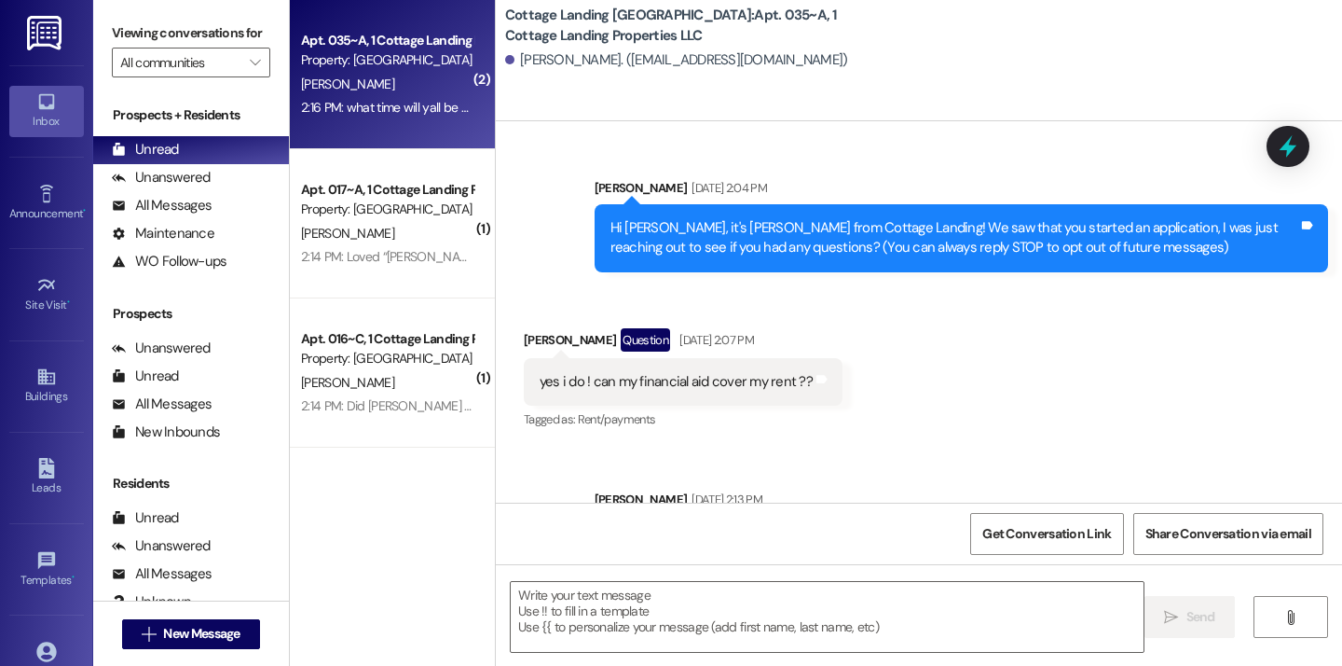
scroll to position [68236, 0]
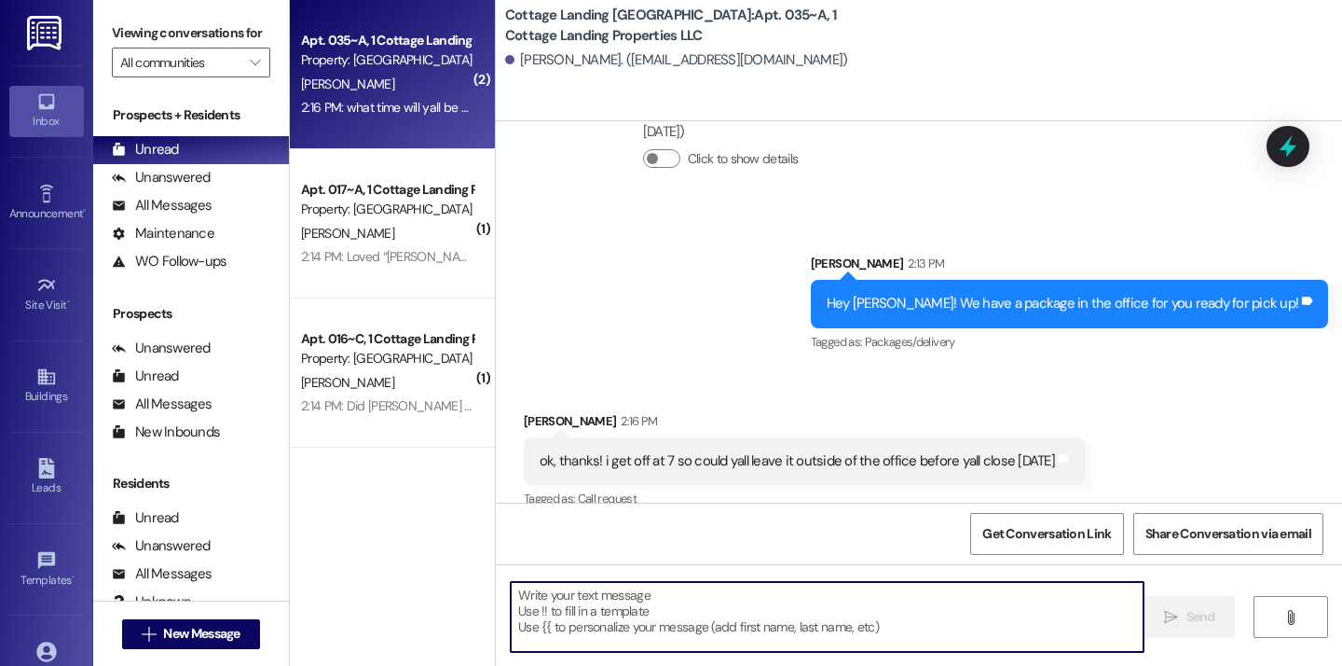
click at [586, 614] on textarea at bounding box center [827, 617] width 633 height 70
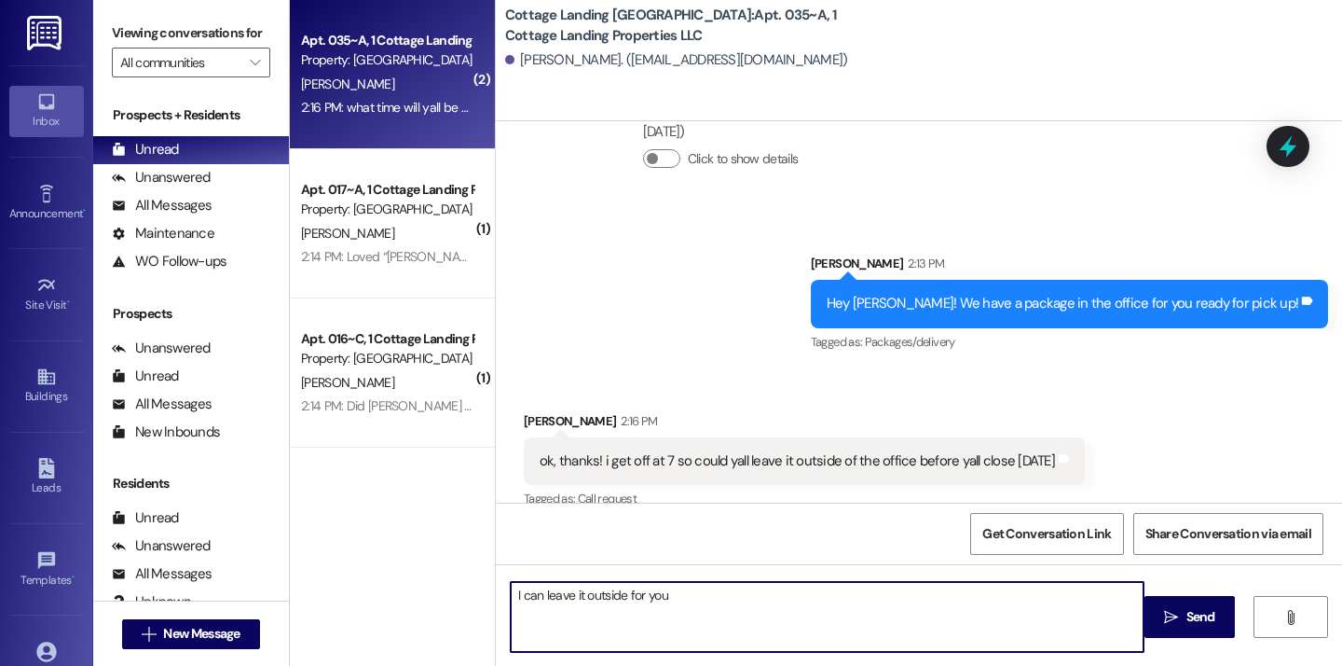
type textarea "I can leave it outside for you!"
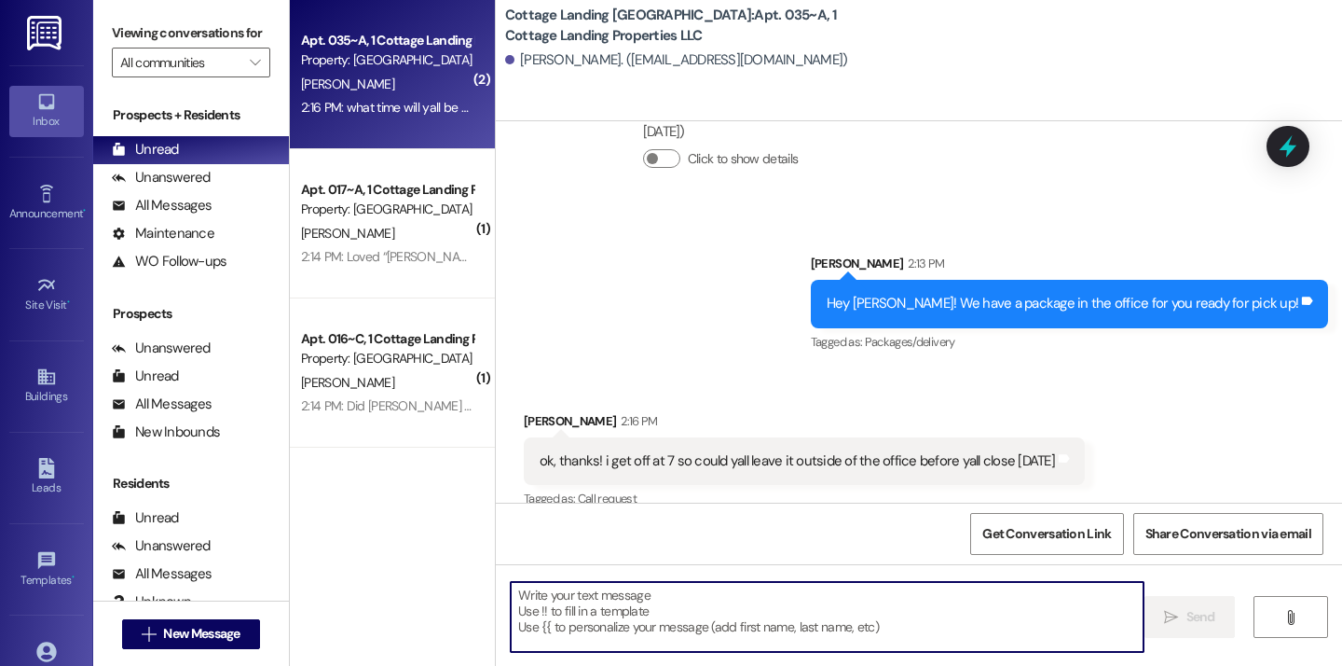
scroll to position [68366, 0]
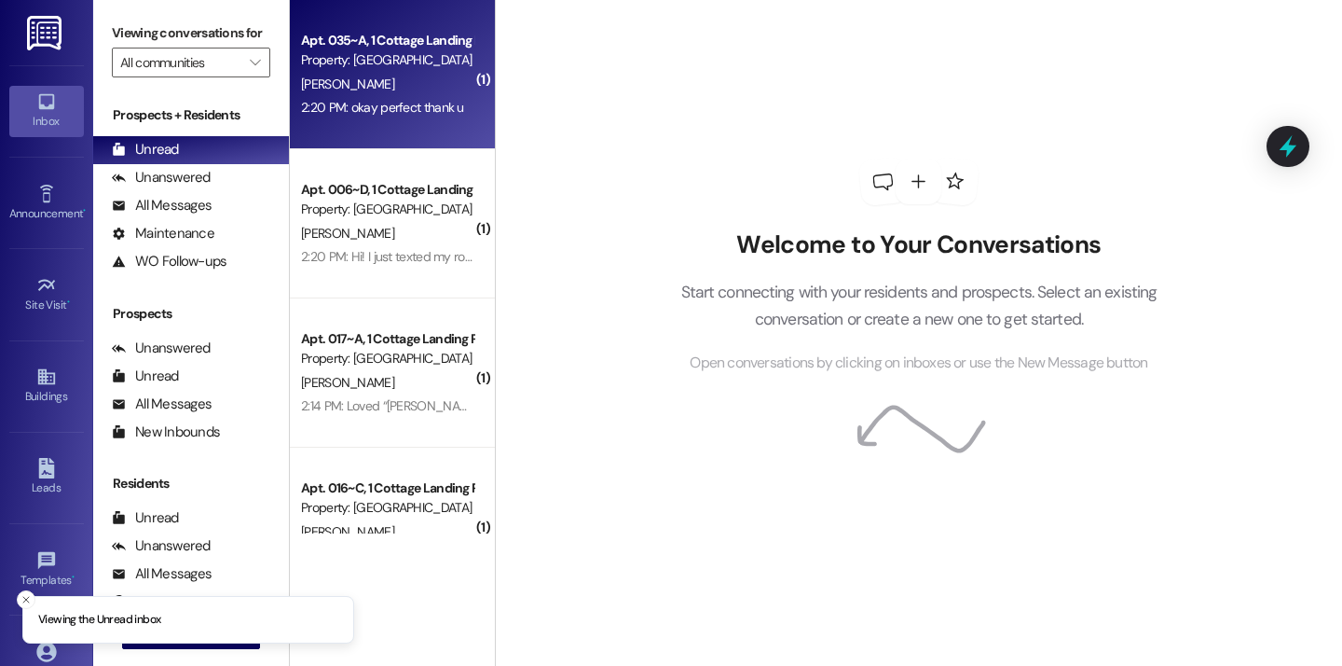
click at [440, 112] on div "2:20 PM: okay perfect thank u 2:20 PM: okay perfect thank u" at bounding box center [382, 107] width 163 height 17
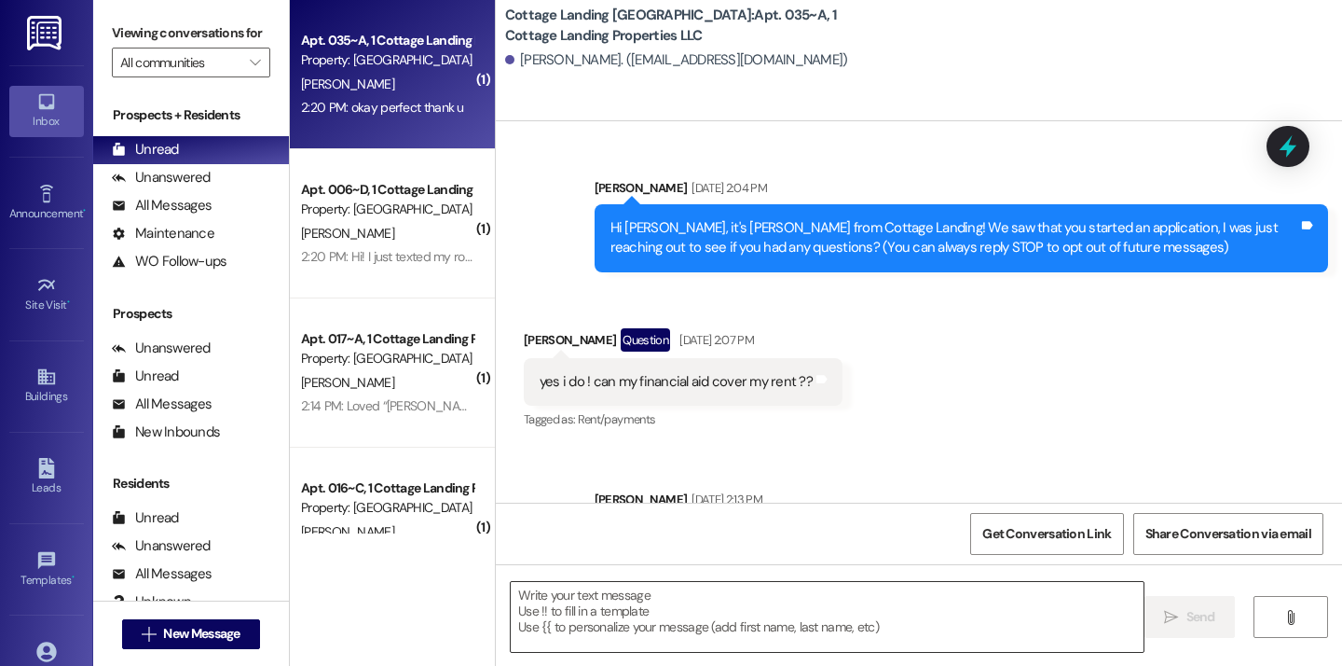
scroll to position [68523, 0]
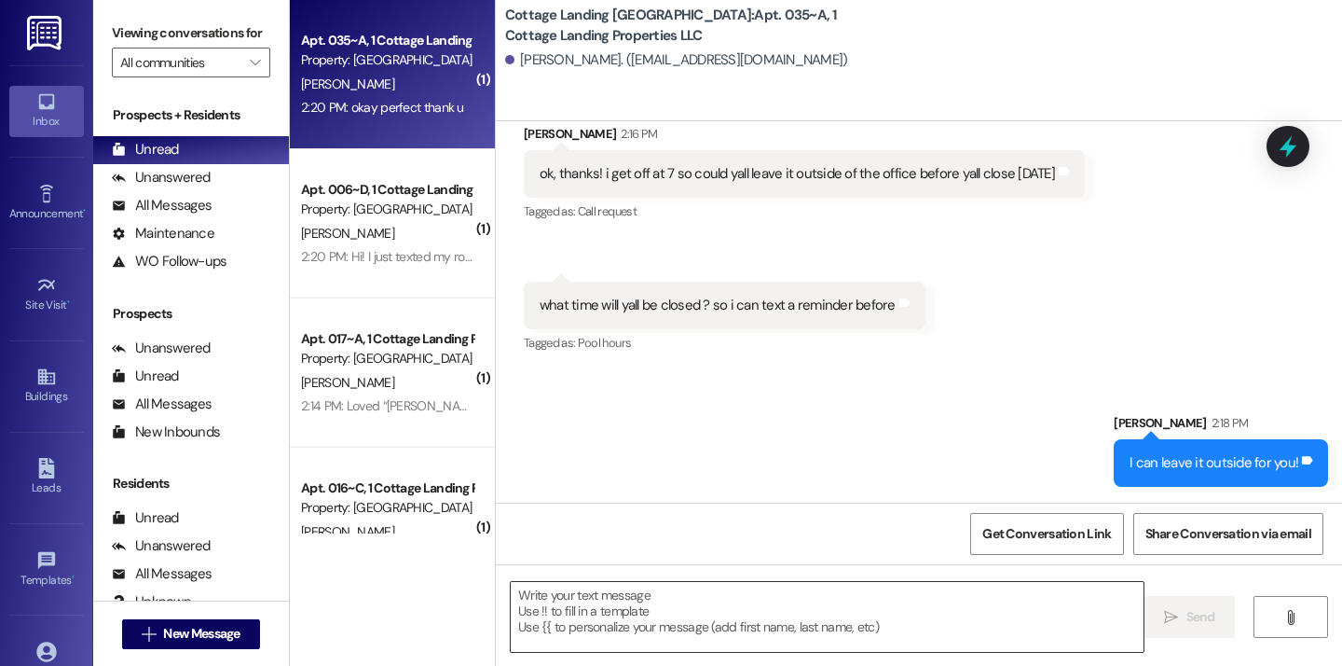
click at [600, 611] on textarea at bounding box center [827, 617] width 633 height 70
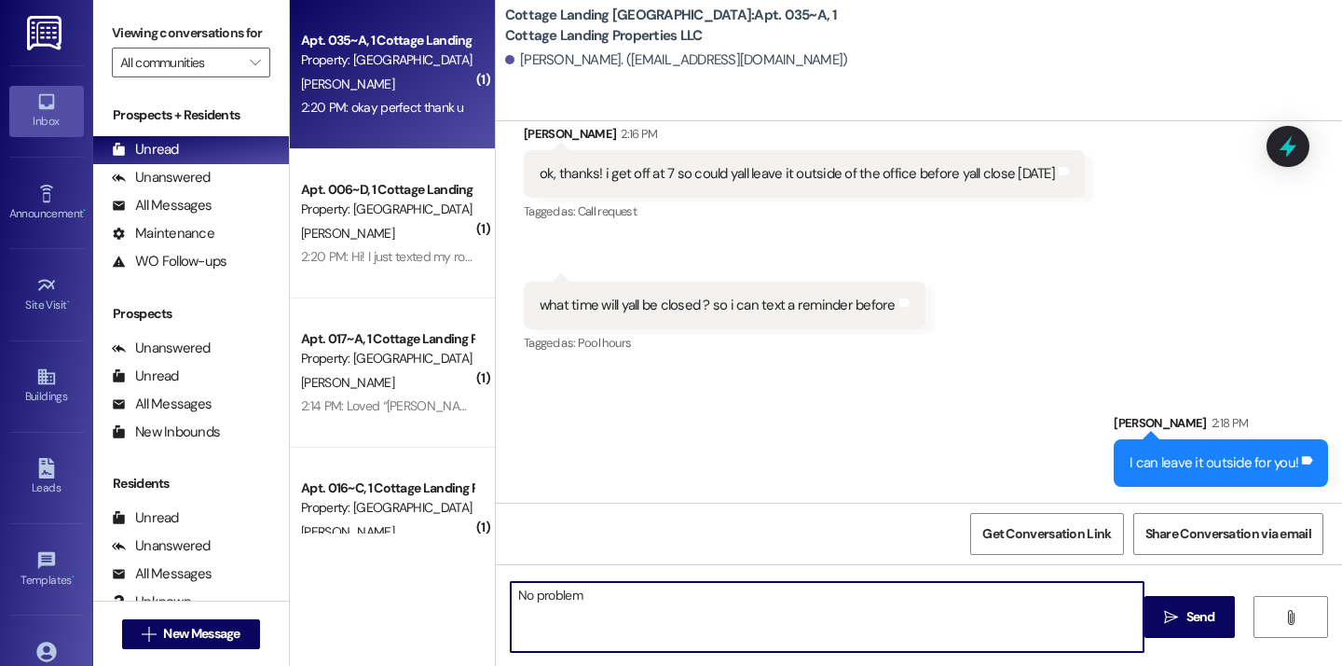
type textarea "No problem!"
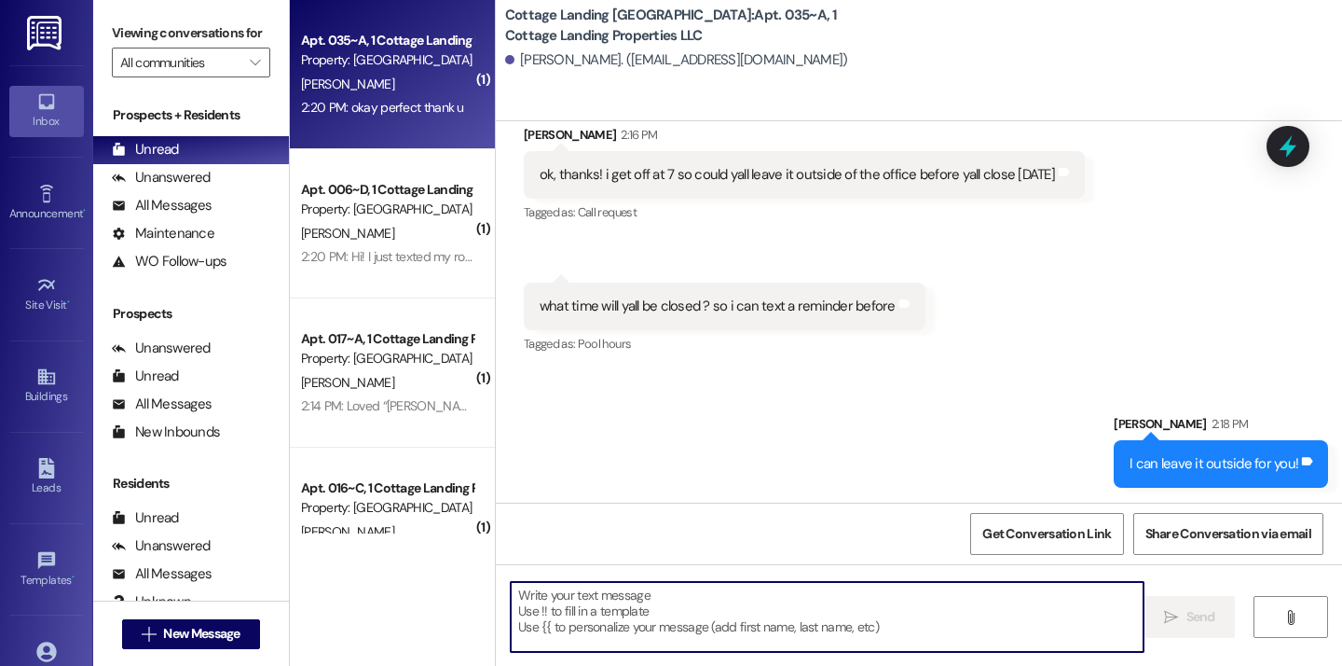
scroll to position [68654, 0]
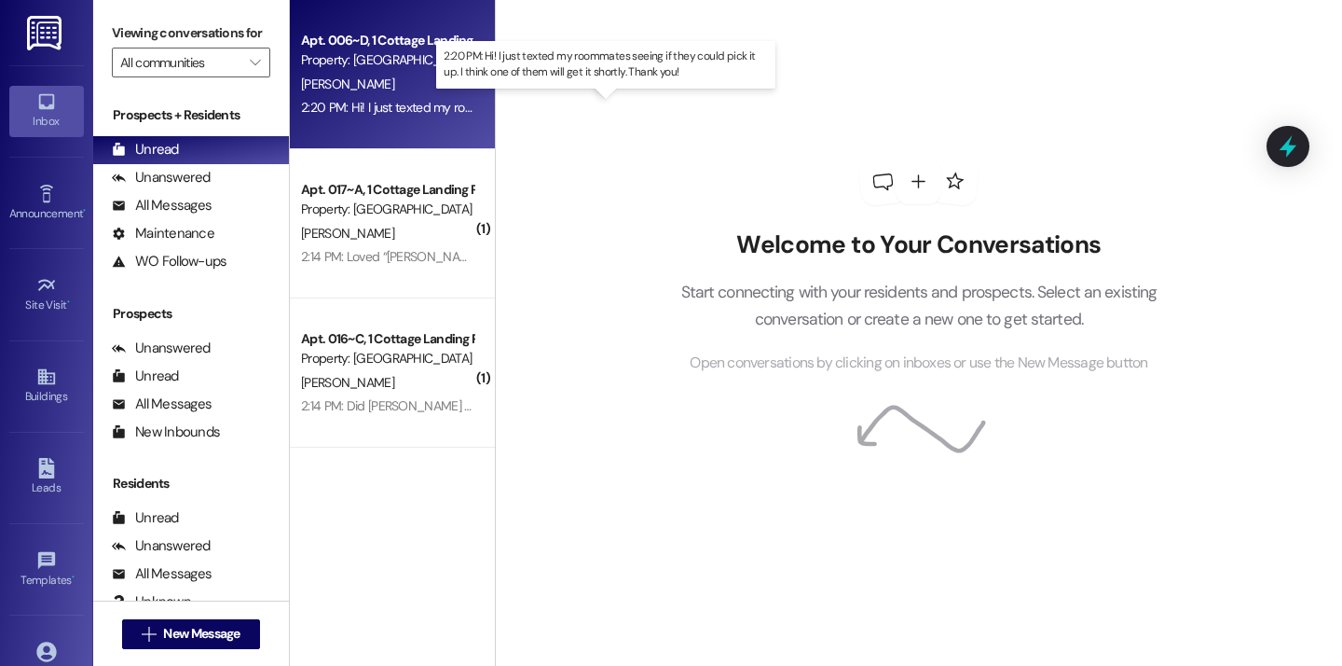
click at [409, 116] on div "2:20 PM: Hi! I just texted my roommates seeing if they could pick it up. I thin…" at bounding box center [617, 107] width 632 height 17
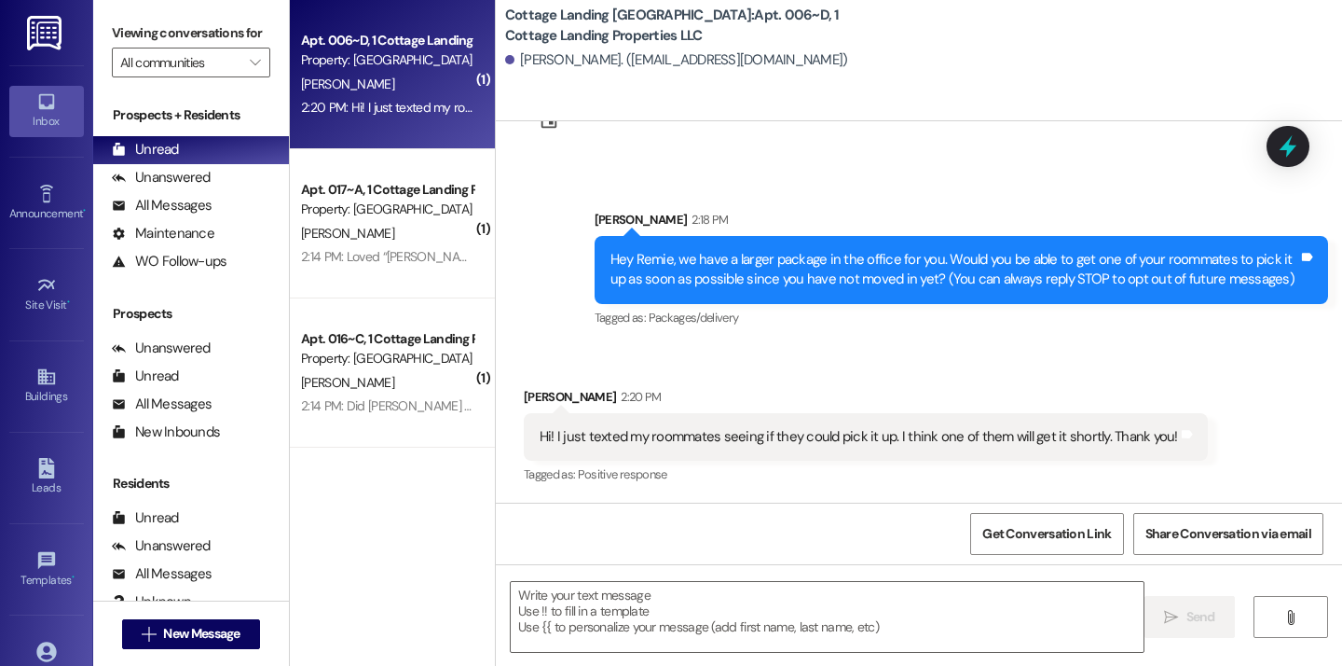
scroll to position [79, 0]
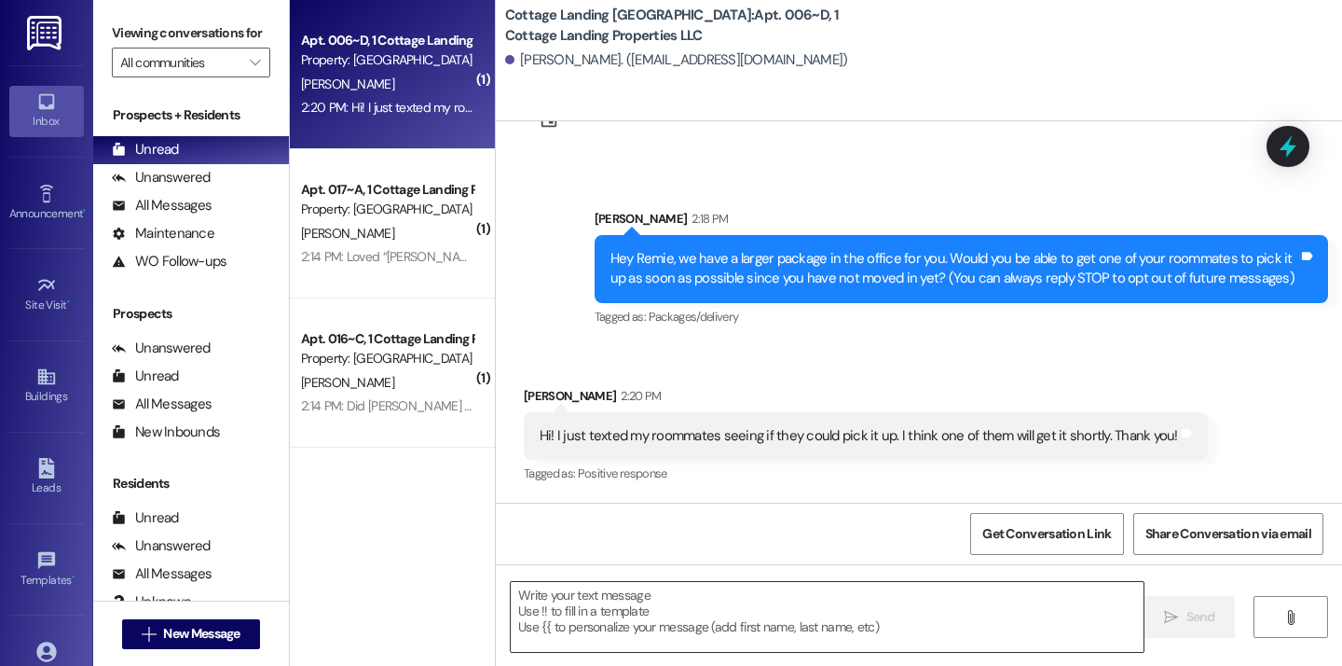
click at [599, 613] on textarea at bounding box center [827, 617] width 633 height 70
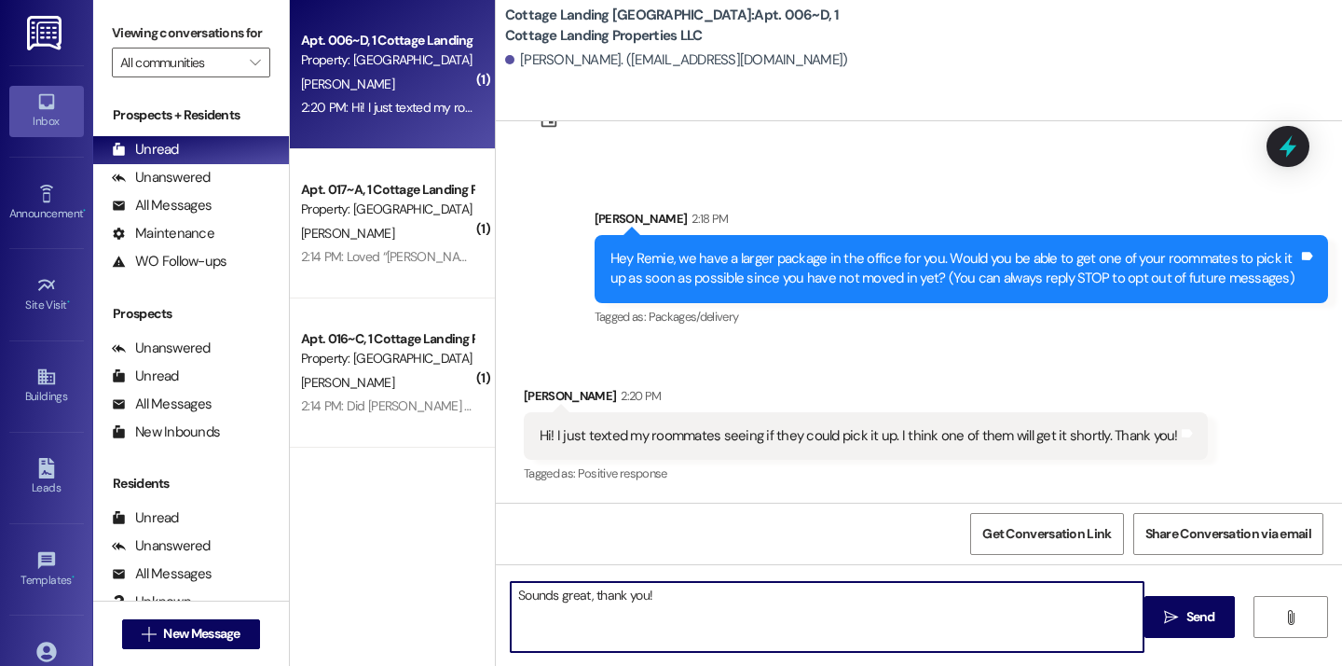
type textarea "Sounds great, thank you!!"
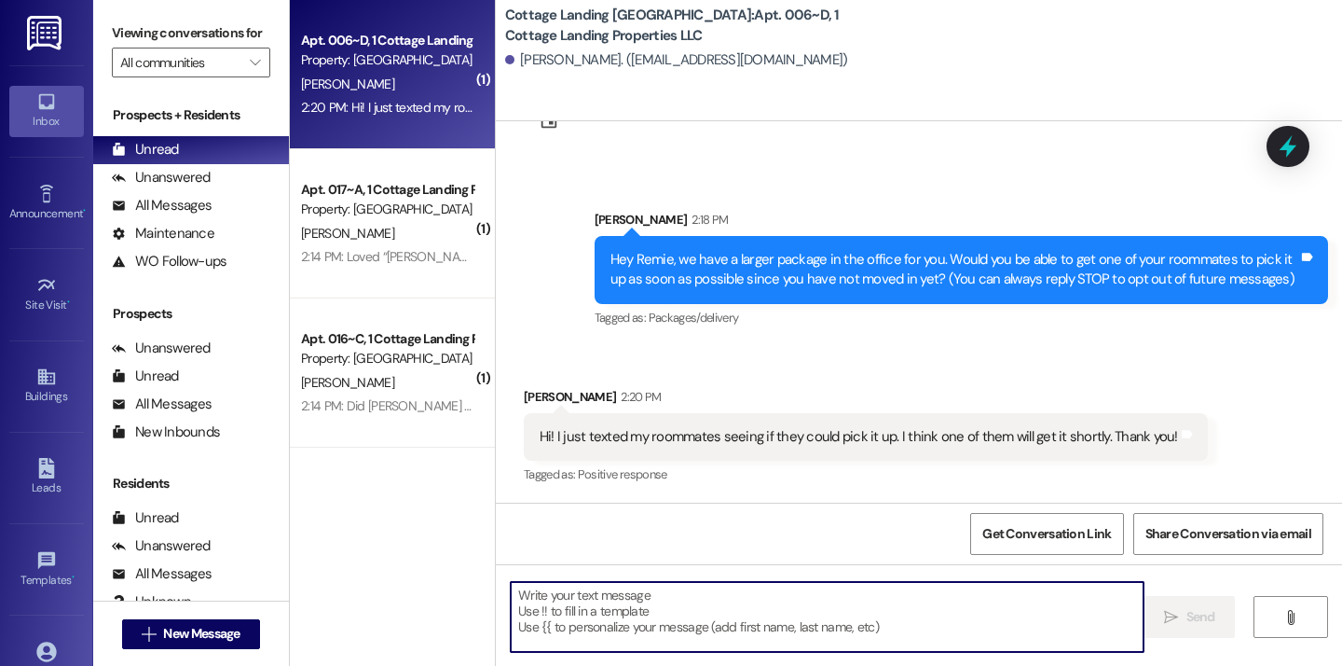
scroll to position [209, 0]
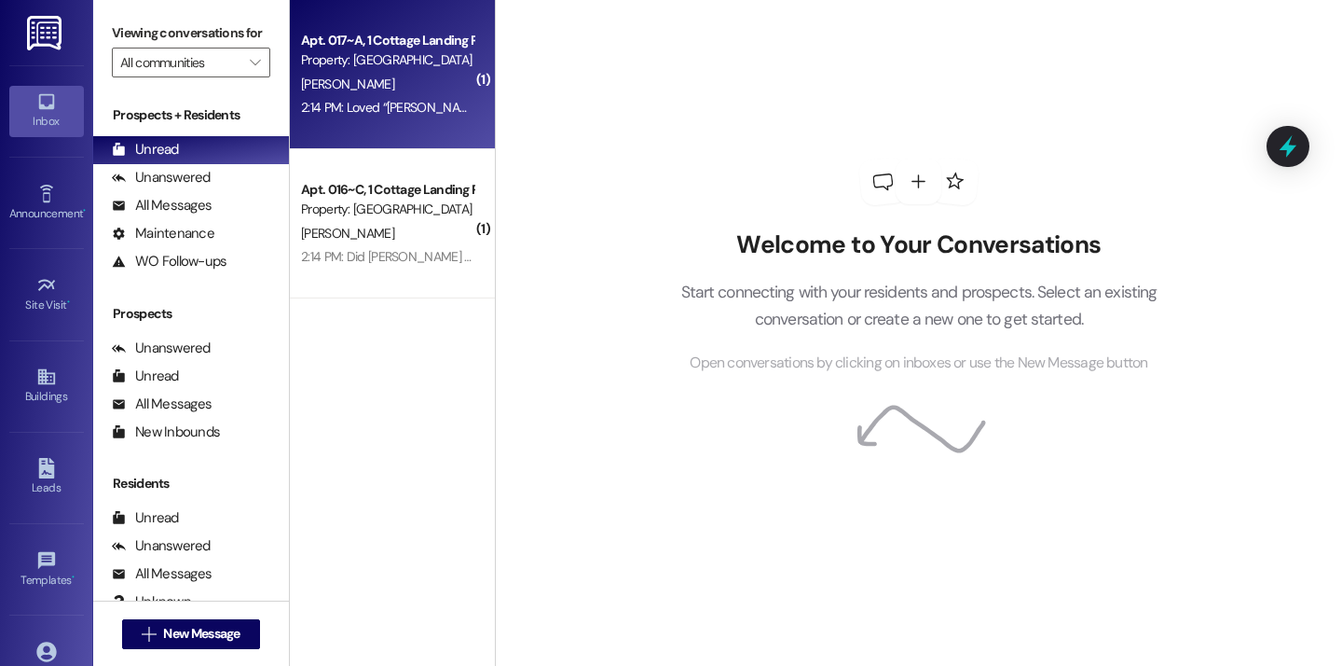
click at [374, 113] on div "2:14 PM: Loved “Bailey Mire (Cottage Landing Lafayette): Hey Lauren! We have a …" at bounding box center [725, 107] width 849 height 17
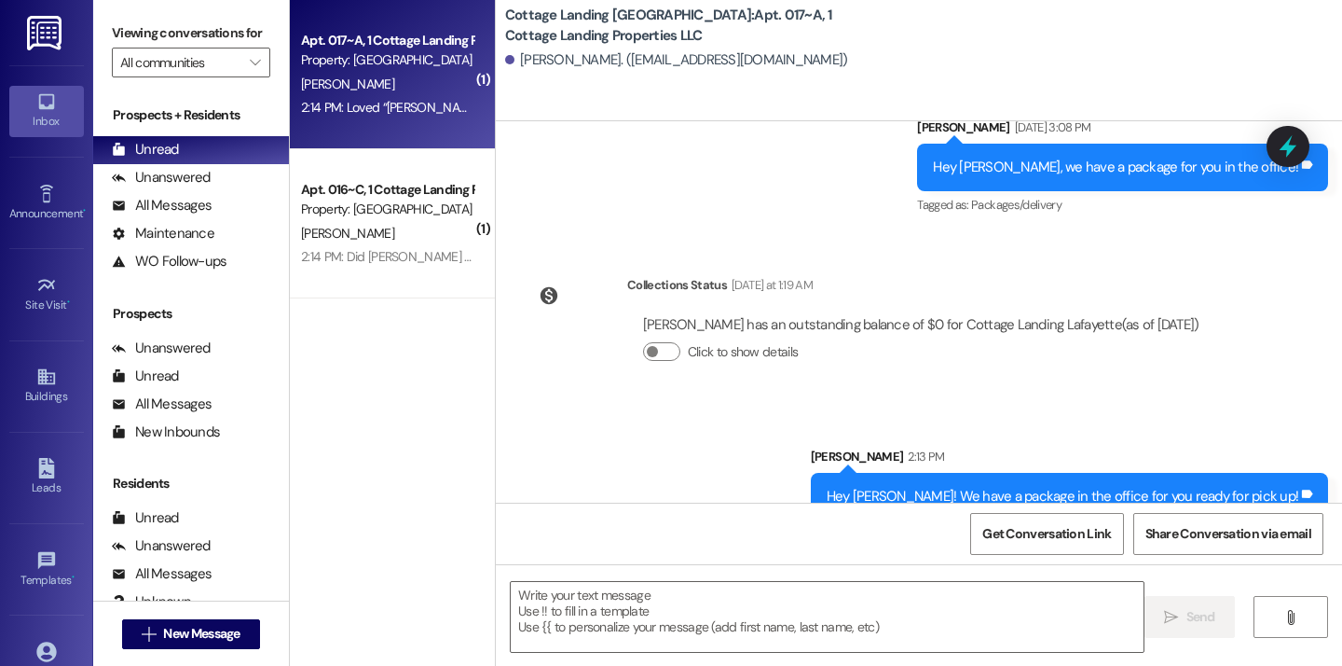
scroll to position [58424, 0]
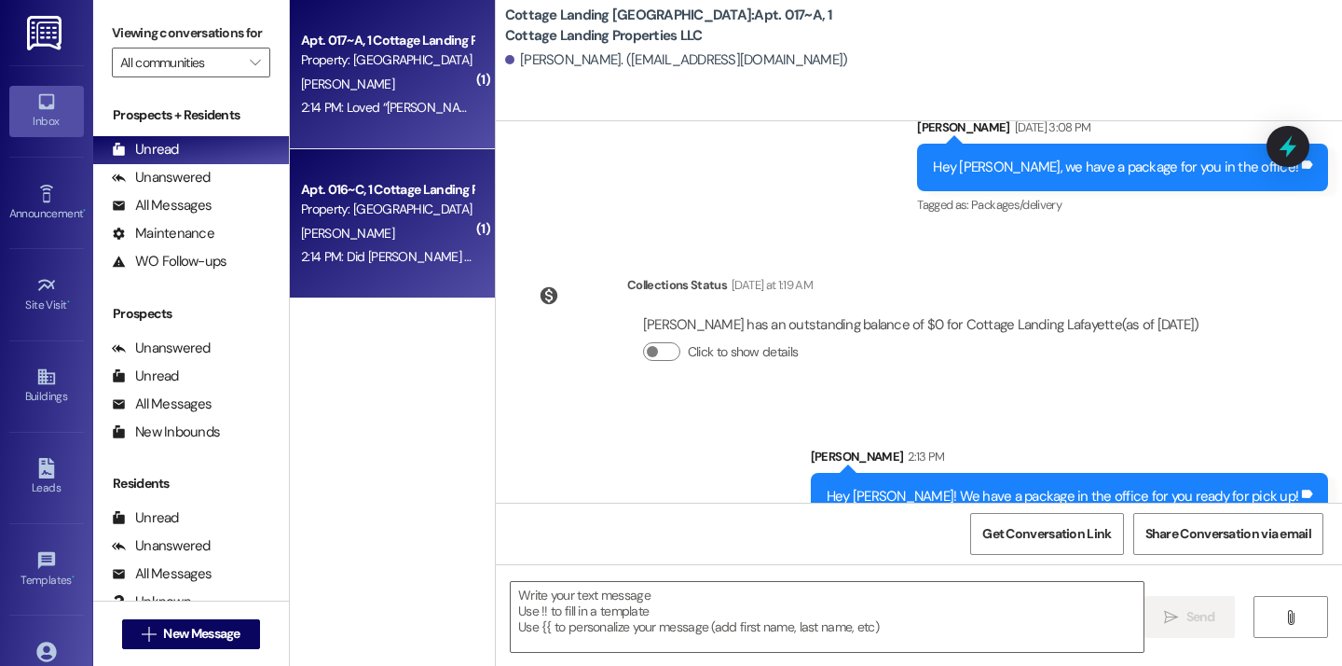
click at [419, 269] on div "Apt. 016~C, 1 Cottage Landing Properties LLC Property: Cottage Landing Lafayett…" at bounding box center [392, 223] width 205 height 149
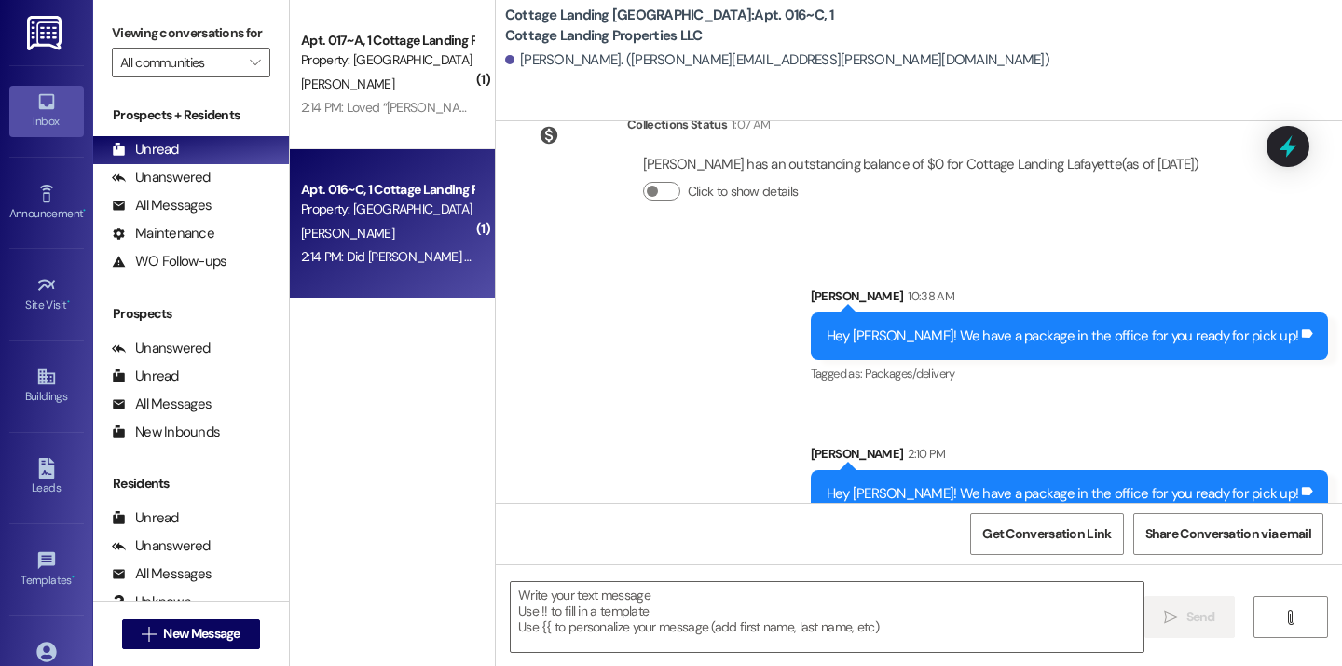
scroll to position [59886, 0]
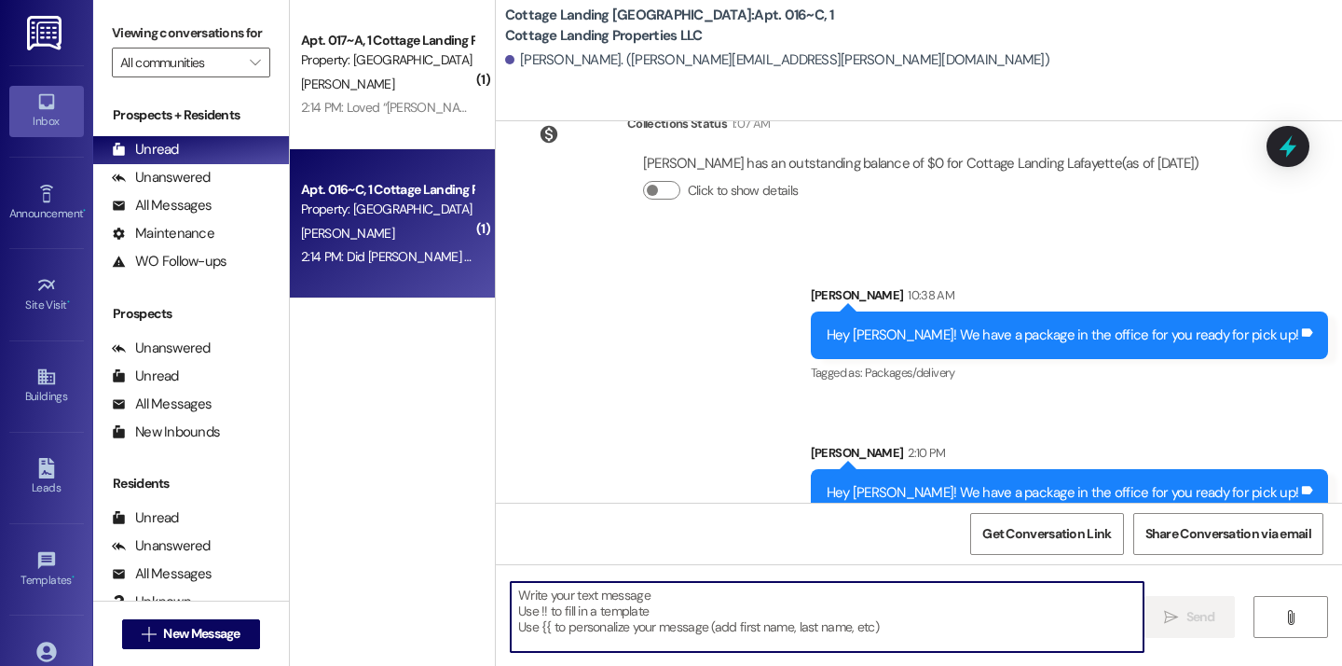
click at [638, 615] on textarea at bounding box center [827, 617] width 633 height 70
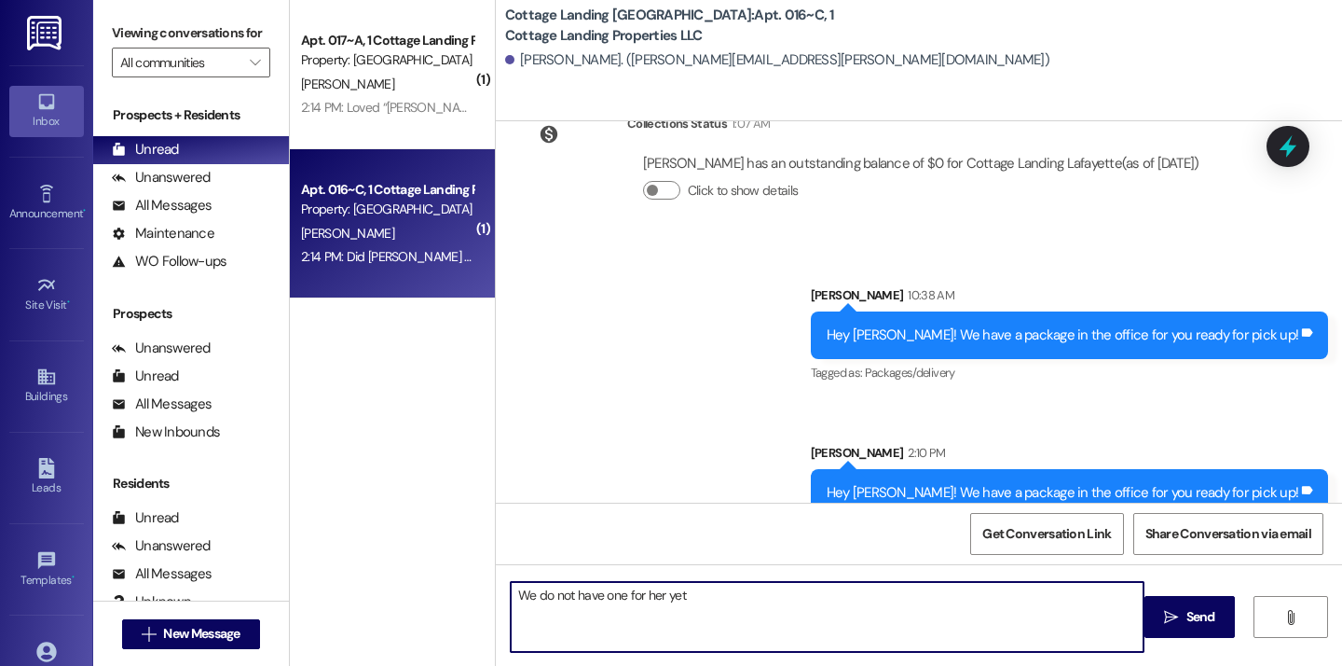
type textarea "We do not have one for her yet"
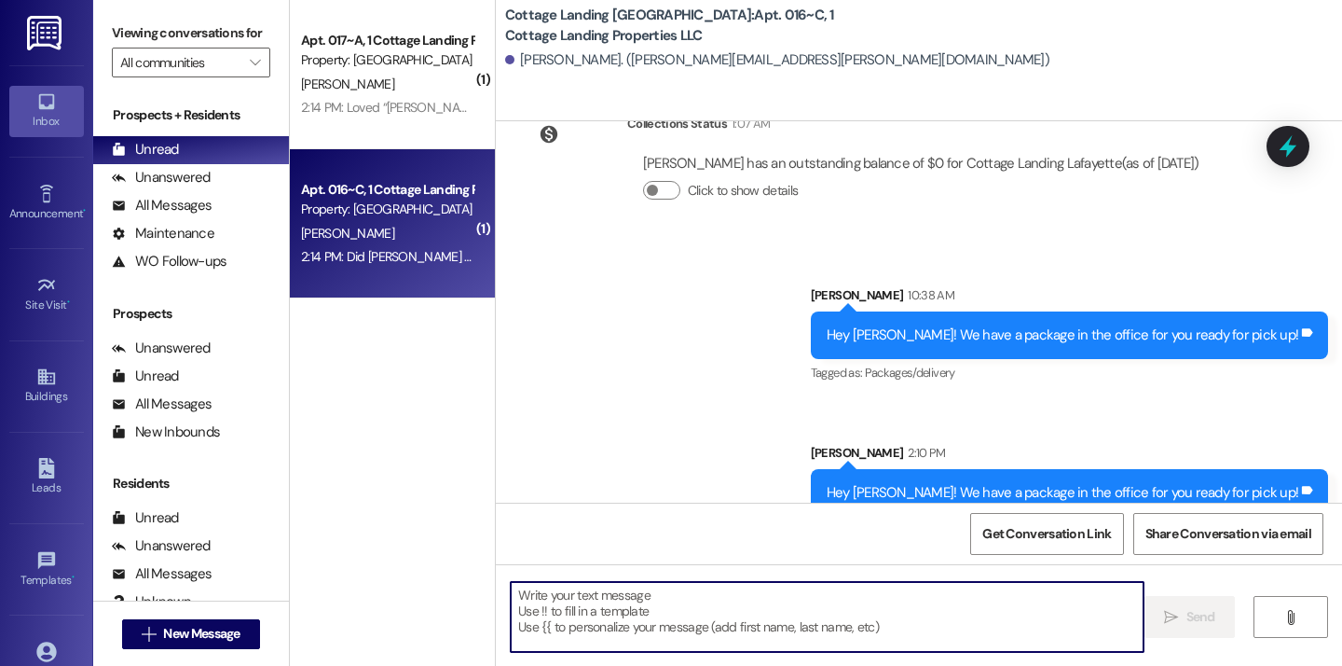
scroll to position [60016, 0]
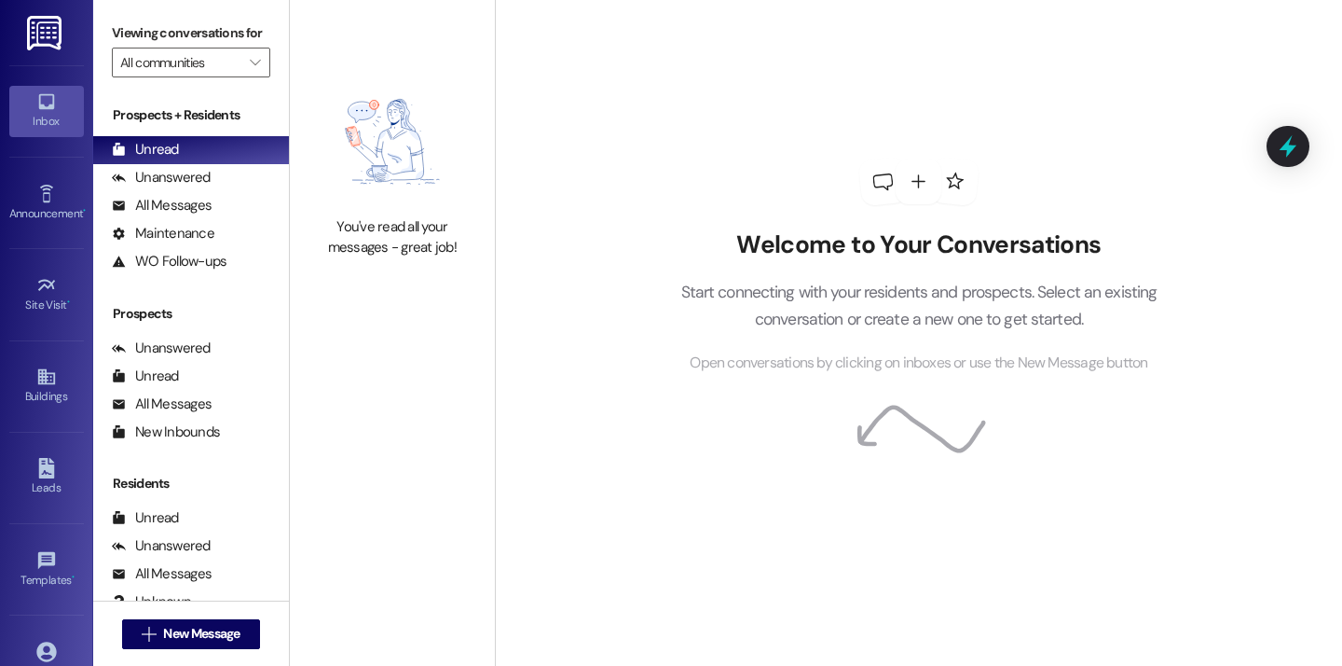
click at [655, 105] on div "Welcome to Your Conversations Start connecting with your residents and prospect…" at bounding box center [918, 266] width 559 height 532
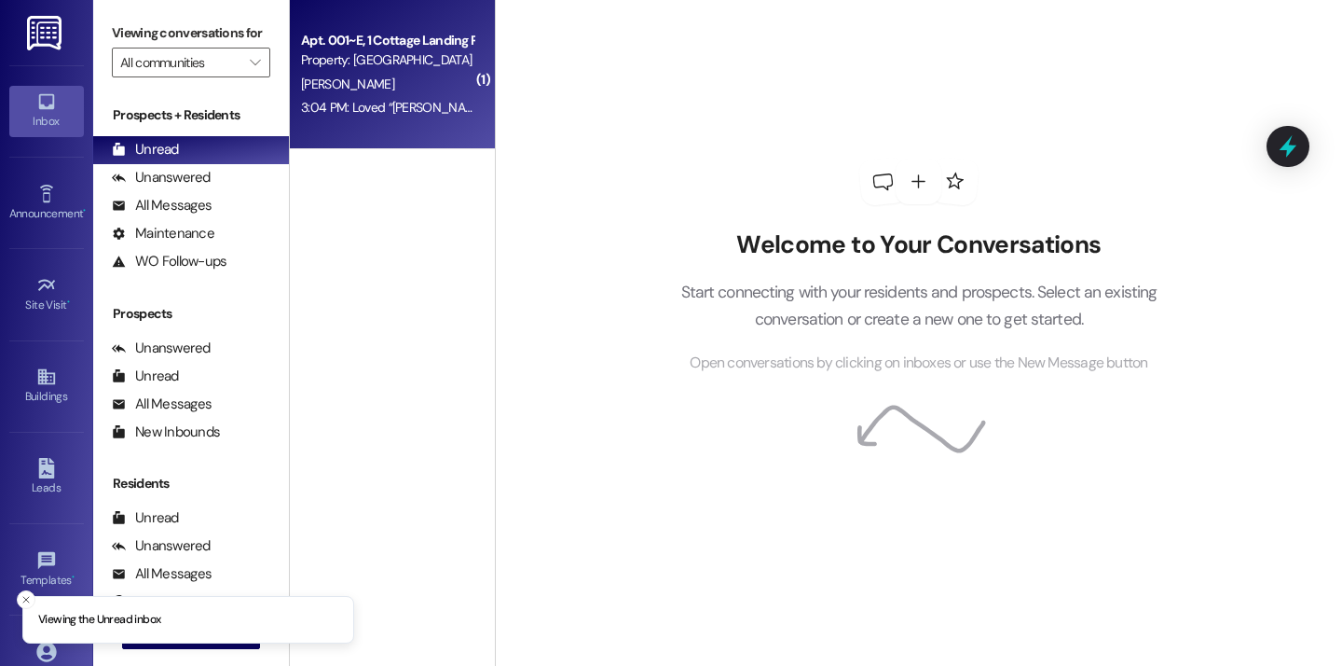
click at [413, 132] on div "Apt. 001~E, 1 Cottage Landing Properties LLC Property: Cottage Landing Lafayett…" at bounding box center [392, 74] width 205 height 149
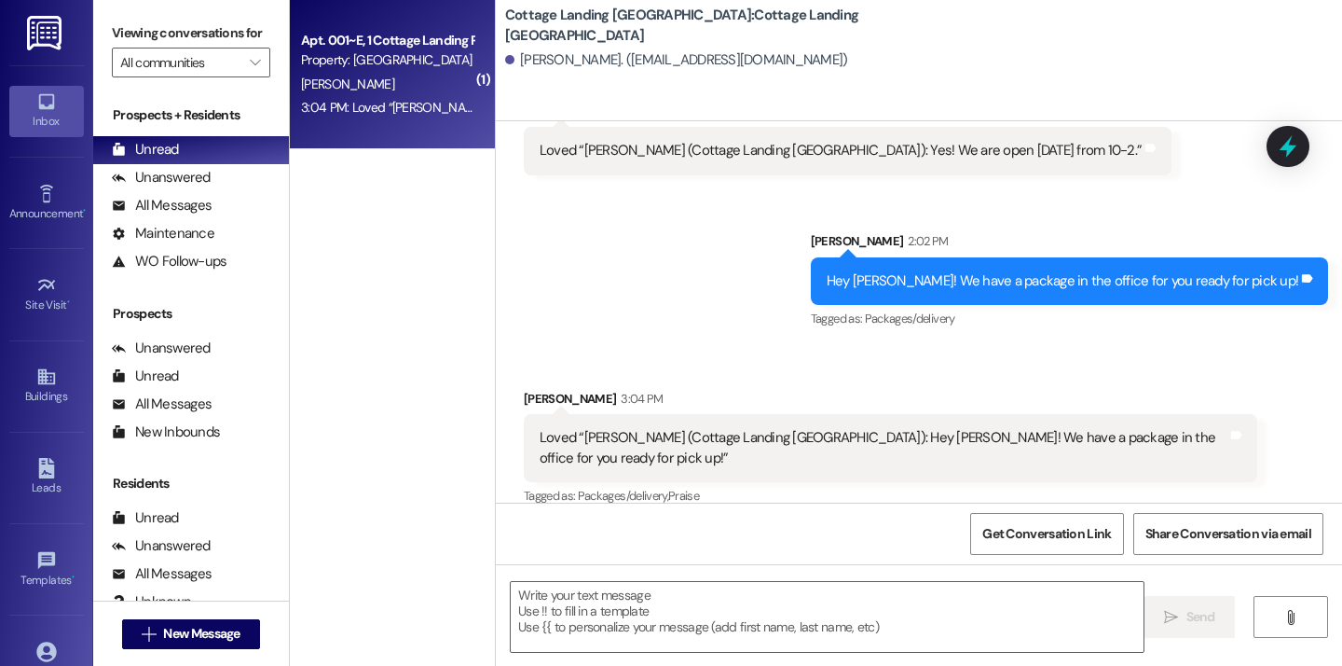
scroll to position [892, 0]
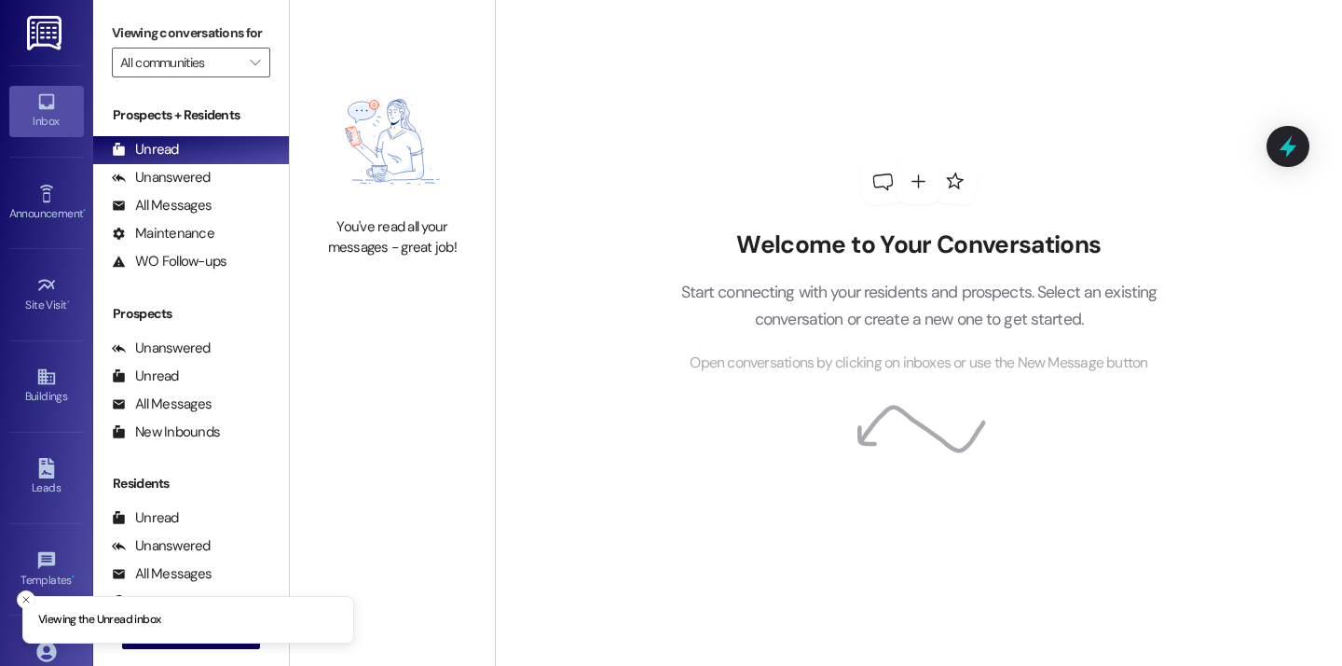
click at [230, 650] on div " New Message" at bounding box center [191, 634] width 138 height 47
click at [227, 645] on button " New Message" at bounding box center [191, 634] width 138 height 30
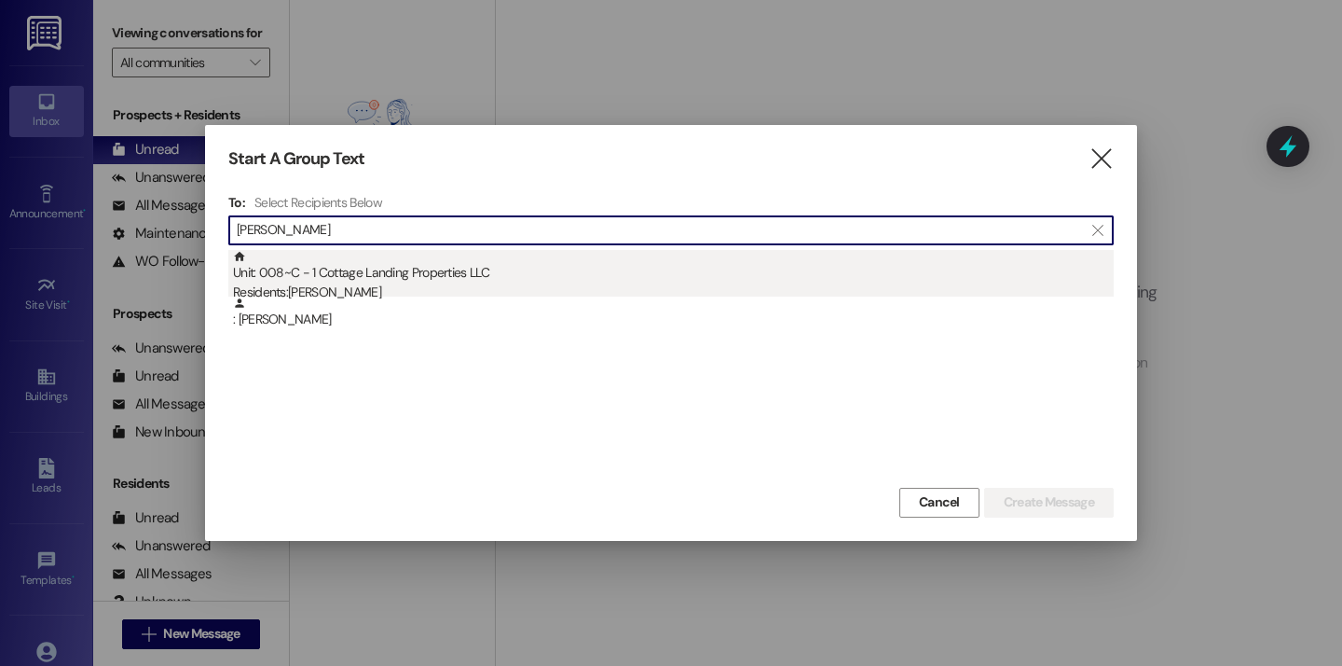
type input "scully"
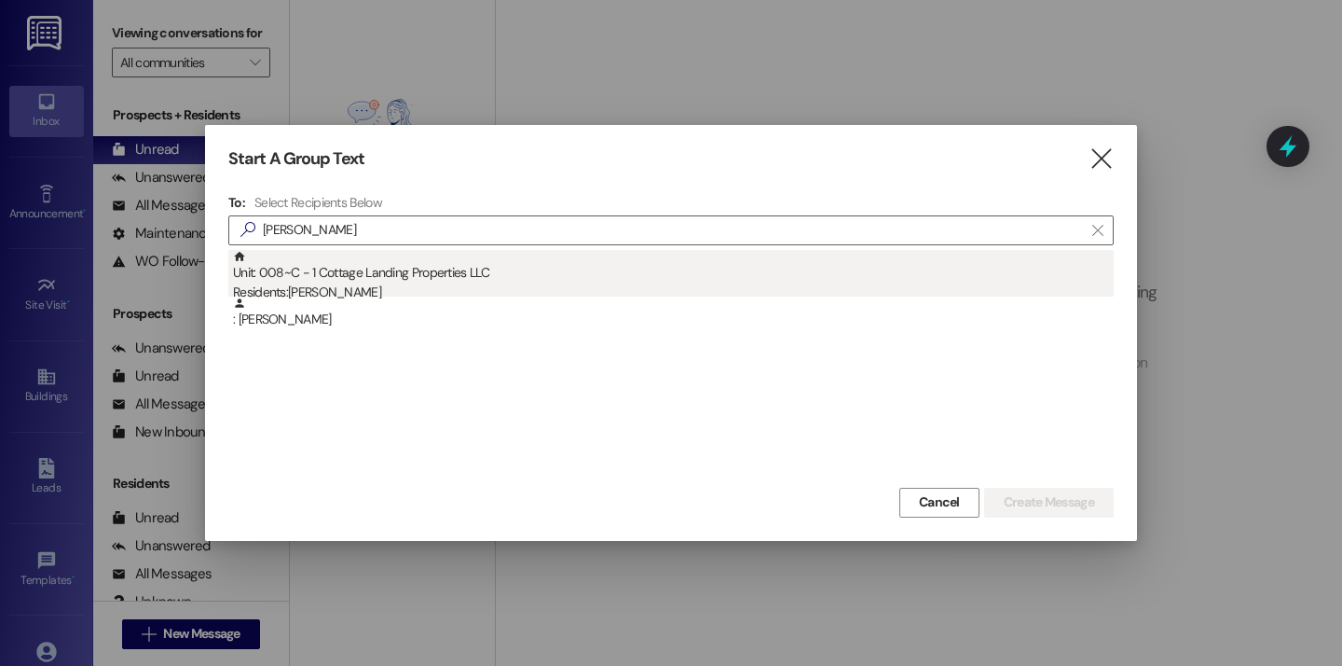
click at [412, 277] on div "Unit: 008~C - 1 Cottage Landing Properties LLC Residents: Chase Scully" at bounding box center [673, 276] width 881 height 53
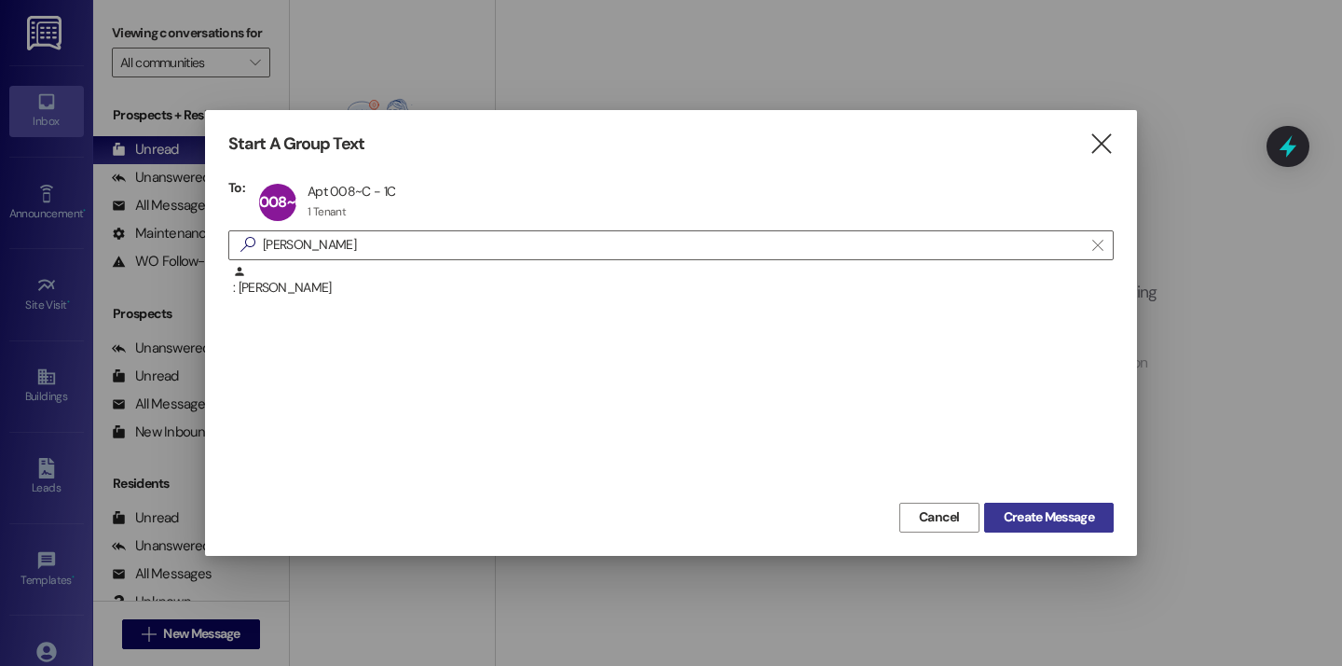
click at [1019, 523] on span "Create Message" at bounding box center [1049, 517] width 90 height 20
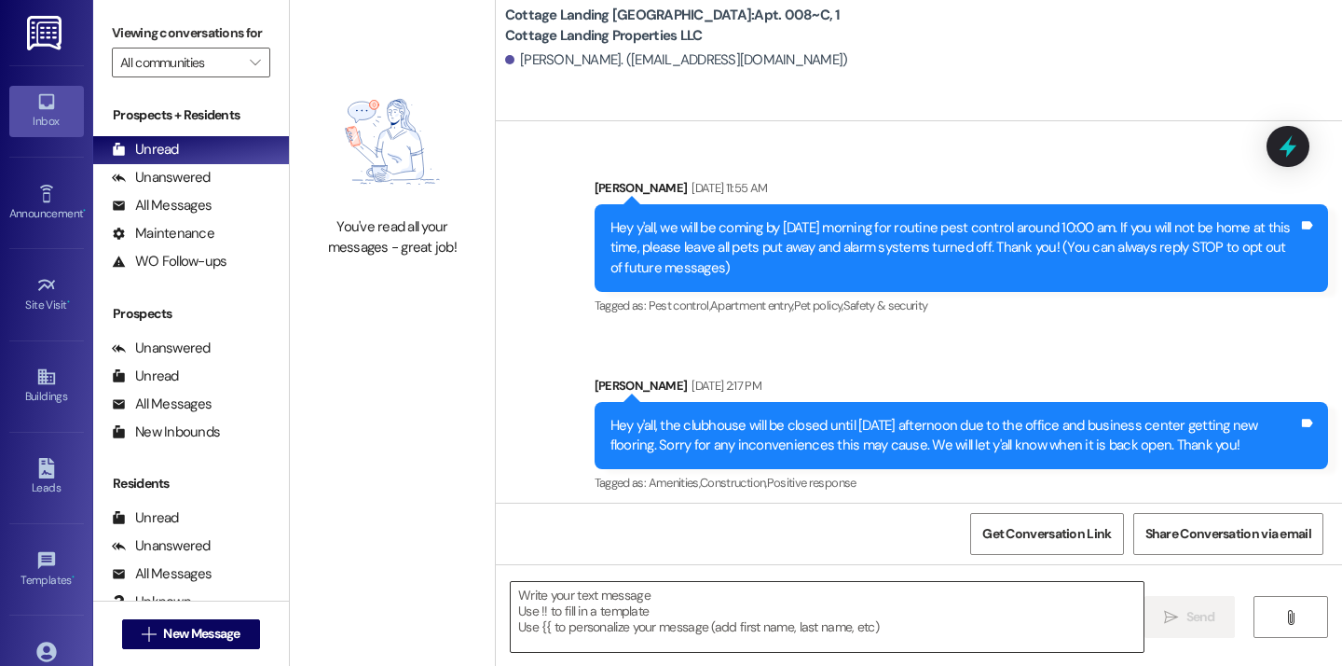
scroll to position [21066, 0]
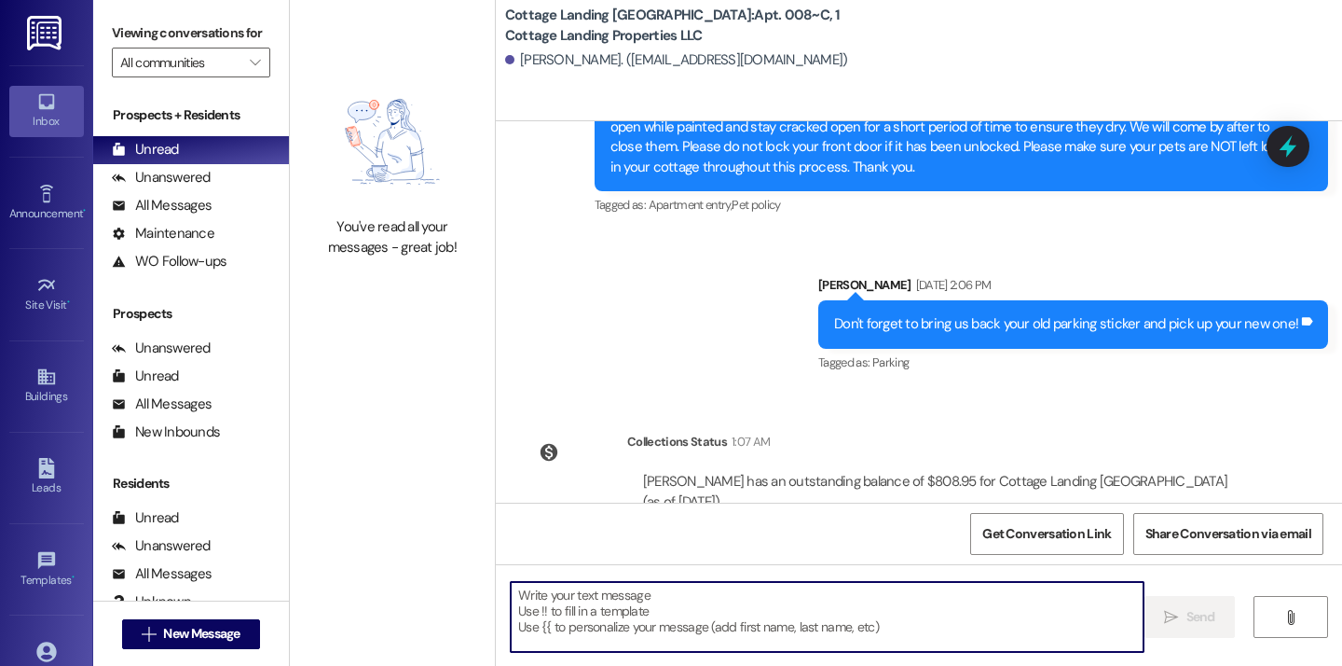
click at [667, 630] on textarea at bounding box center [827, 617] width 633 height 70
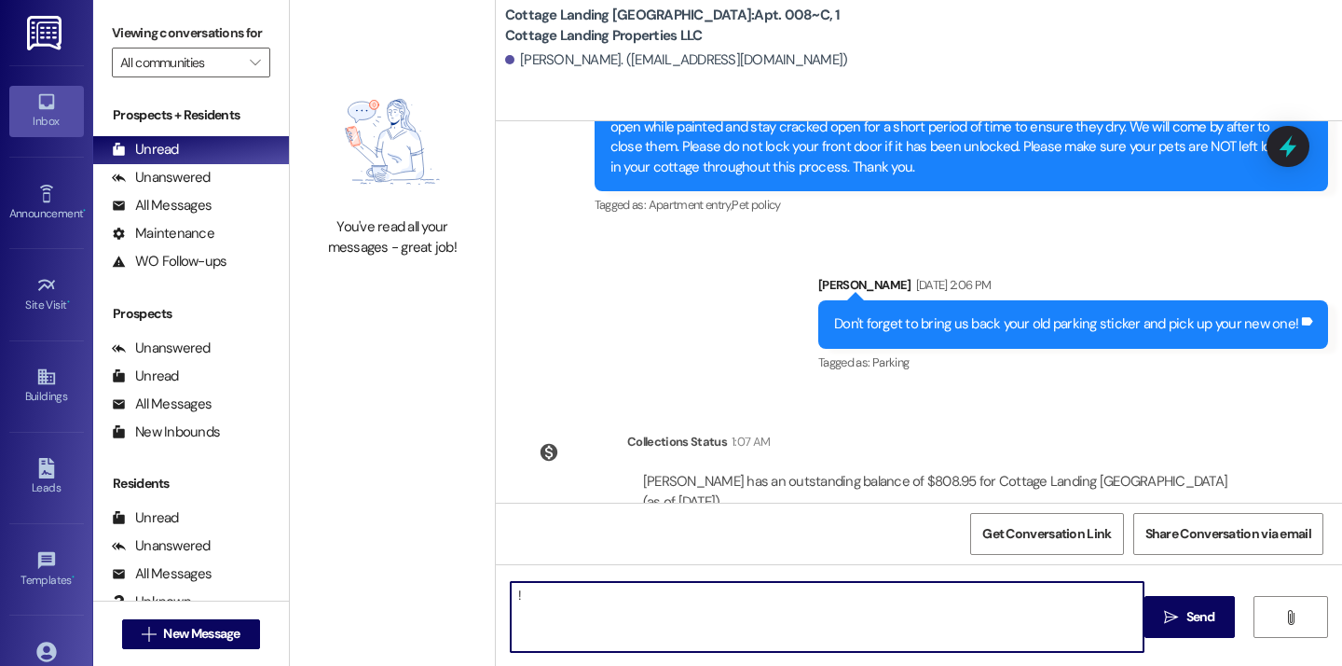
type textarea "!!"
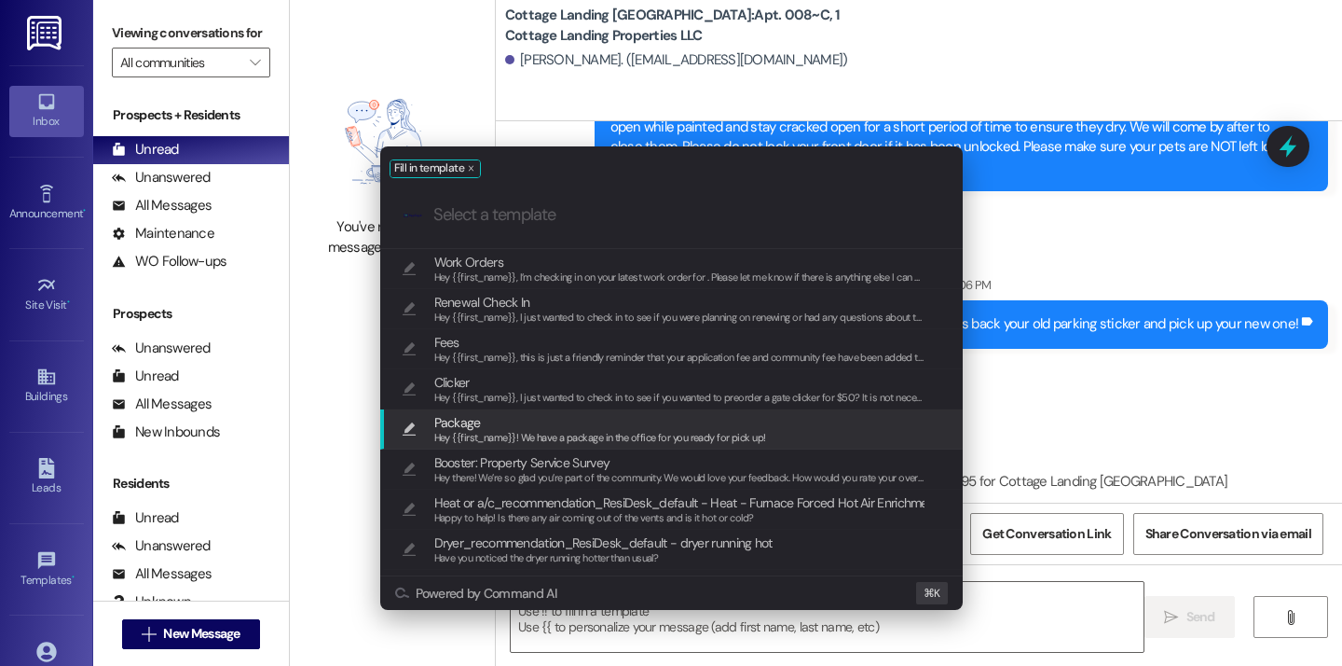
click at [593, 439] on span "Hey {{first_name}}! We have a package in the office for you ready for pick up!" at bounding box center [600, 437] width 332 height 13
type textarea "Hey {{first_name}}! We have a package in the office for you ready for pick up!"
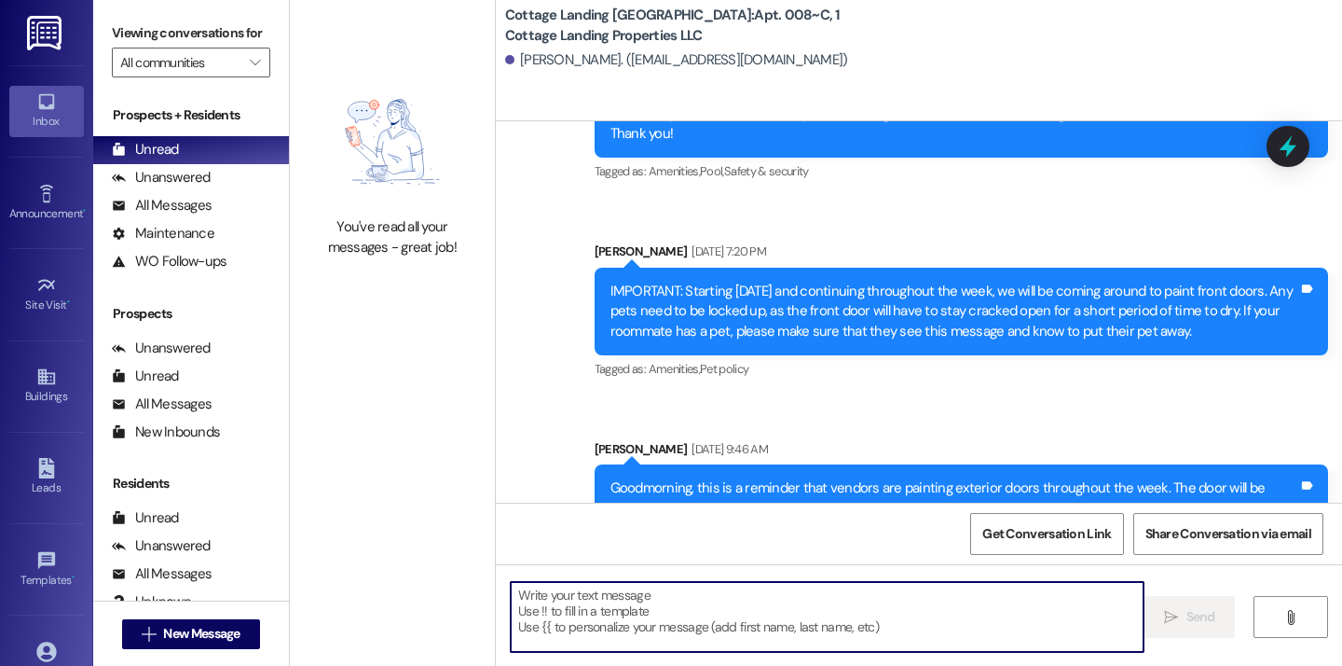
scroll to position [21197, 0]
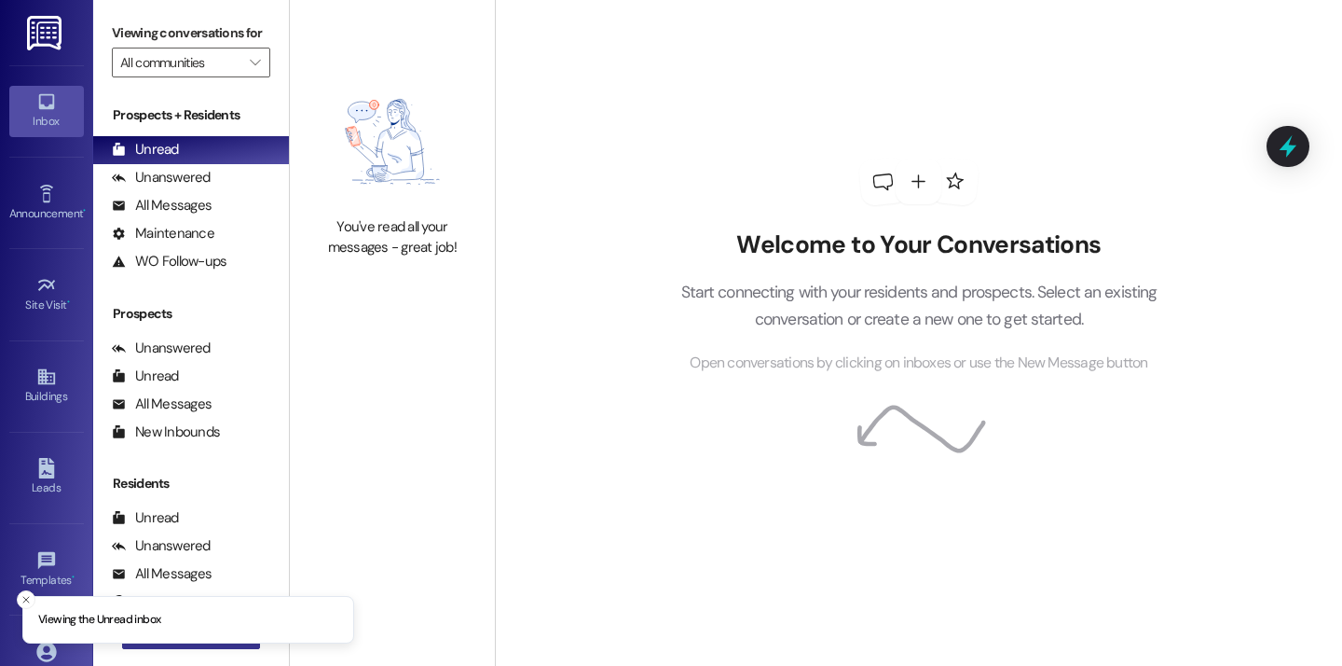
click at [187, 647] on button " New Message" at bounding box center [191, 634] width 138 height 30
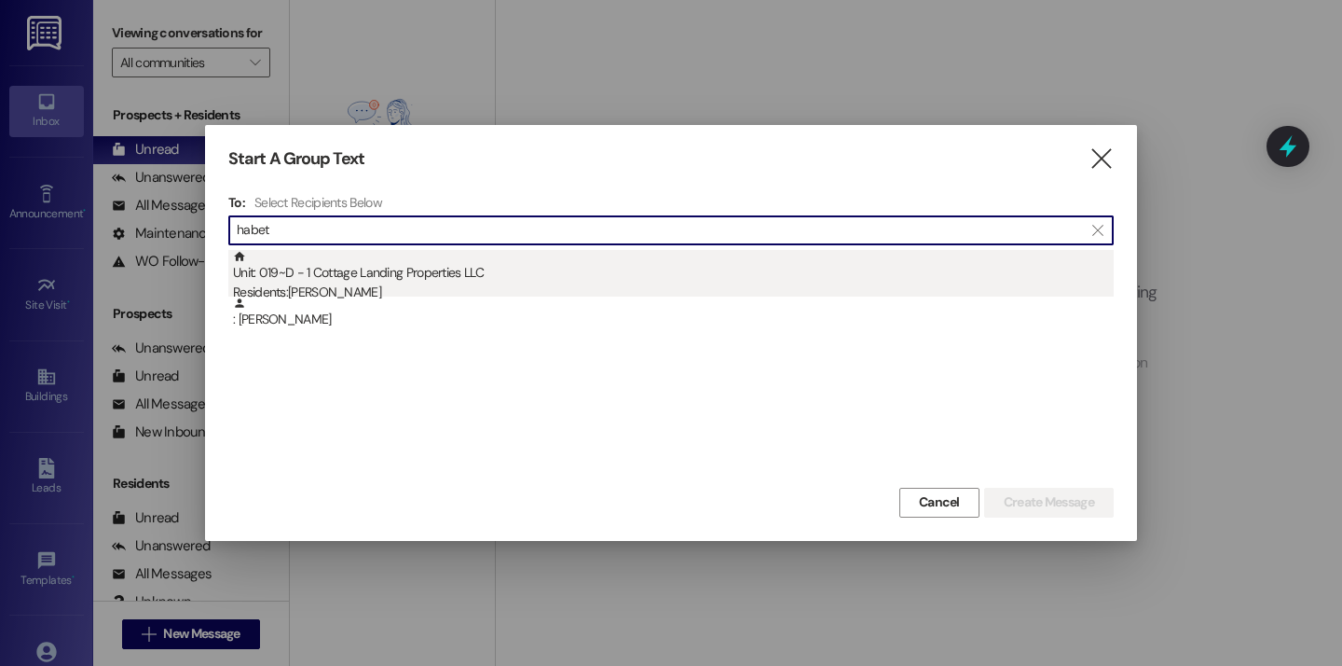
type input "habet"
click at [509, 268] on div "Unit: 019~D - 1 Cottage Landing Properties LLC Residents: [PERSON_NAME]" at bounding box center [673, 276] width 881 height 53
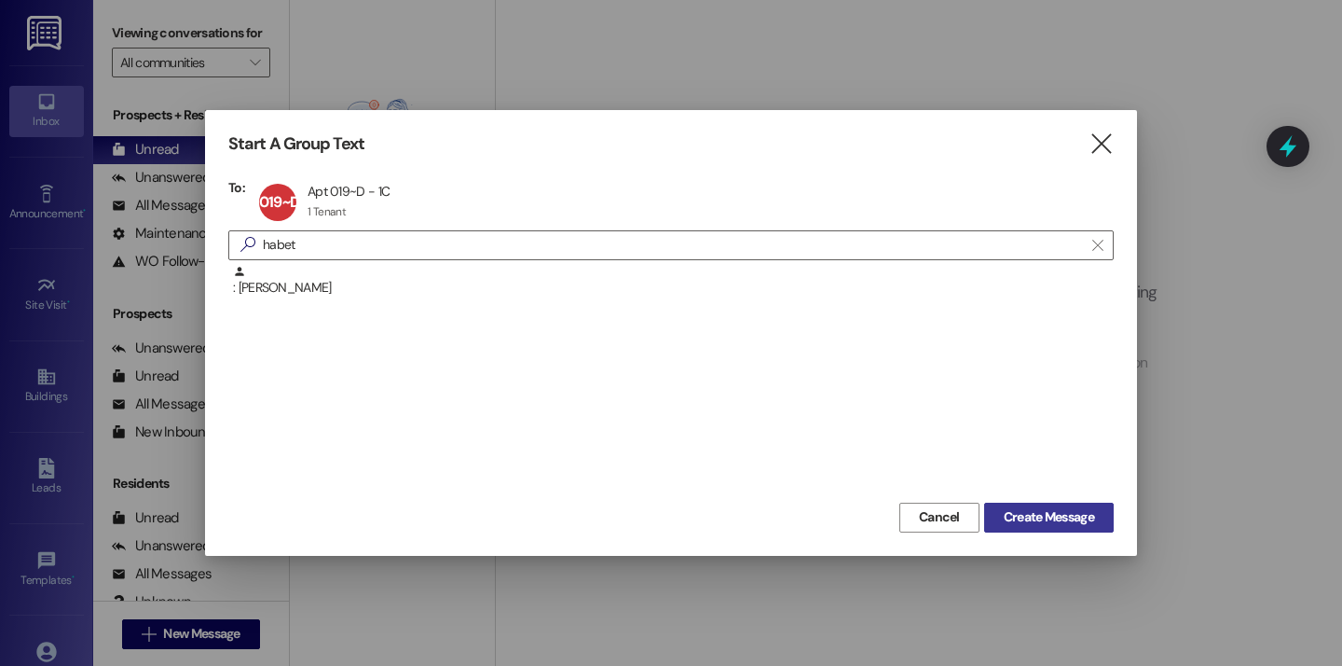
click at [1036, 520] on span "Create Message" at bounding box center [1049, 517] width 90 height 20
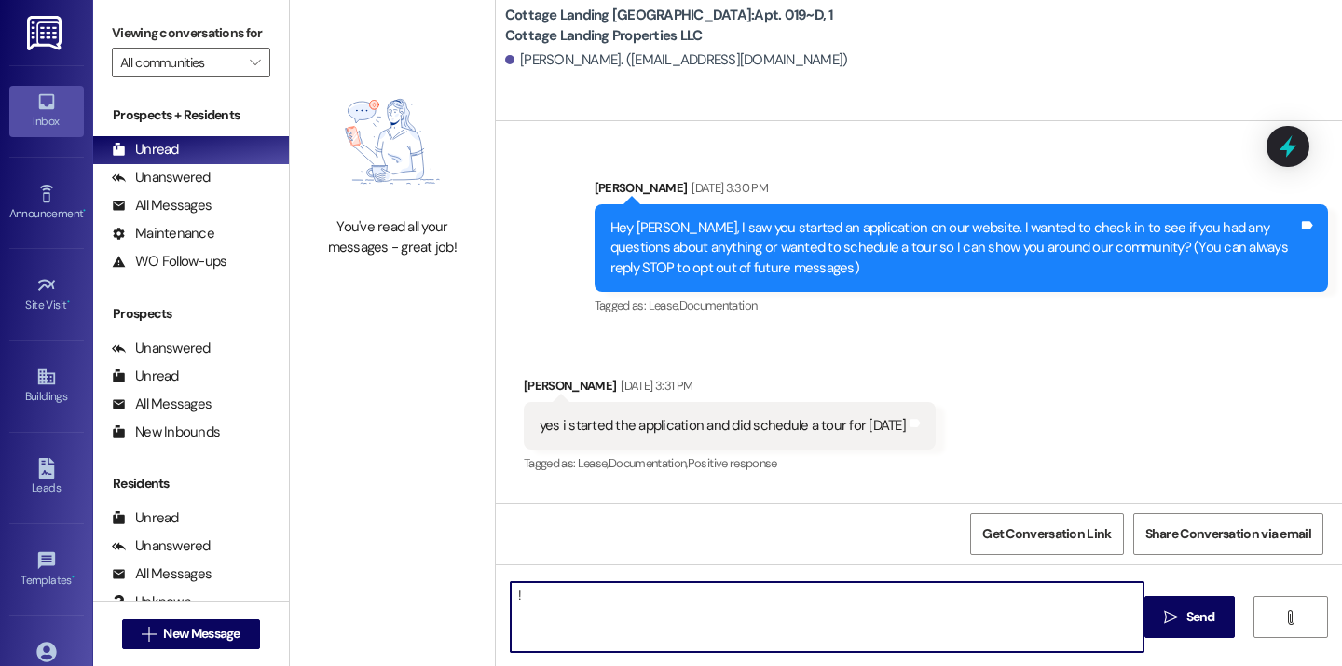
type textarea "!!"
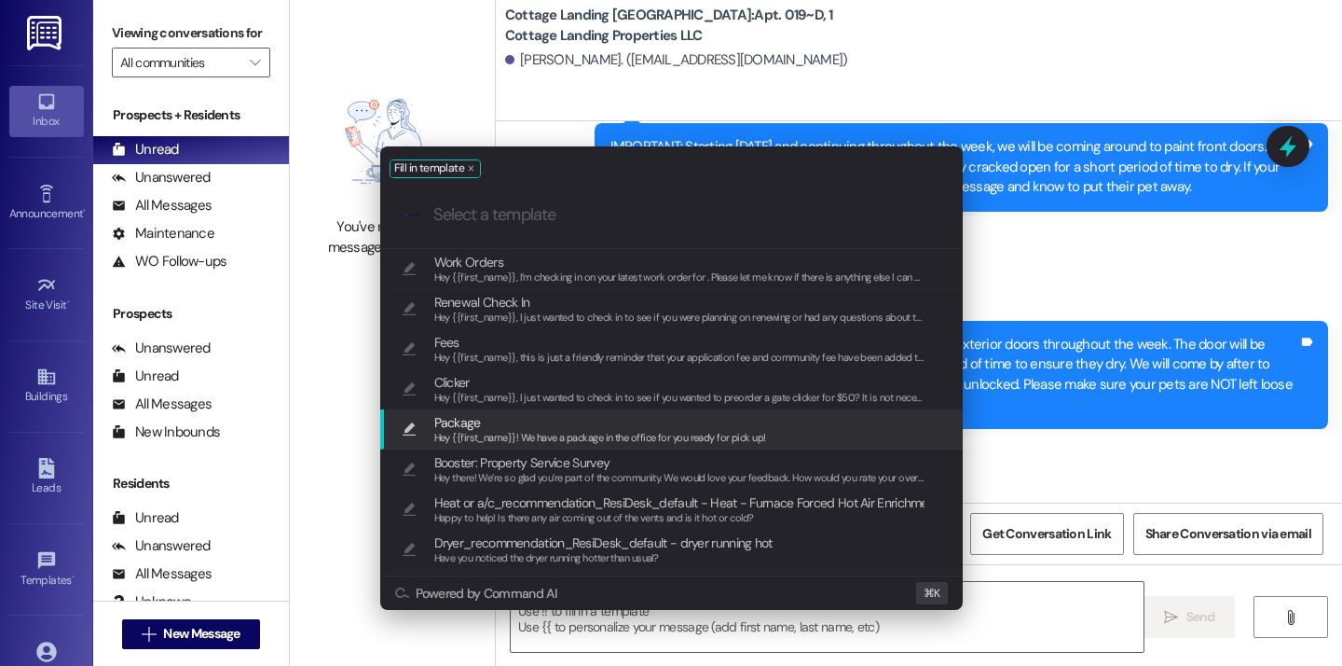
click at [618, 433] on span "Hey {{first_name}}! We have a package in the office for you ready for pick up!" at bounding box center [600, 437] width 332 height 13
type textarea "Hey {{first_name}}! We have a package in the office for you ready for pick up!"
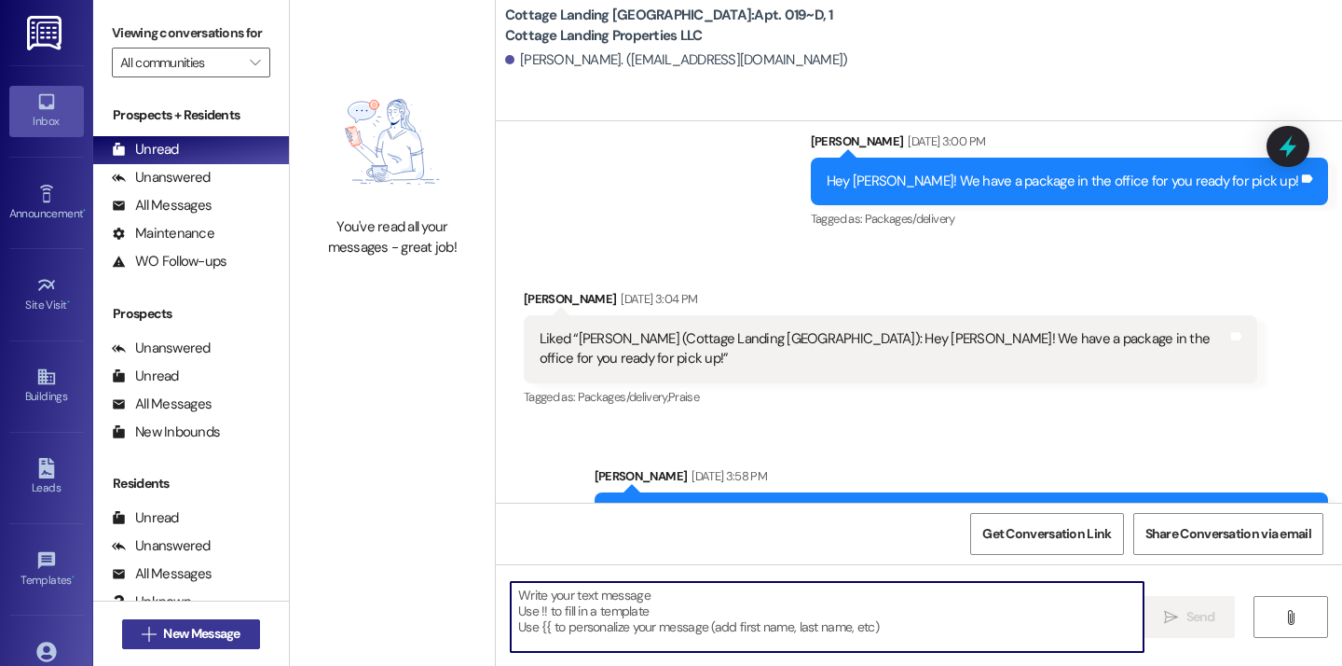
click at [230, 631] on span "New Message" at bounding box center [201, 634] width 76 height 20
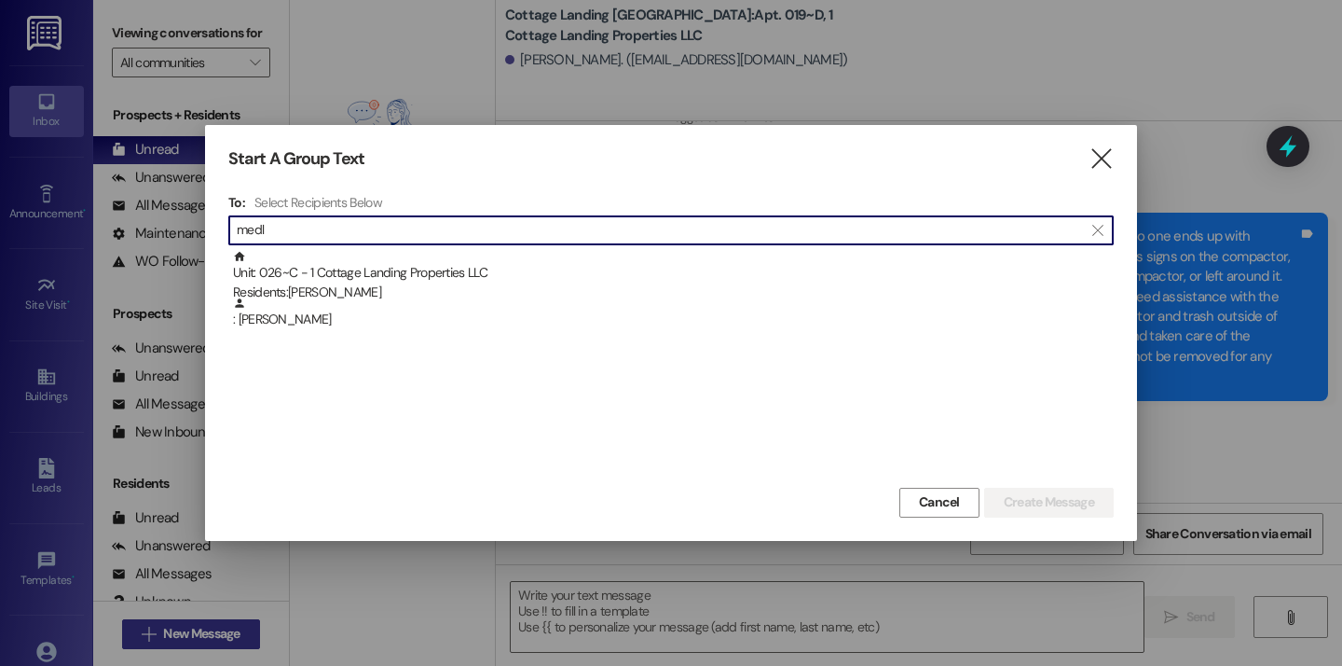
scroll to position [33195, 0]
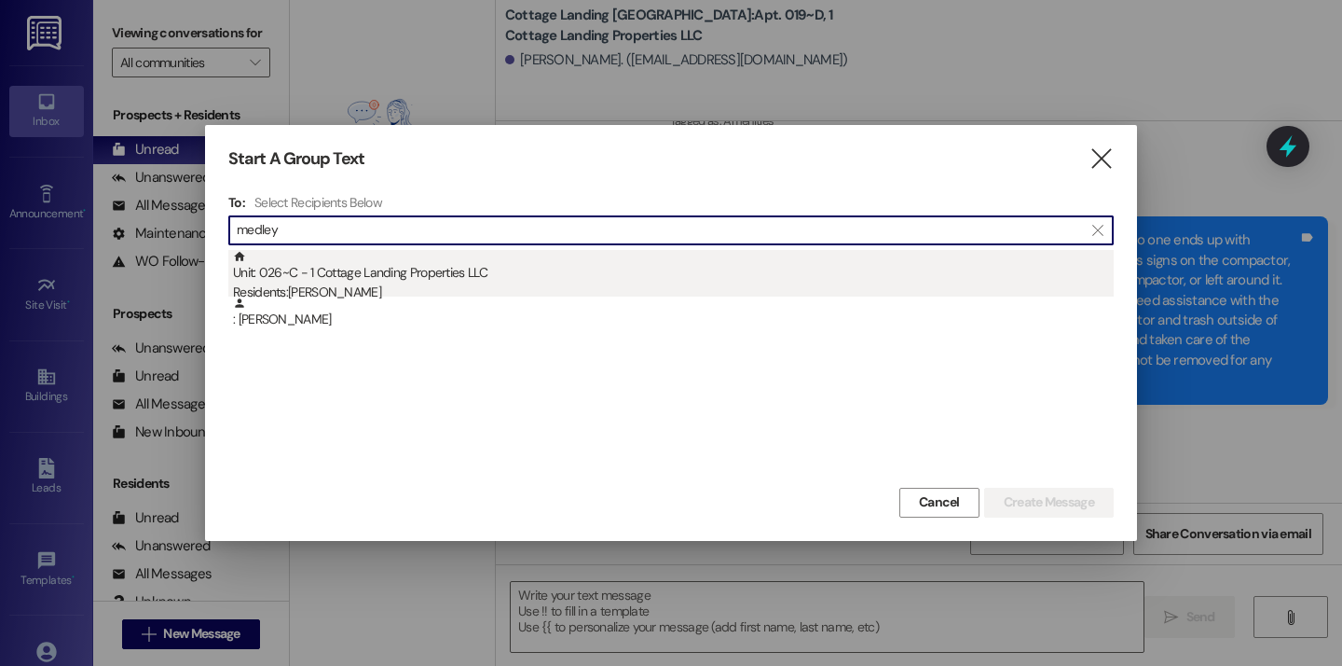
type input "medley"
click at [380, 284] on div "Residents: [PERSON_NAME]" at bounding box center [673, 292] width 881 height 20
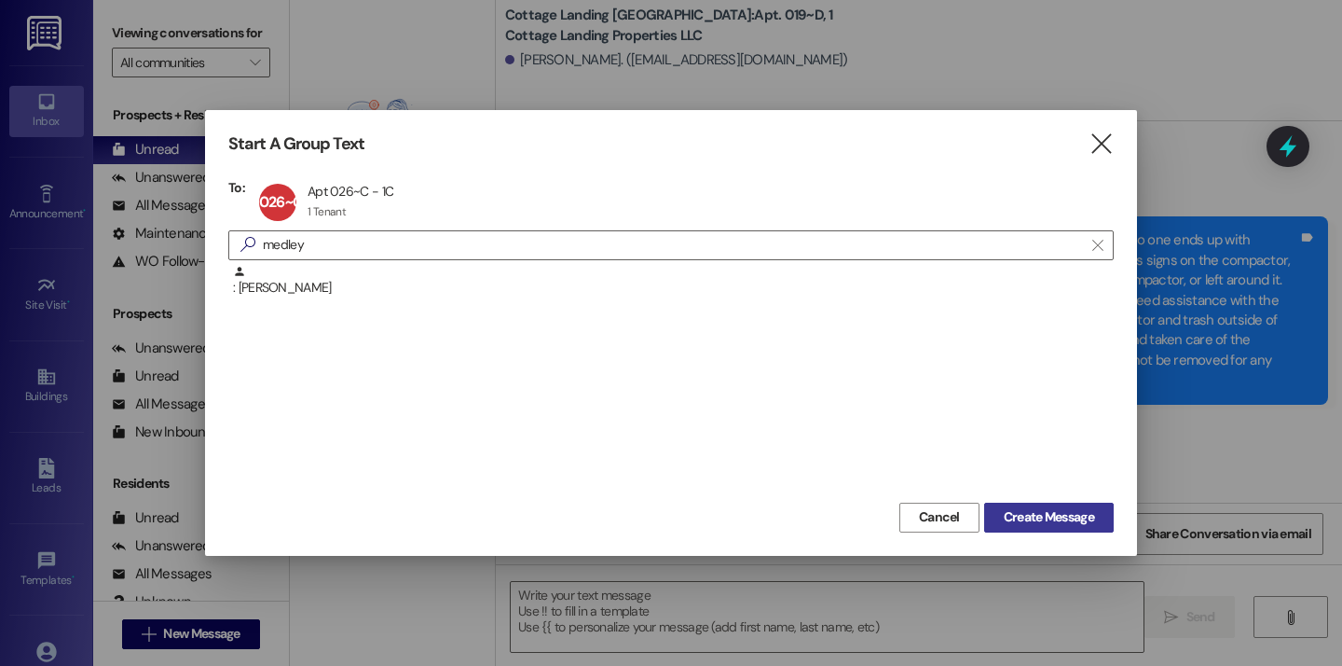
click at [1076, 515] on span "Create Message" at bounding box center [1049, 517] width 90 height 20
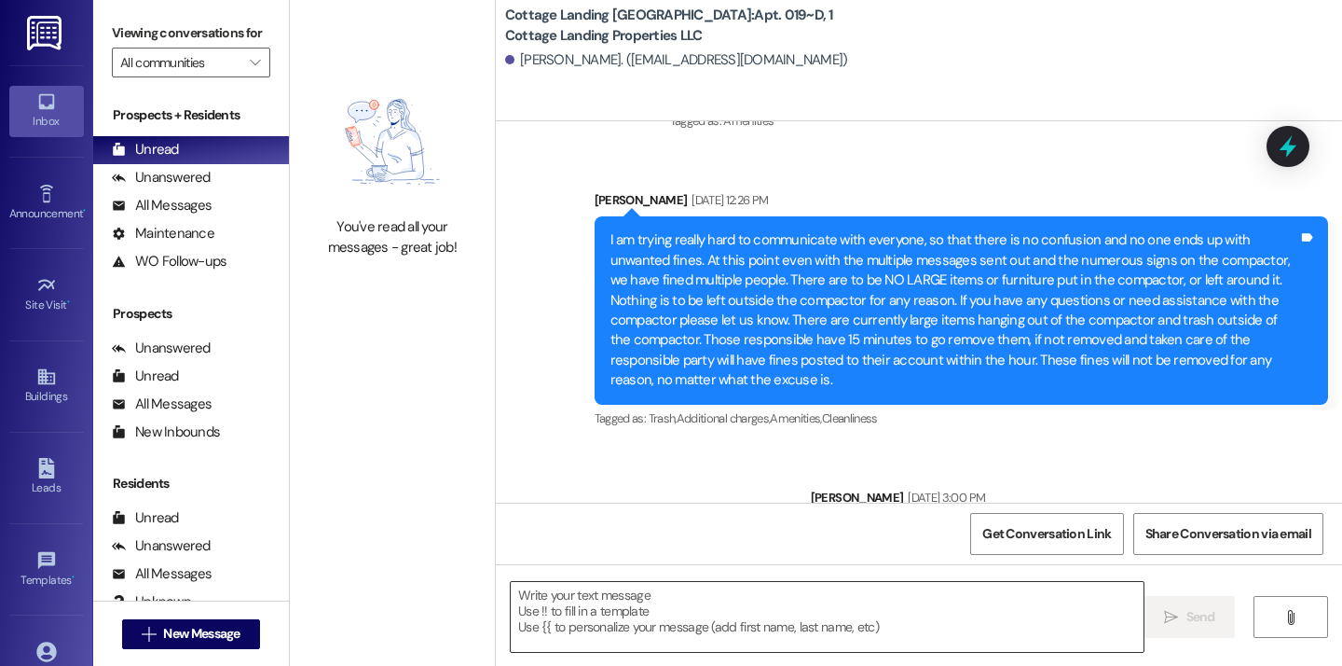
click at [832, 641] on textarea at bounding box center [827, 617] width 633 height 70
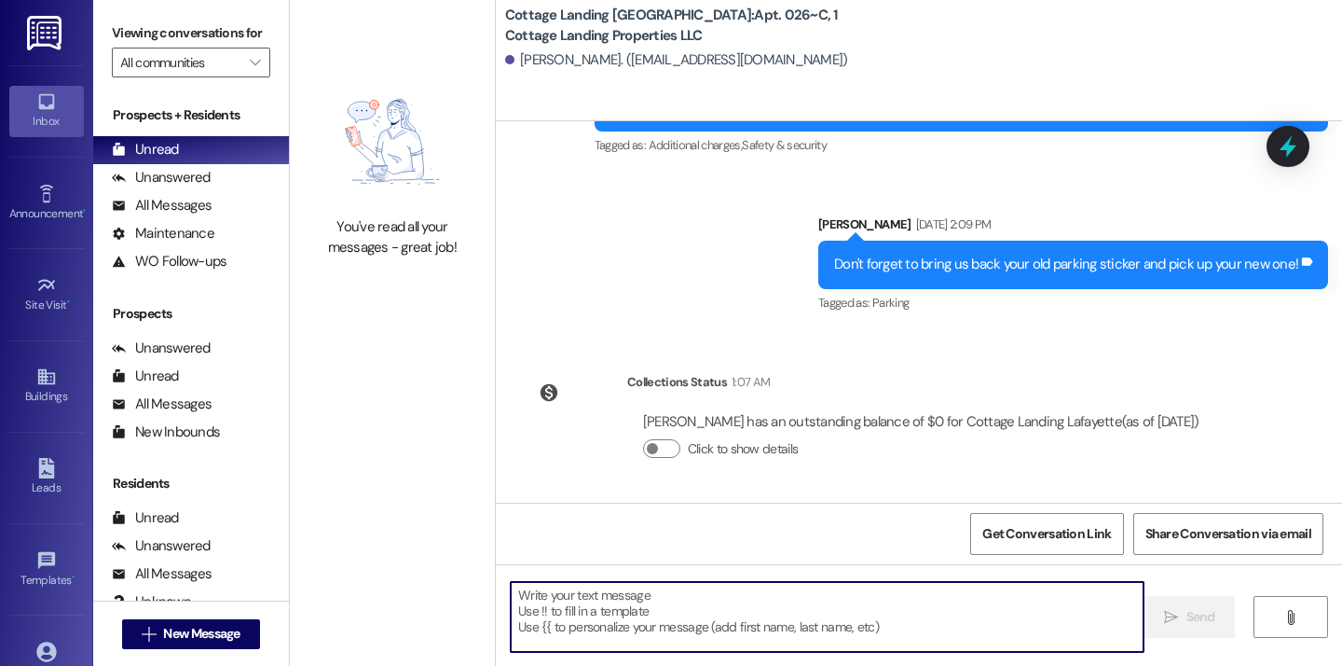
scroll to position [17456, 0]
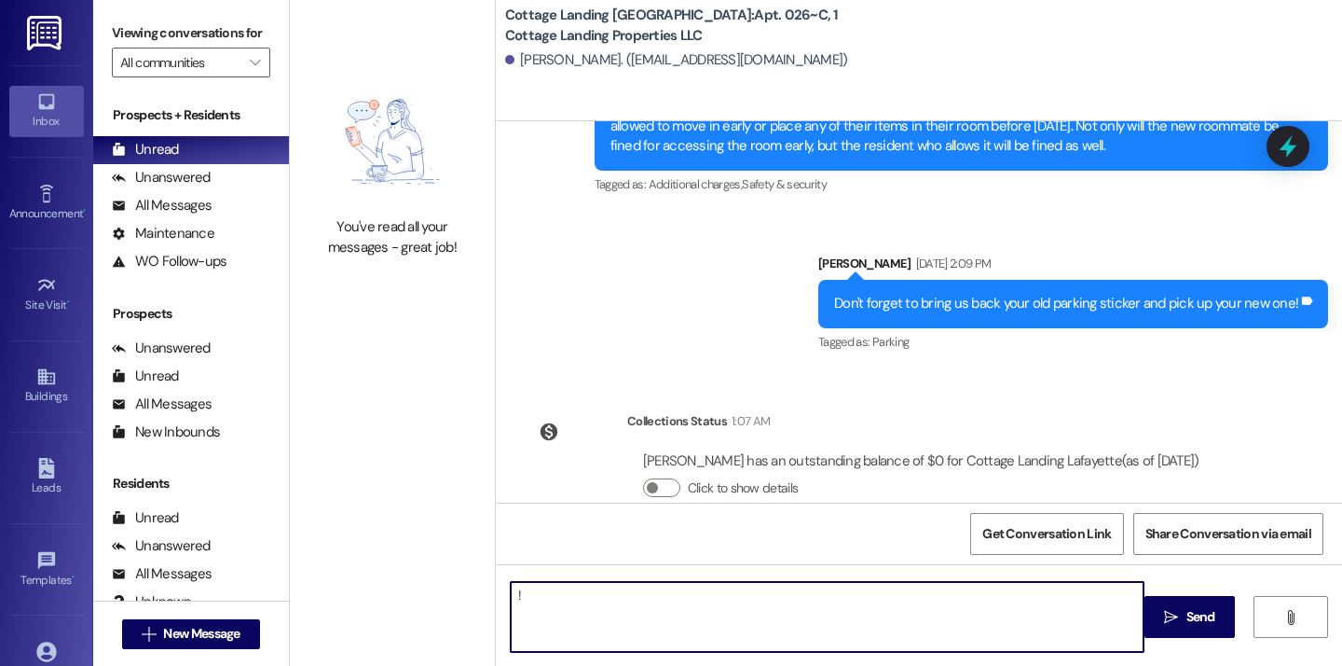
type textarea "!!"
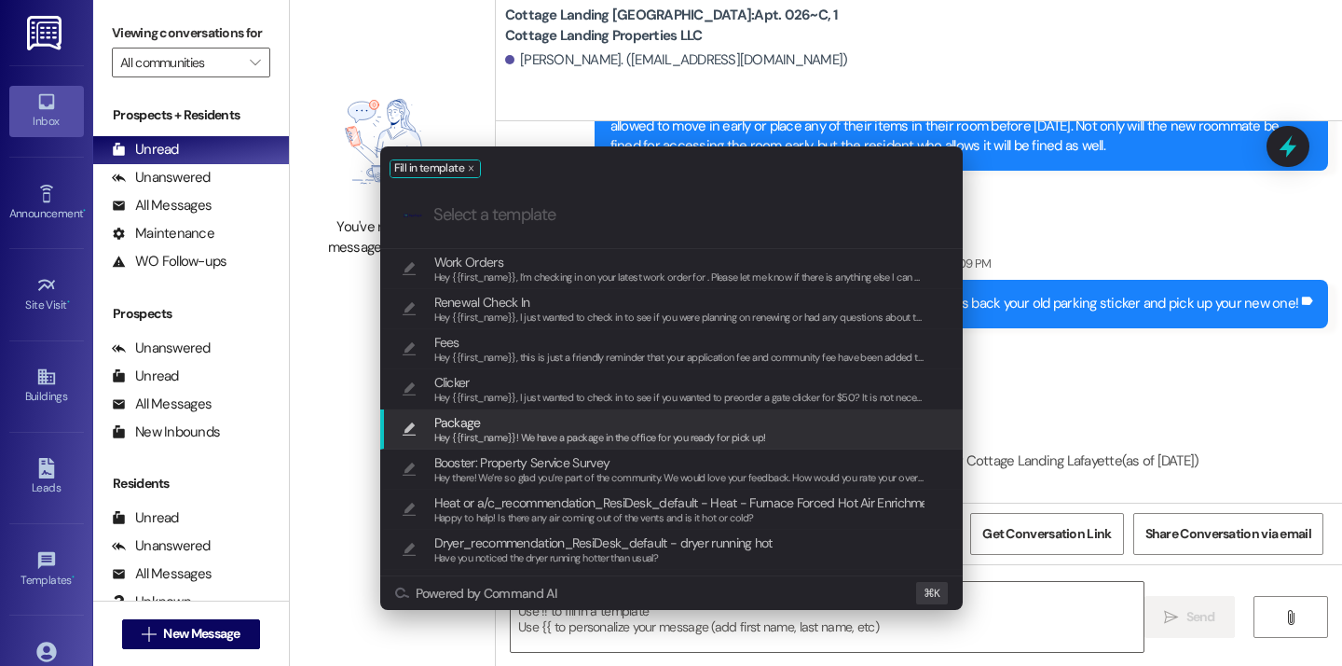
click at [606, 413] on span "Package" at bounding box center [600, 422] width 332 height 21
type textarea "Hey {{first_name}}! We have a package in the office for you ready for pick up!"
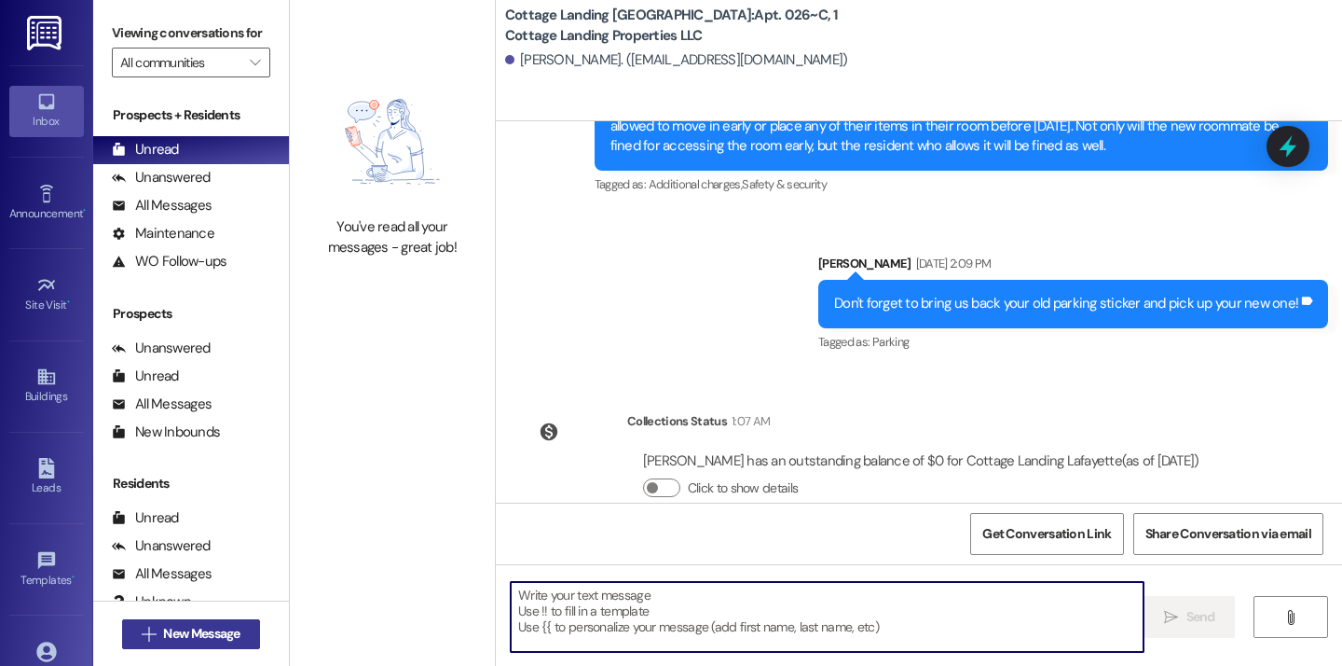
click at [226, 640] on span "New Message" at bounding box center [201, 634] width 76 height 20
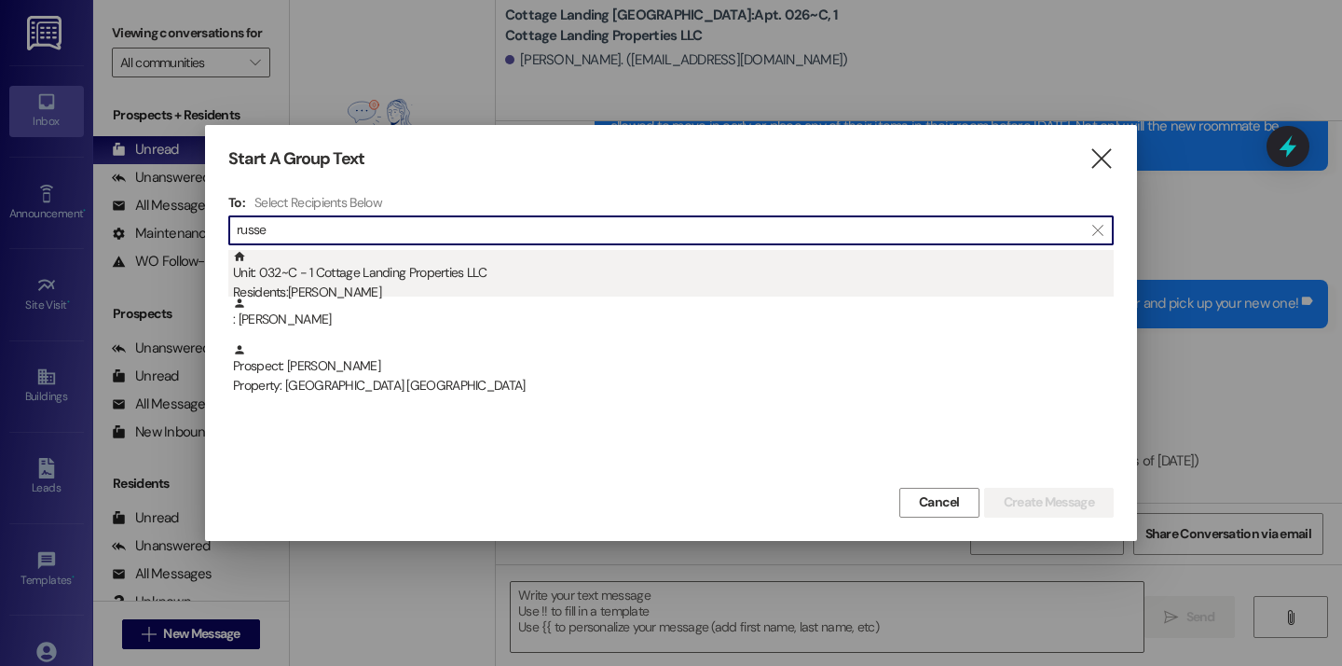
type input "russe"
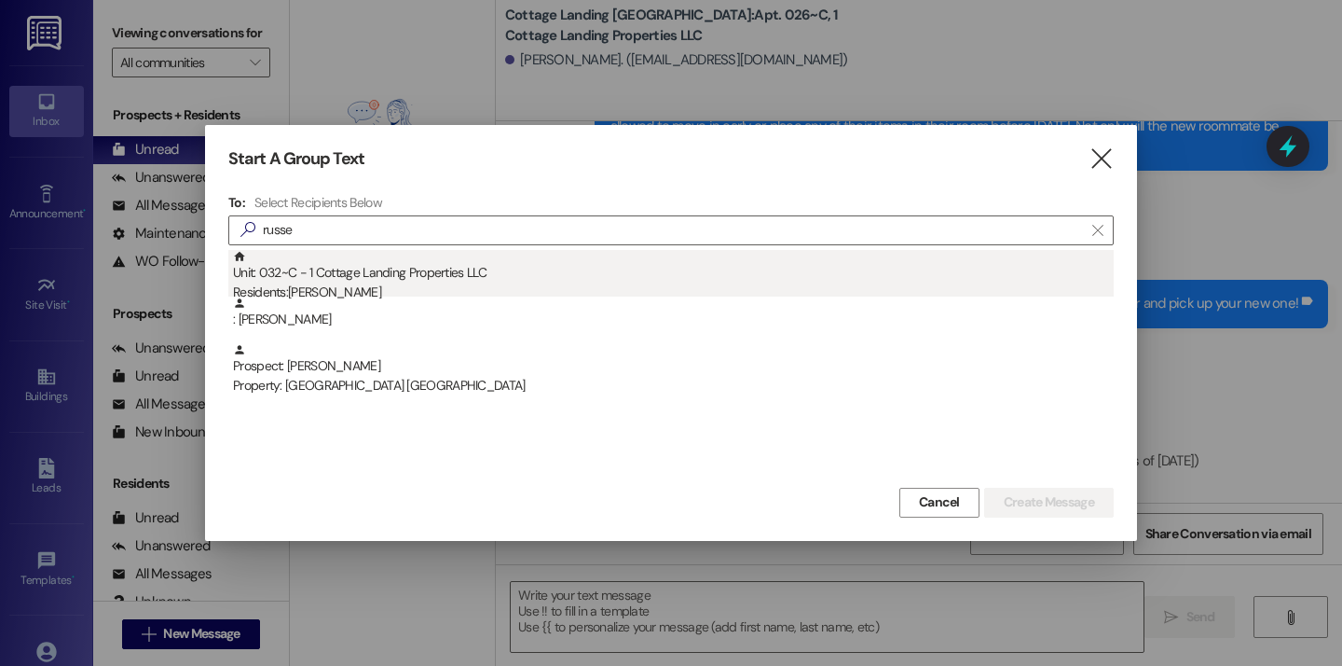
click at [432, 259] on div "Unit: 032~C - 1 Cottage Landing Properties LLC Residents: [PERSON_NAME]" at bounding box center [673, 276] width 881 height 53
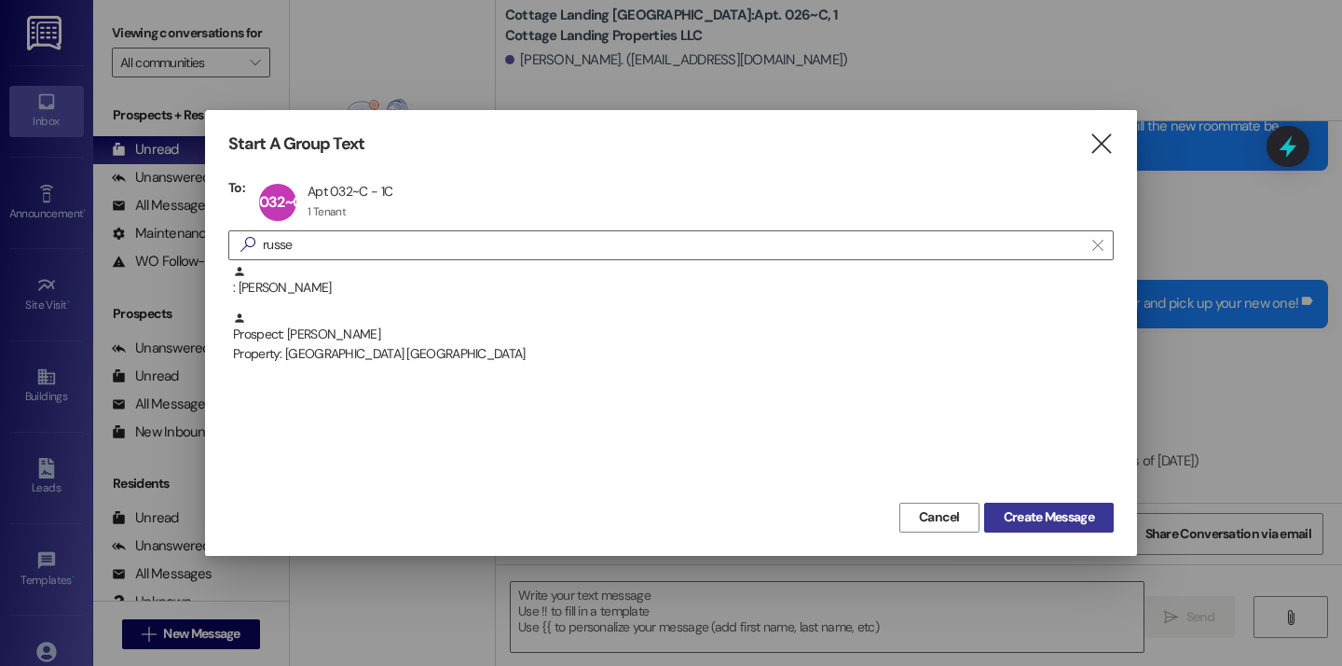
click at [1035, 509] on span "Create Message" at bounding box center [1049, 517] width 90 height 20
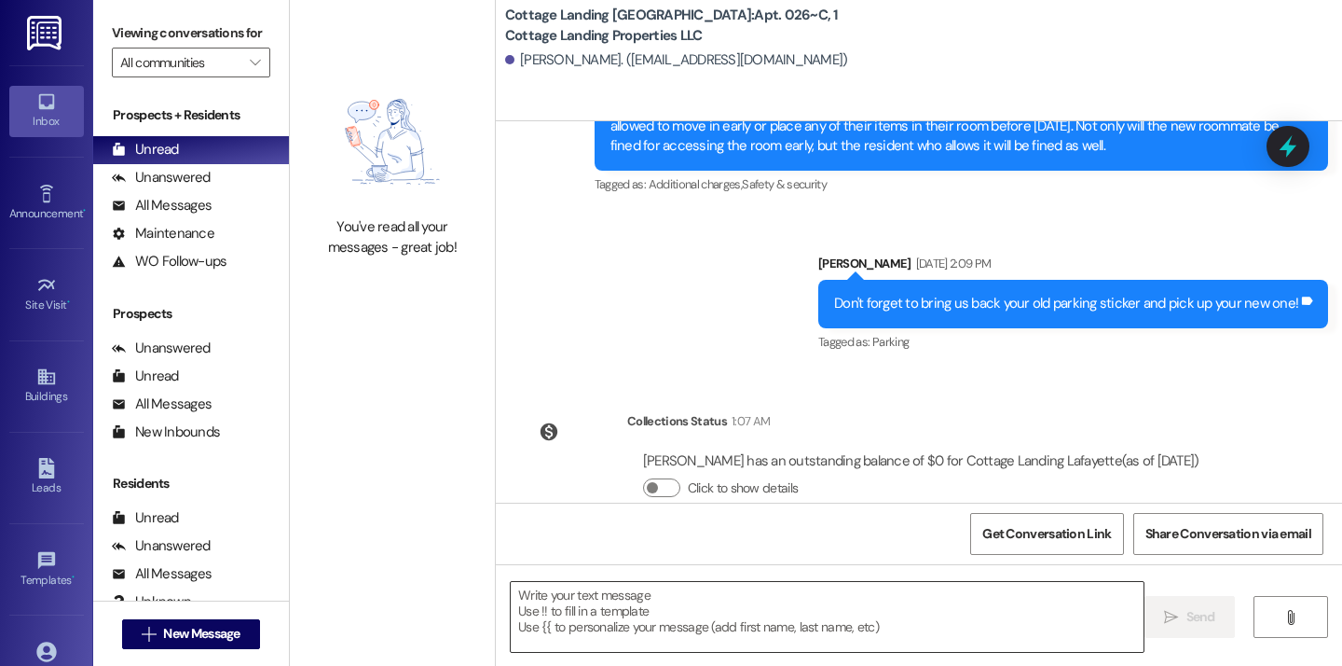
click at [652, 628] on textarea at bounding box center [827, 617] width 633 height 70
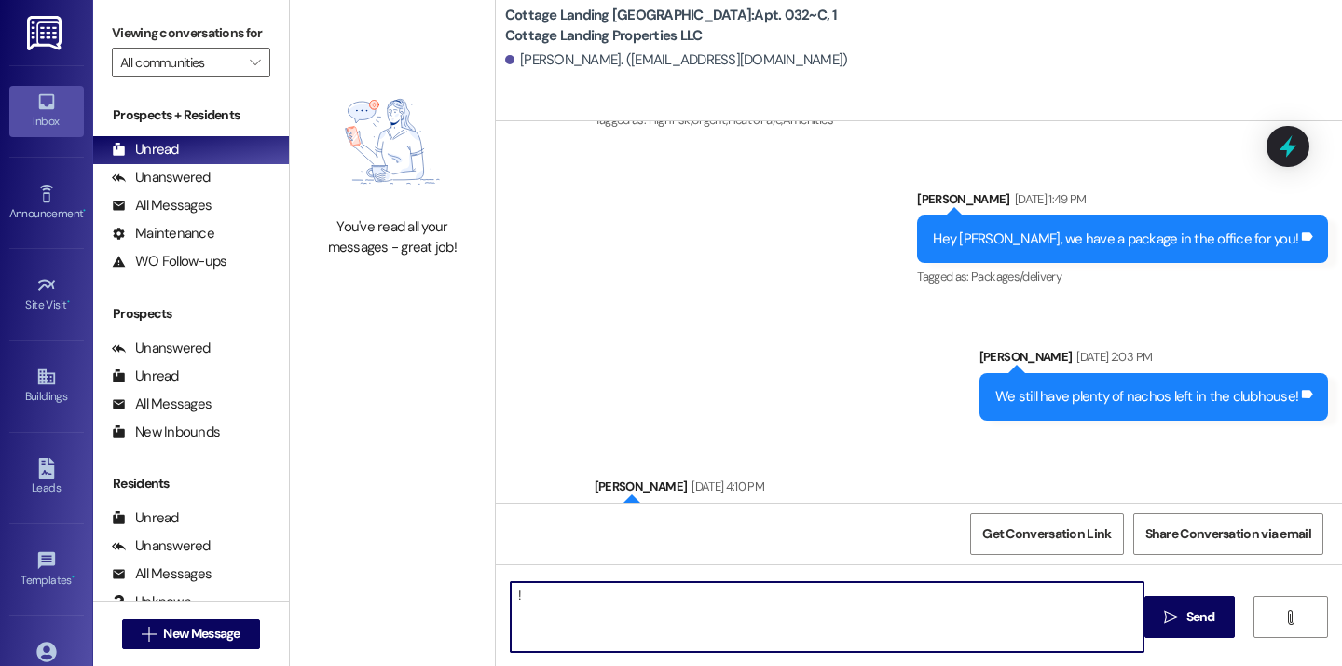
type textarea "!!"
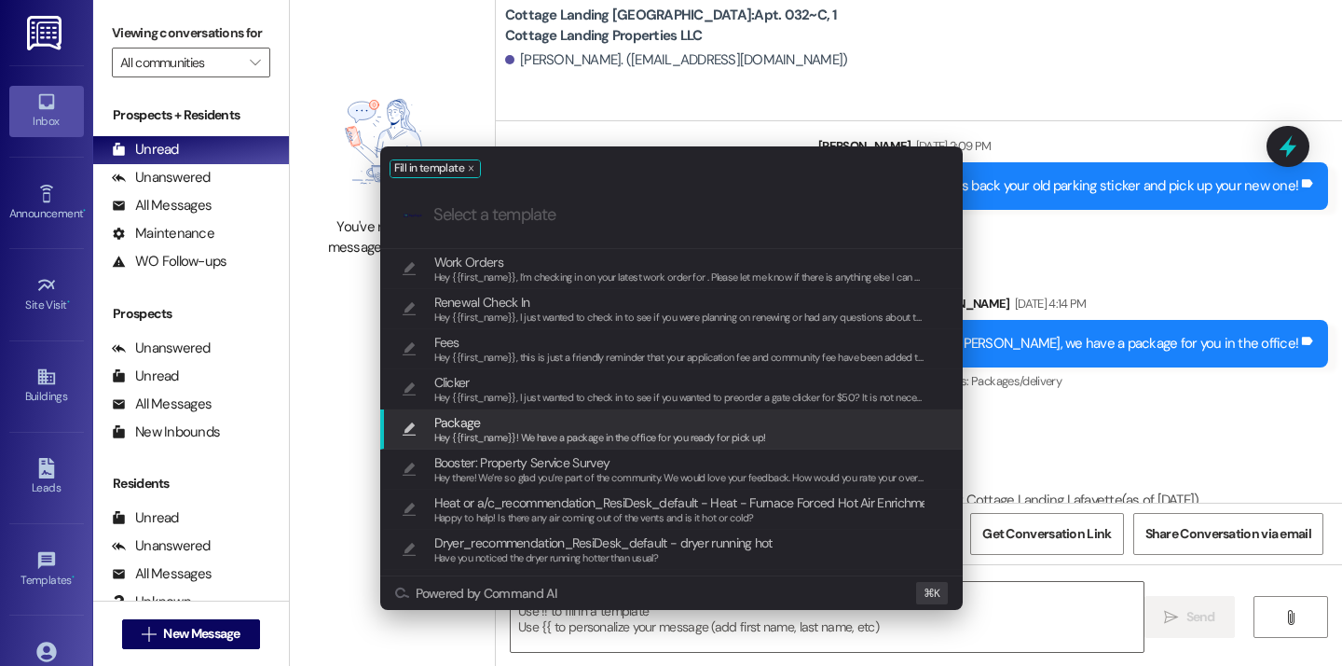
click at [571, 415] on span "Package" at bounding box center [600, 422] width 332 height 21
type textarea "Hey {{first_name}}! We have a package in the office for you ready for pick up!"
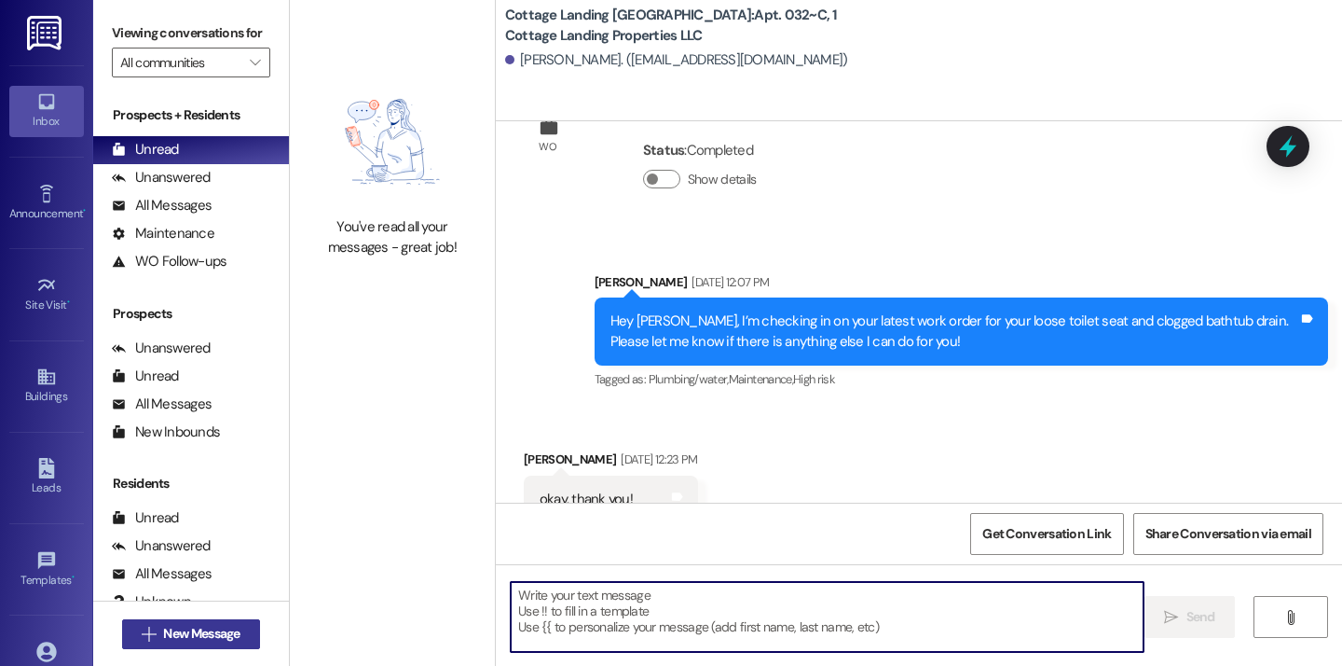
scroll to position [19004, 0]
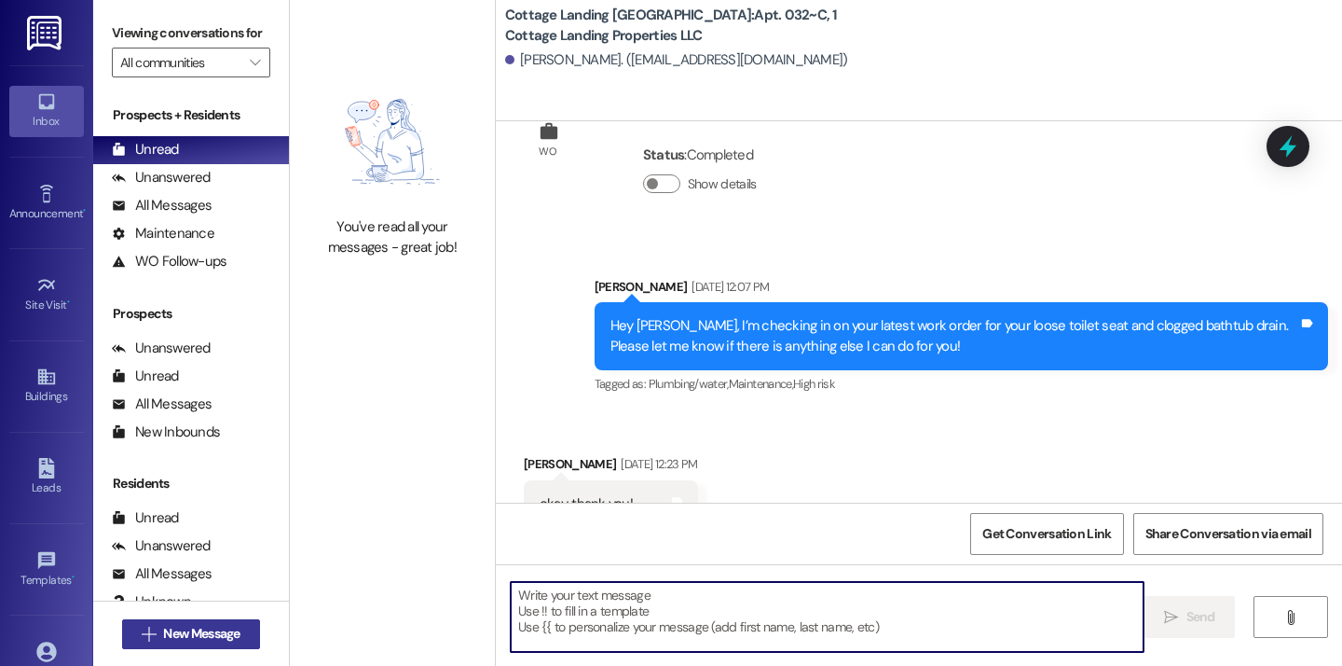
click at [247, 629] on button " New Message" at bounding box center [191, 634] width 138 height 30
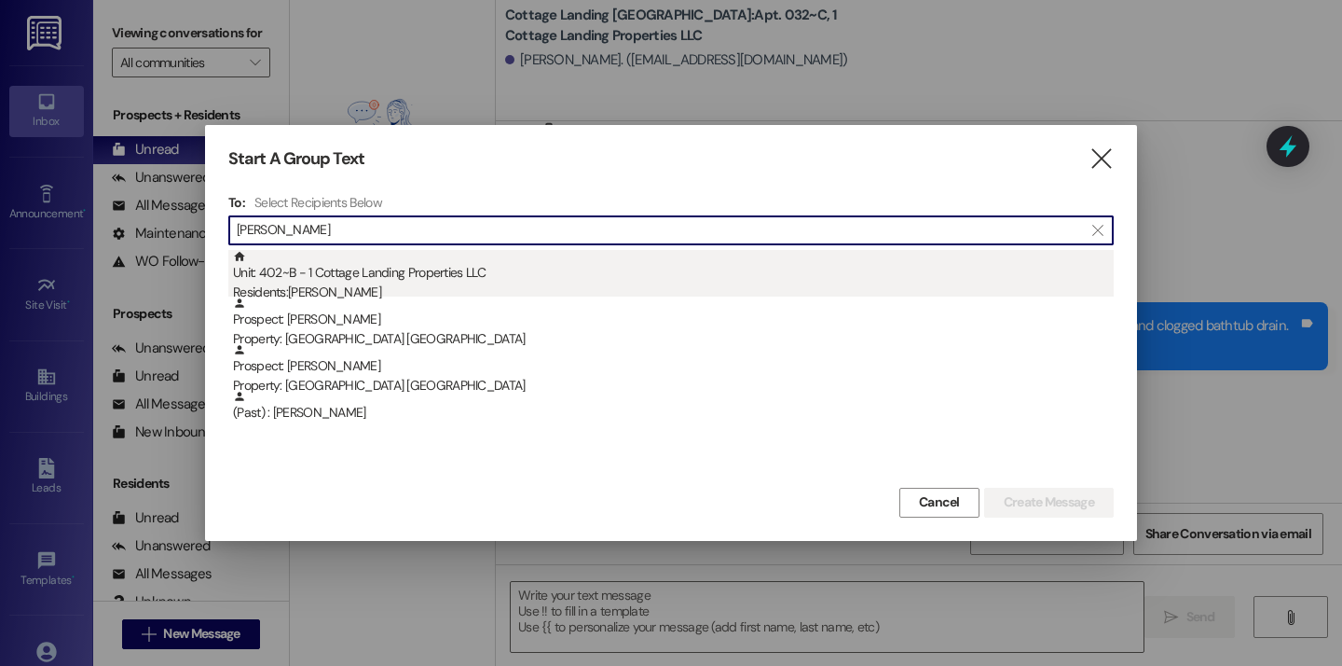
type input "[PERSON_NAME]"
click at [441, 272] on div "Unit: 402~B - 1 Cottage Landing Properties LLC Residents: [PERSON_NAME]" at bounding box center [673, 276] width 881 height 53
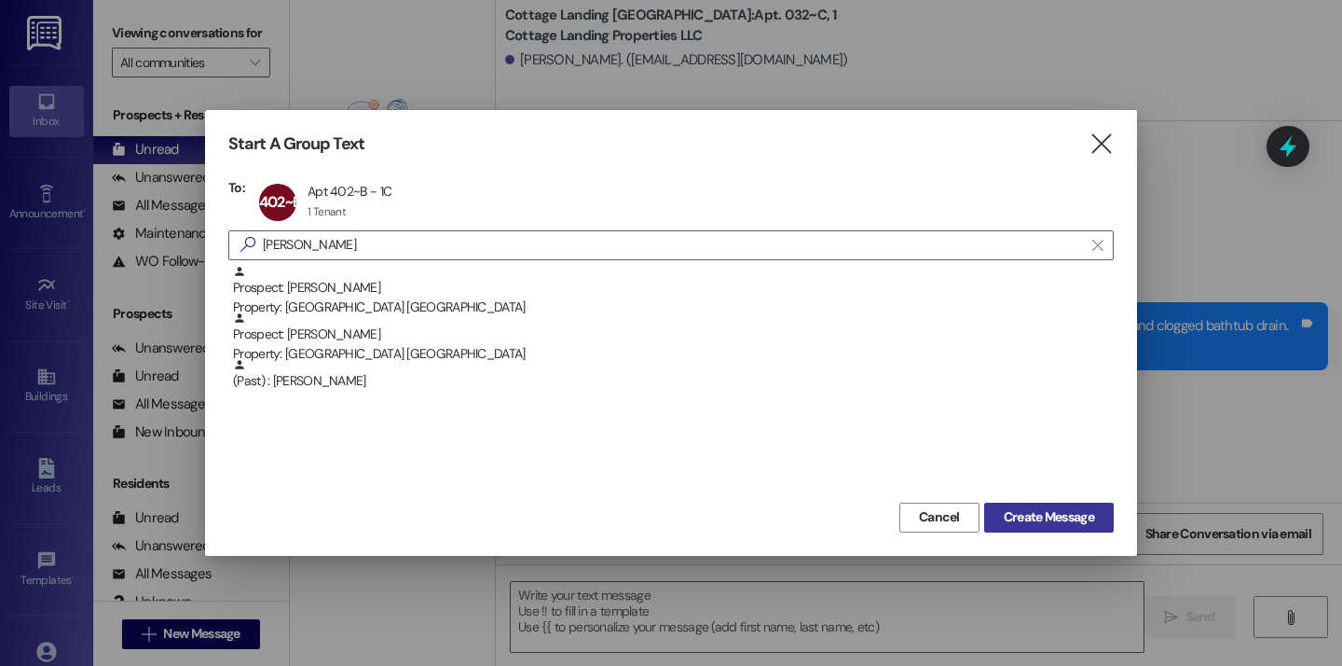
click at [1074, 528] on button "Create Message" at bounding box center [1049, 517] width 130 height 30
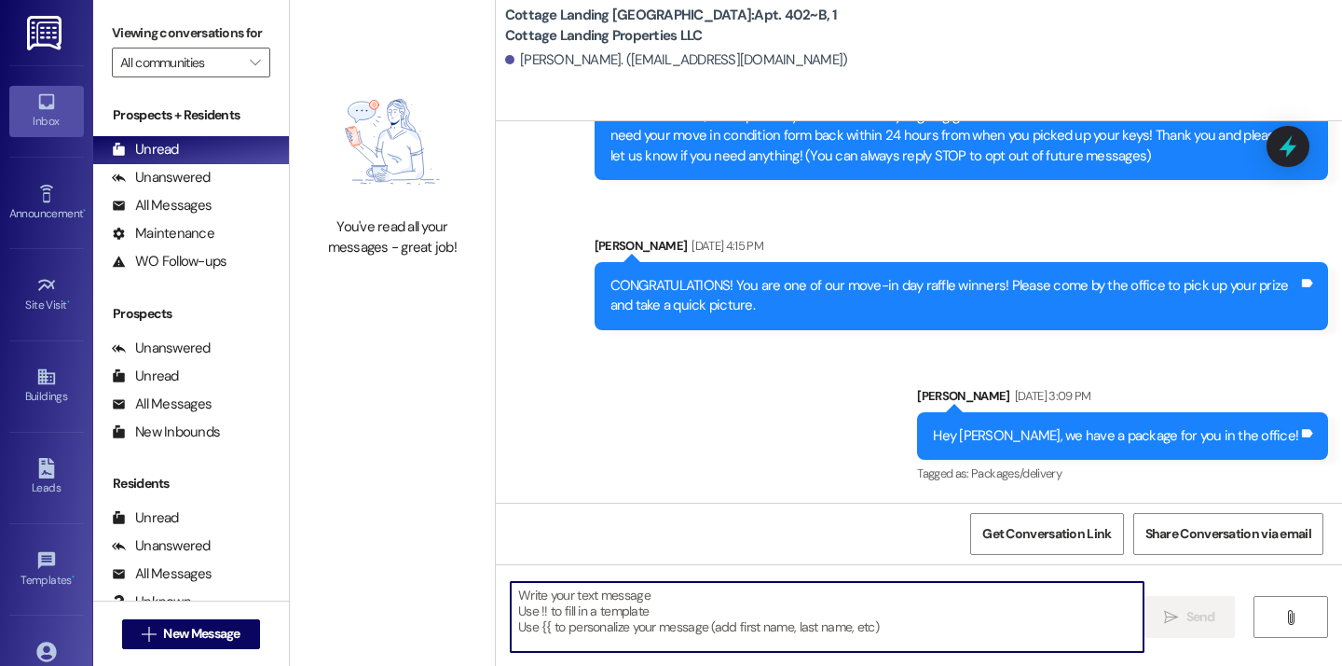
click at [805, 627] on textarea at bounding box center [827, 617] width 633 height 70
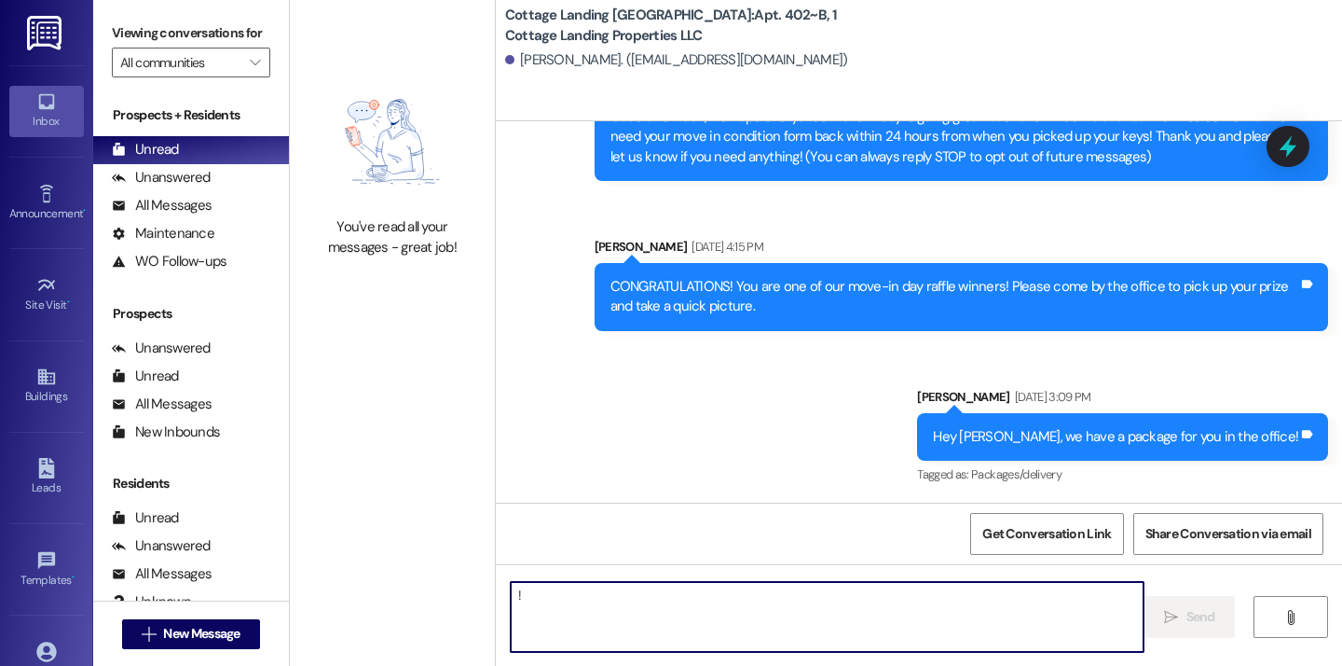
type textarea "!!"
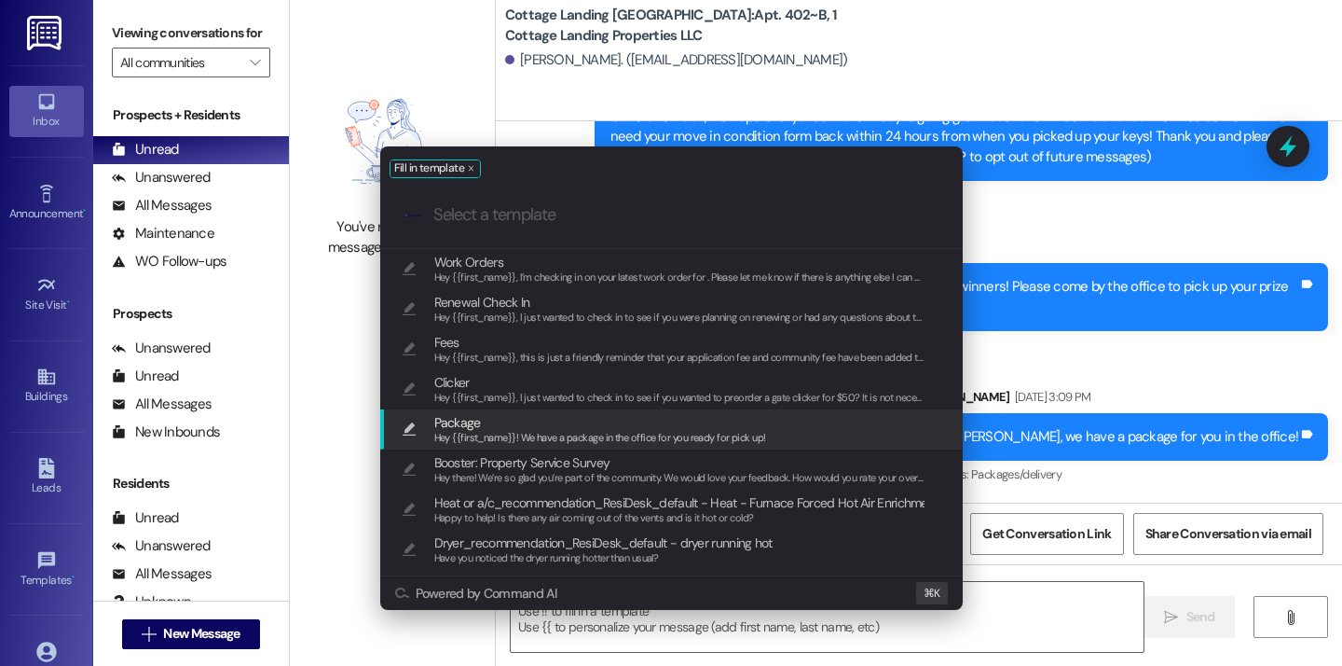
click at [640, 431] on span "Hey {{first_name}}! We have a package in the office for you ready for pick up!" at bounding box center [600, 437] width 332 height 13
type textarea "Hey {{first_name}}! We have a package in the office for you ready for pick up!"
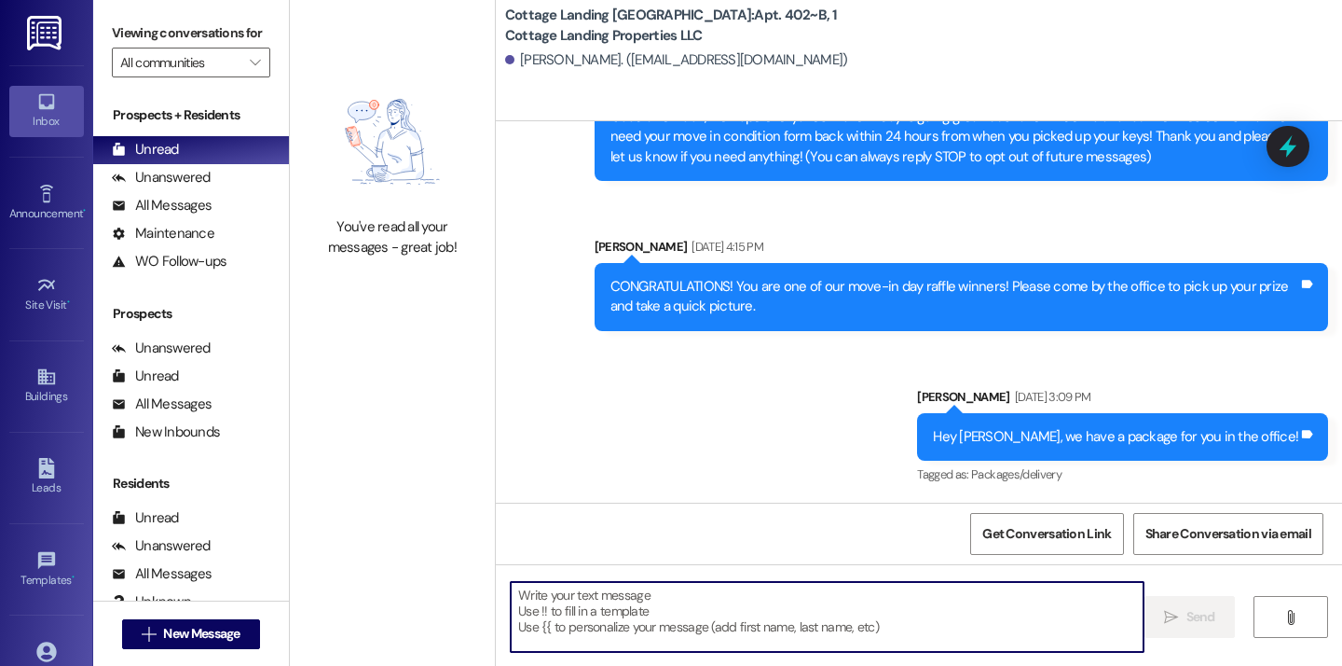
scroll to position [351, 0]
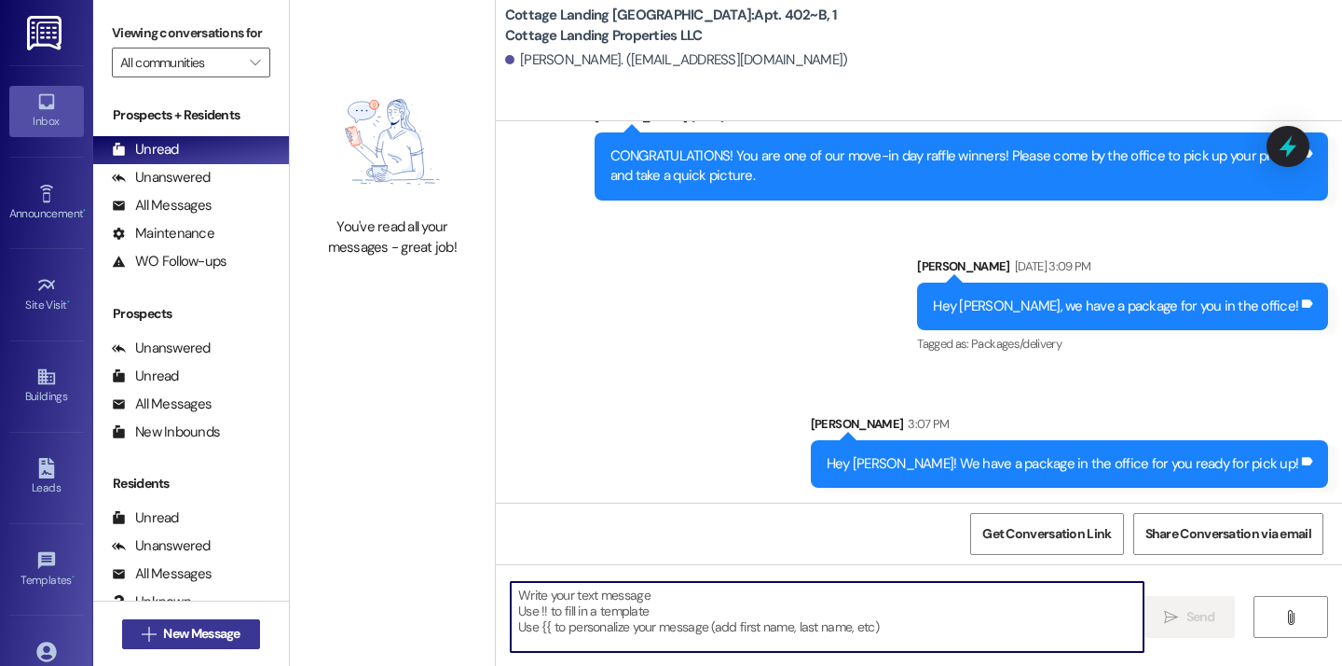
click at [159, 631] on span "New Message" at bounding box center [201, 634] width 84 height 20
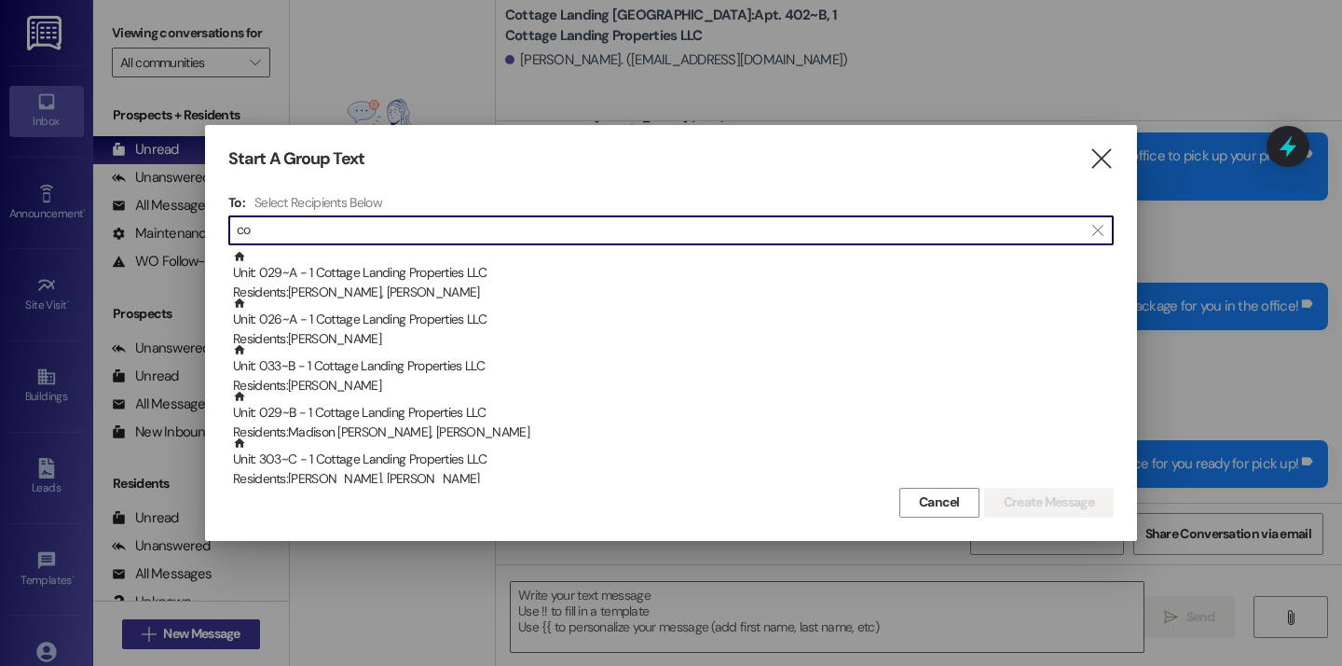
type input "c"
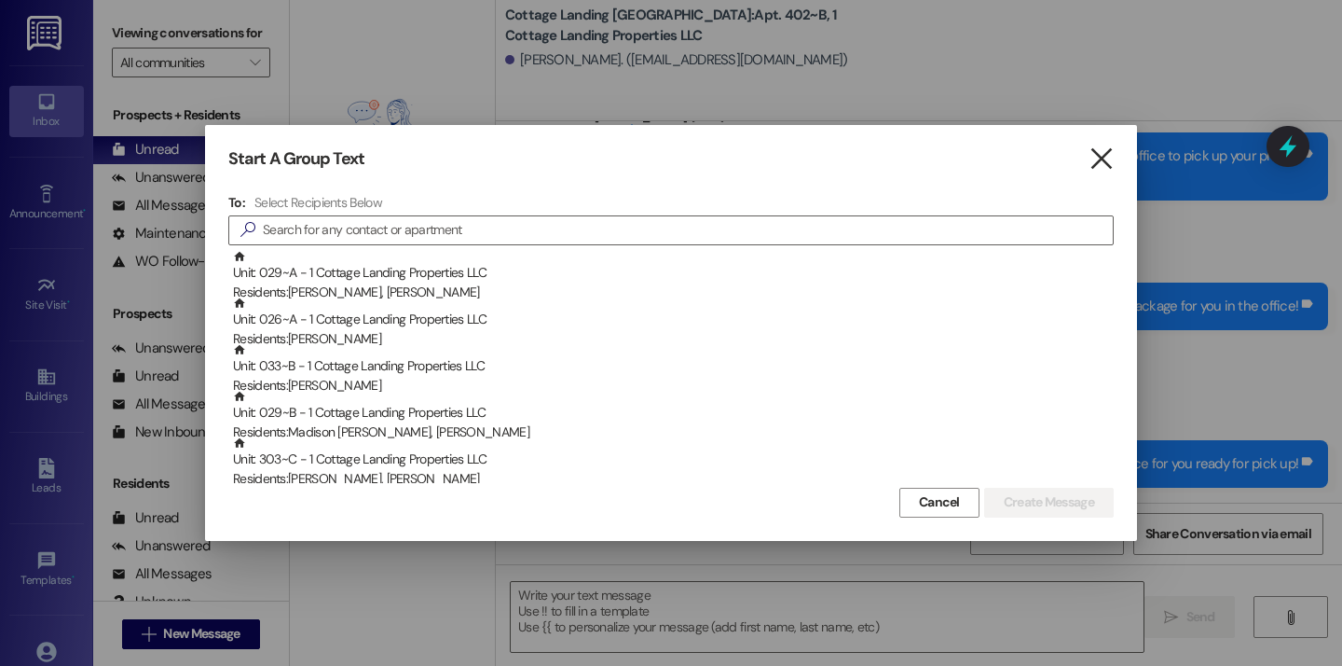
click at [1104, 167] on icon "" at bounding box center [1101, 159] width 25 height 20
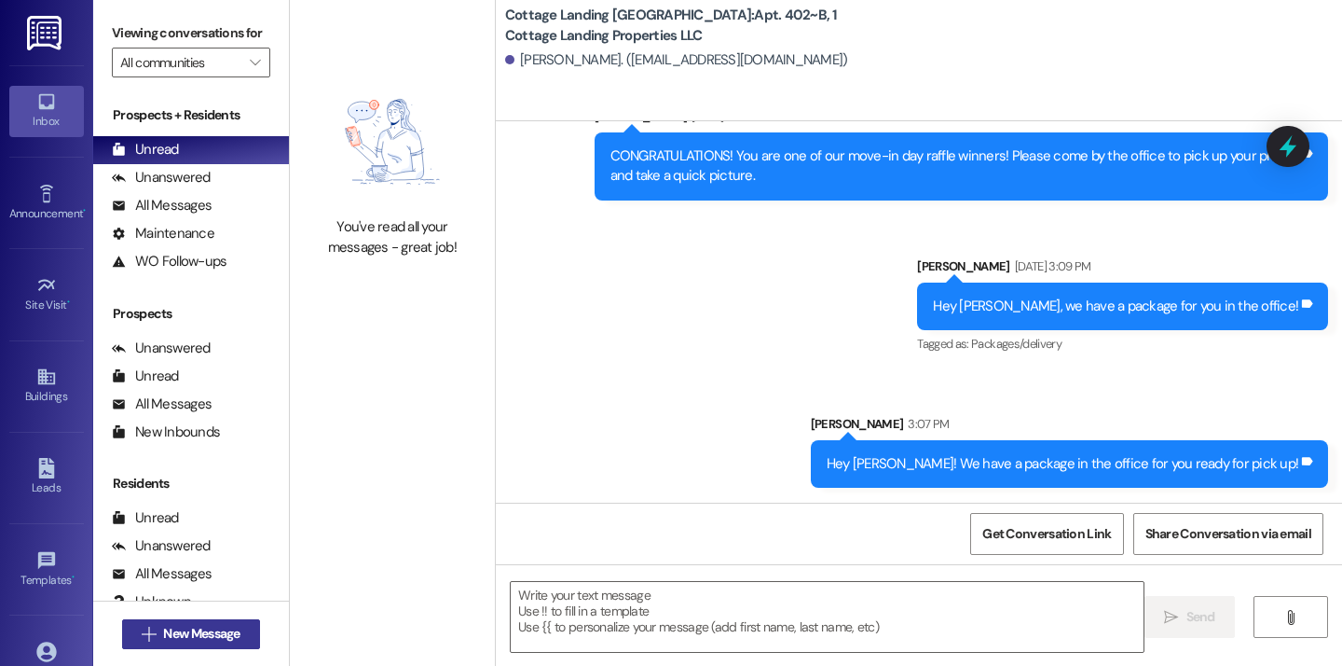
click at [216, 624] on span "New Message" at bounding box center [201, 634] width 76 height 20
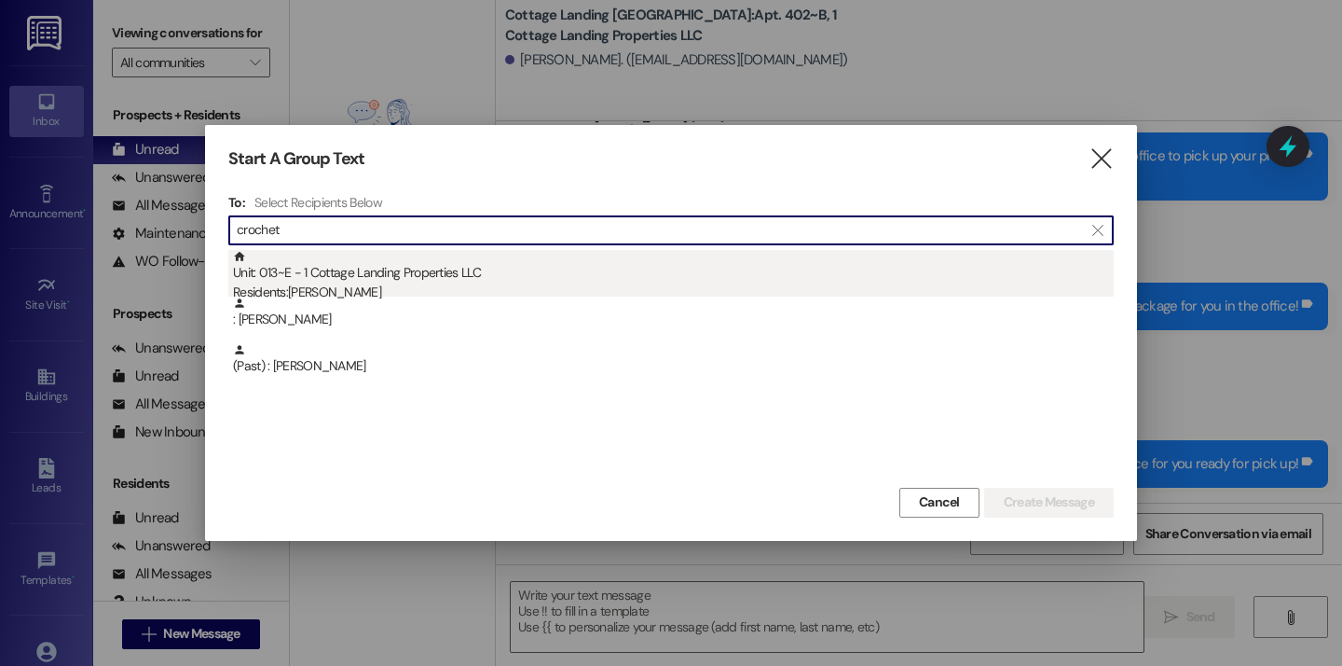
type input "crochet"
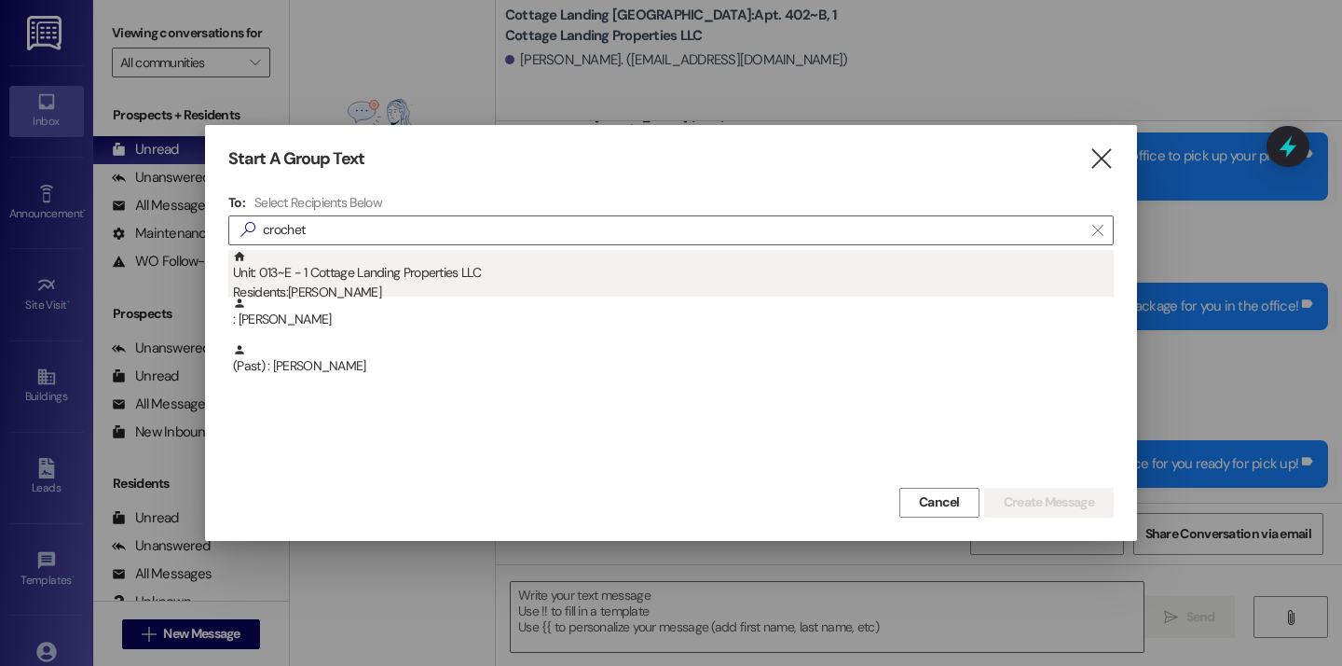
click at [624, 268] on div "Unit: 013~E - 1 Cottage Landing Properties LLC Residents: [PERSON_NAME]" at bounding box center [673, 276] width 881 height 53
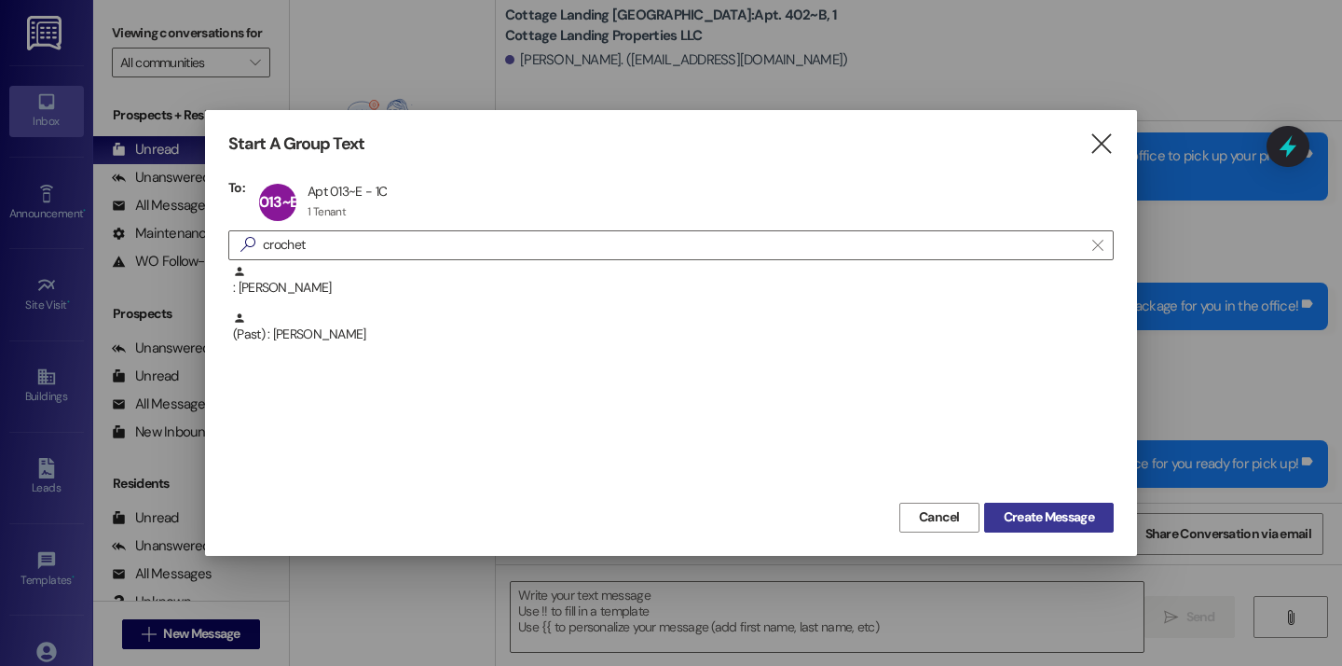
click at [1017, 519] on span "Create Message" at bounding box center [1049, 517] width 90 height 20
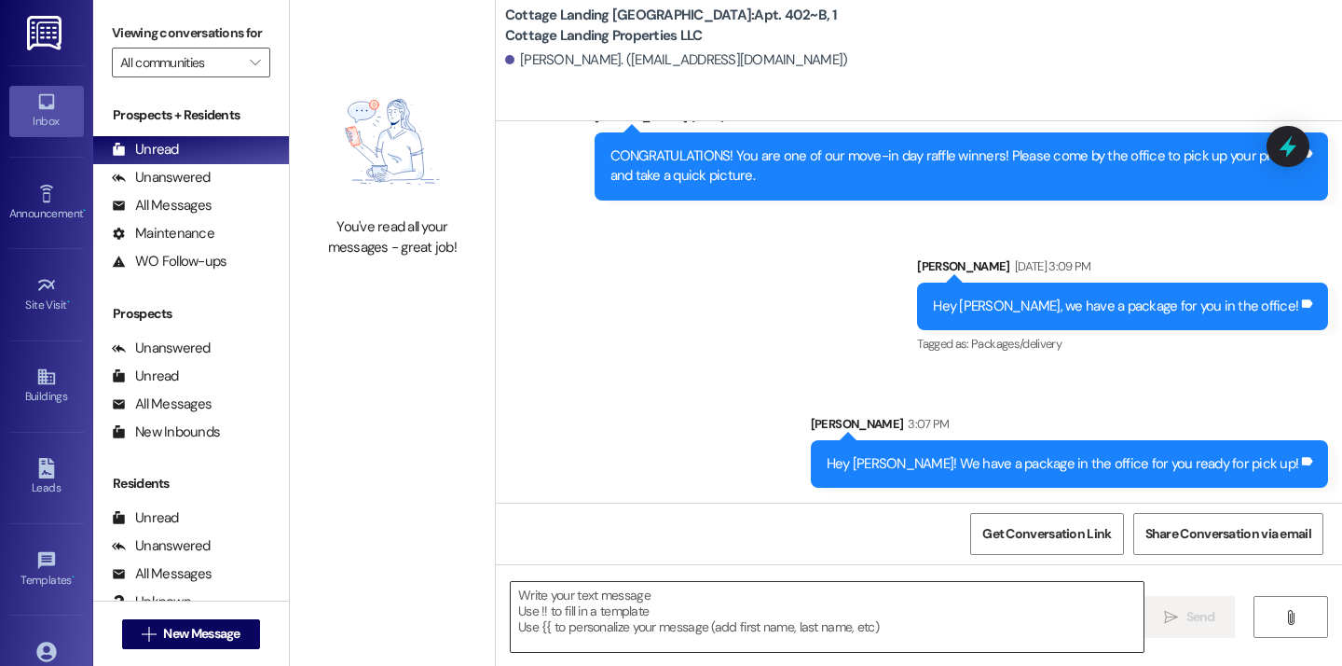
click at [700, 598] on textarea at bounding box center [827, 617] width 633 height 70
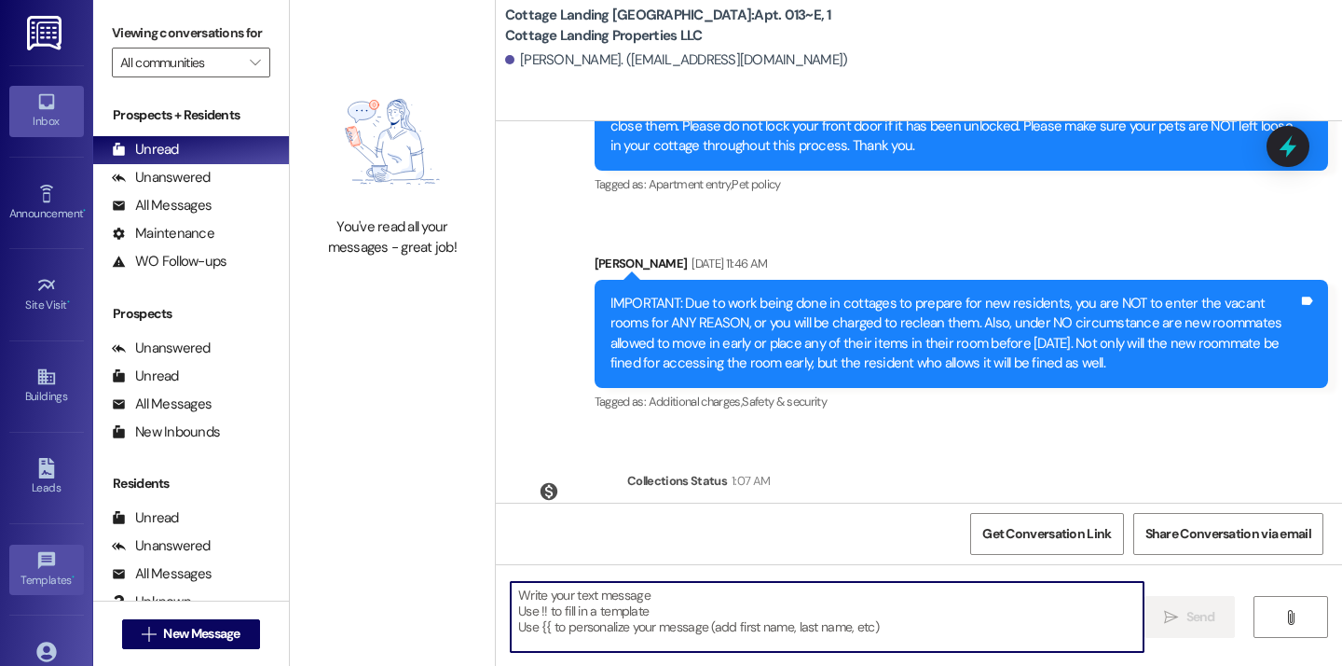
scroll to position [132, 0]
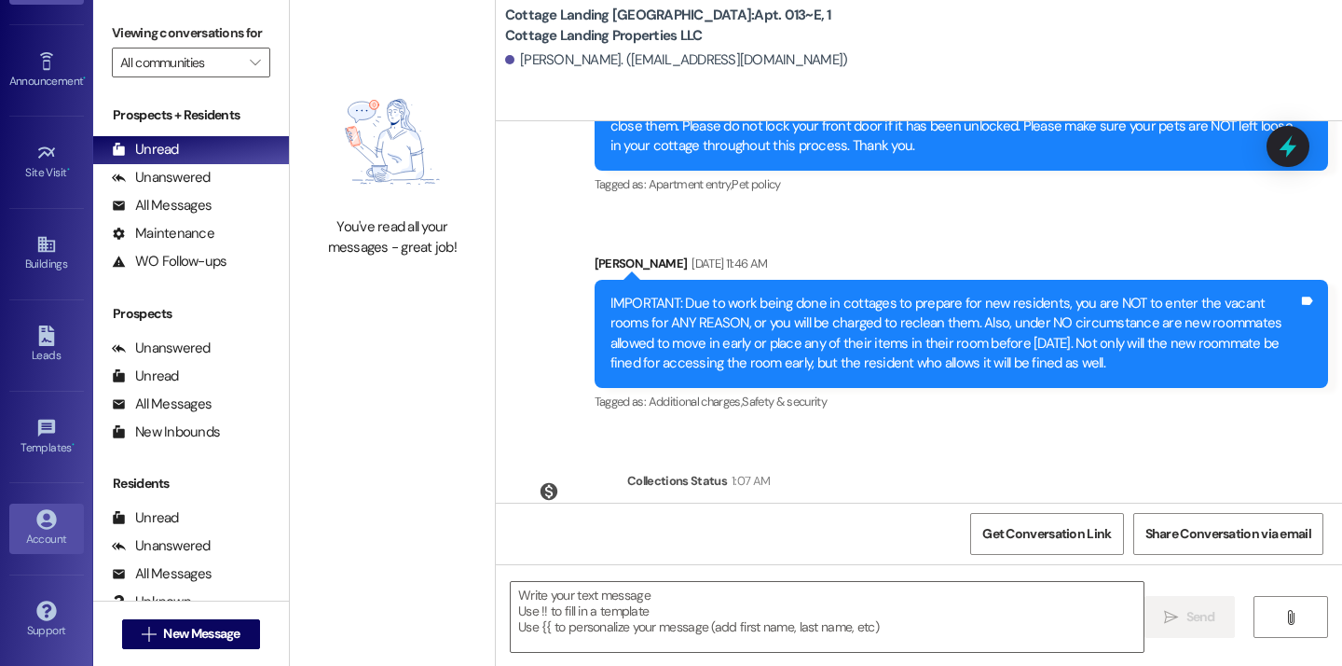
click at [45, 523] on icon at bounding box center [46, 519] width 21 height 21
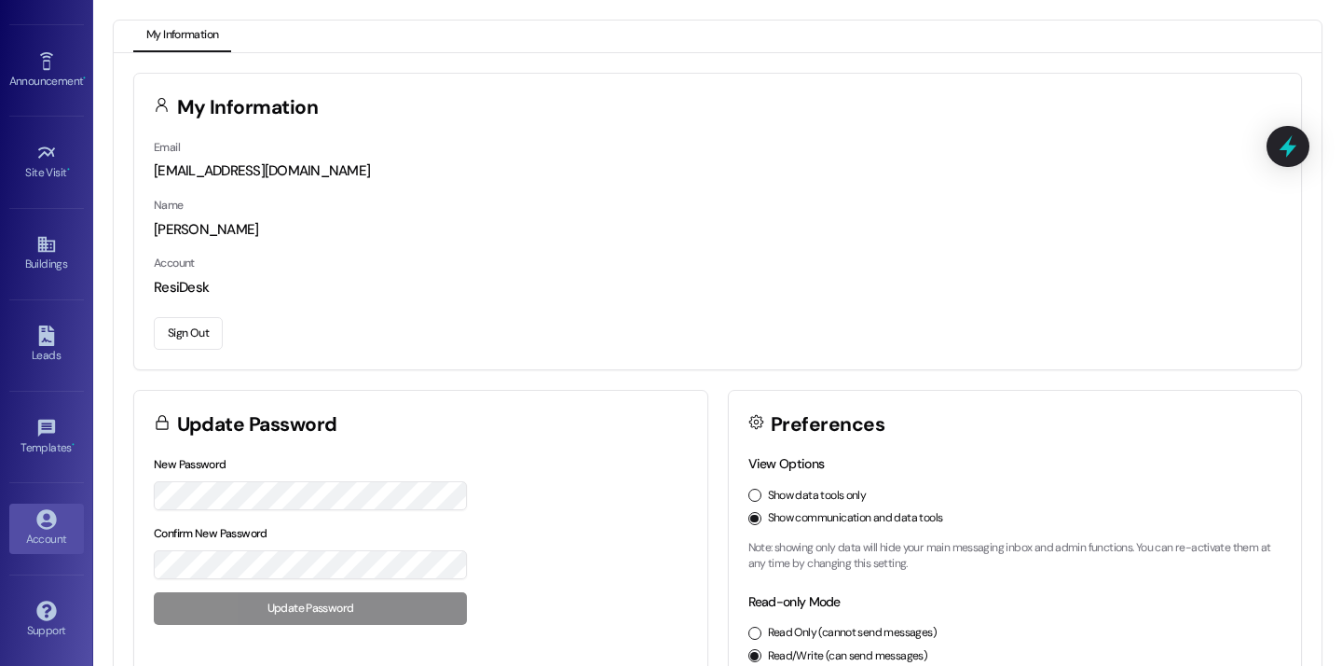
click at [188, 335] on button "Sign Out" at bounding box center [188, 333] width 69 height 33
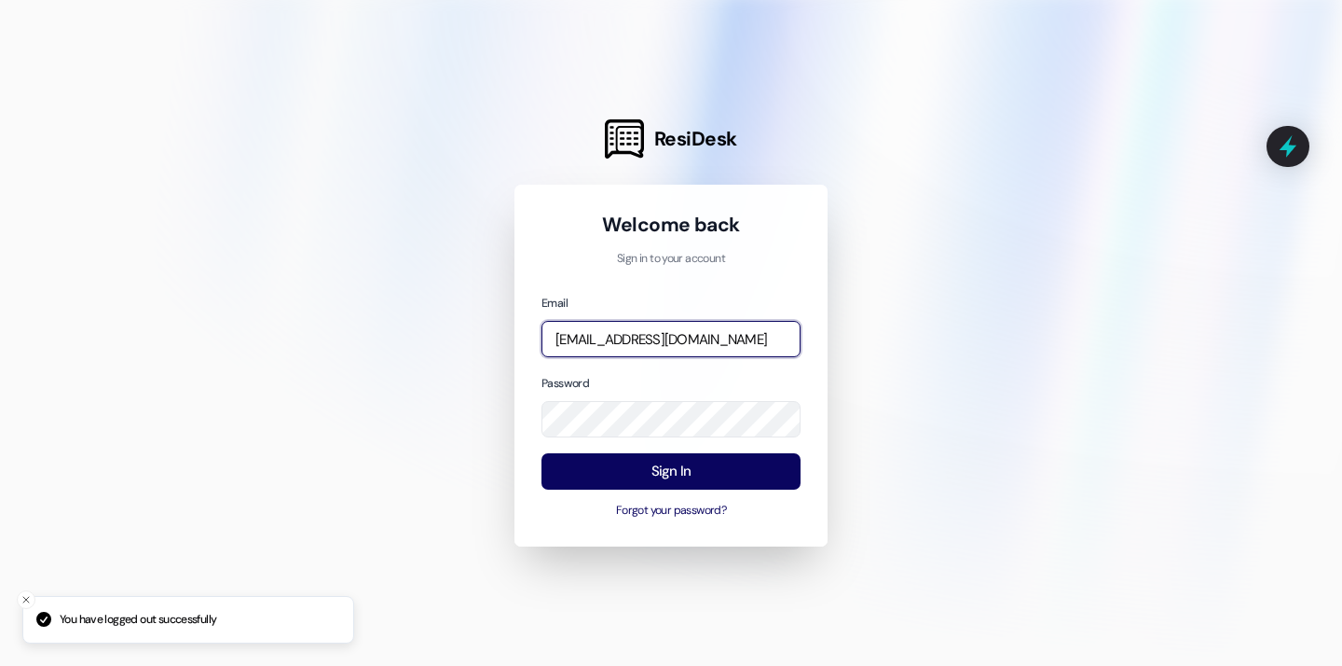
click at [654, 325] on input "[EMAIL_ADDRESS][DOMAIN_NAME]" at bounding box center [671, 339] width 259 height 36
type input "[EMAIL_ADDRESS][DOMAIN_NAME]"
